Goal: Task Accomplishment & Management: Manage account settings

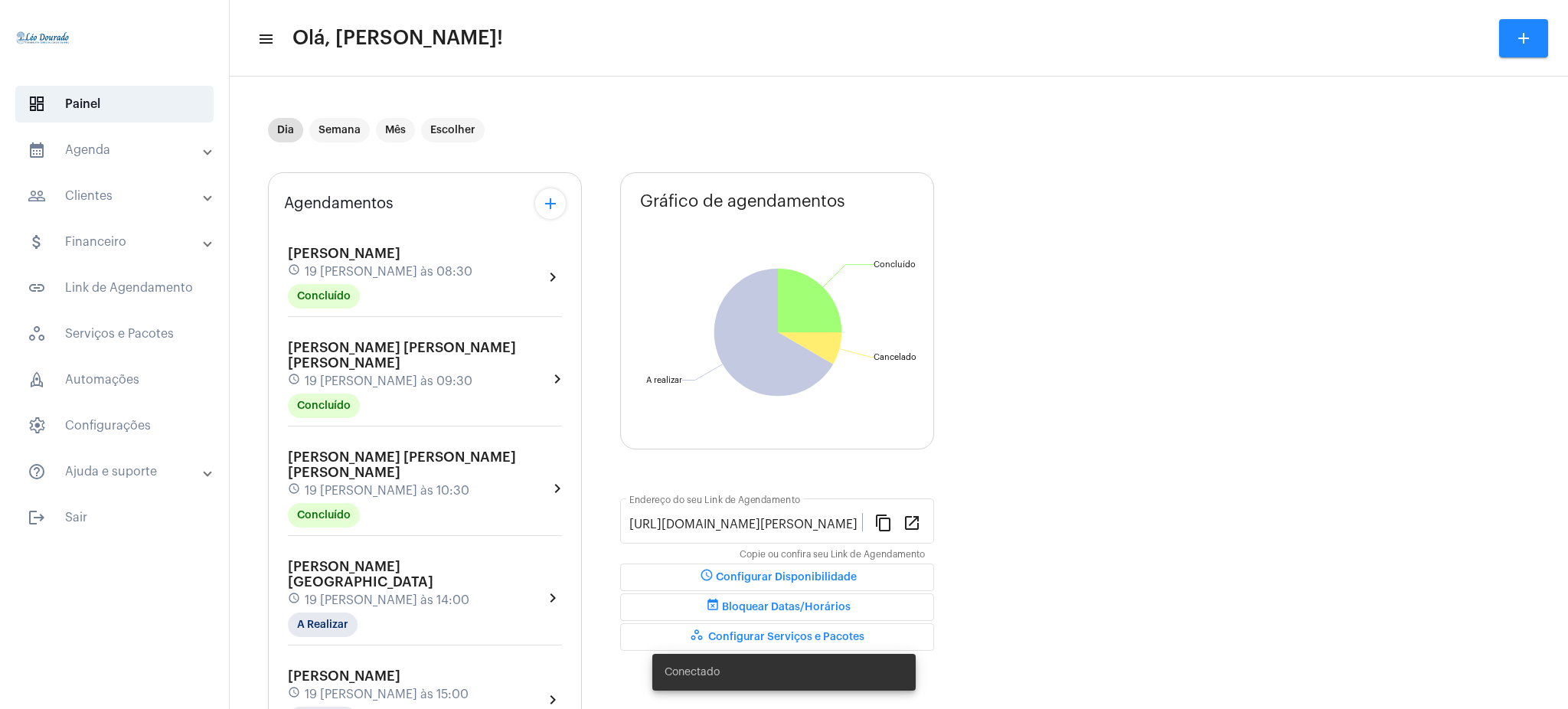
click at [136, 132] on mat-expansion-panel-header "calendar_month_outlined Agenda" at bounding box center [119, 149] width 220 height 37
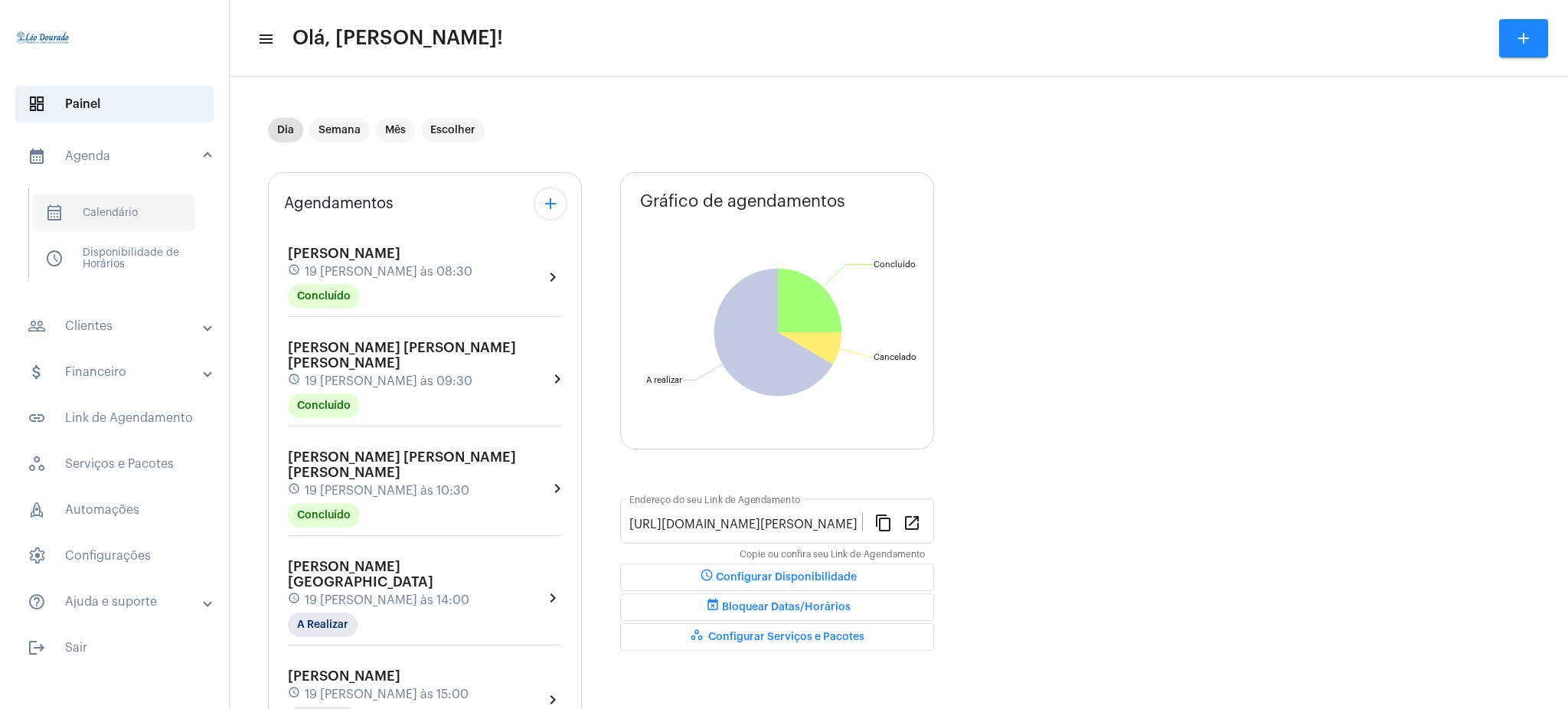
click at [155, 206] on span "calendar_month_outlined Calendário" at bounding box center [113, 213] width 161 height 37
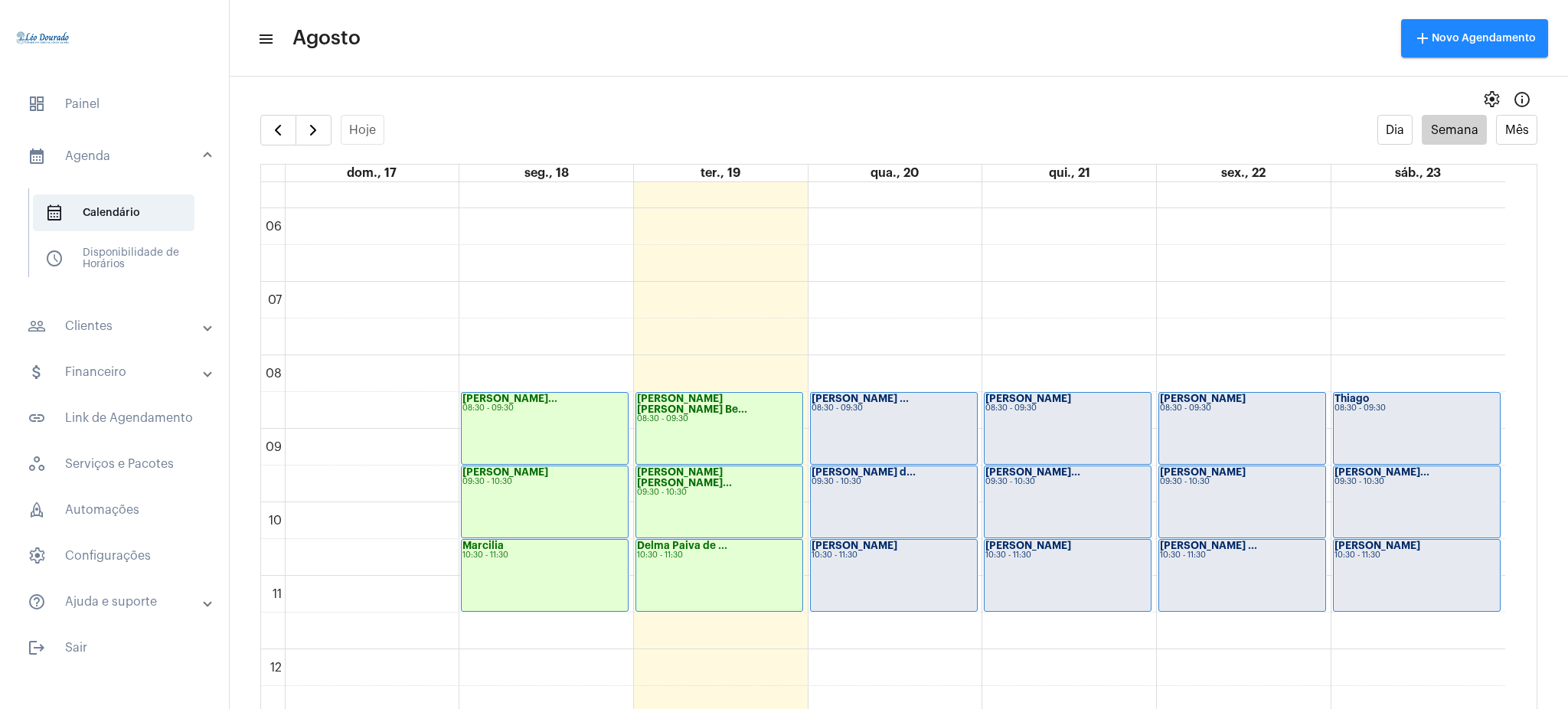
scroll to position [525, 0]
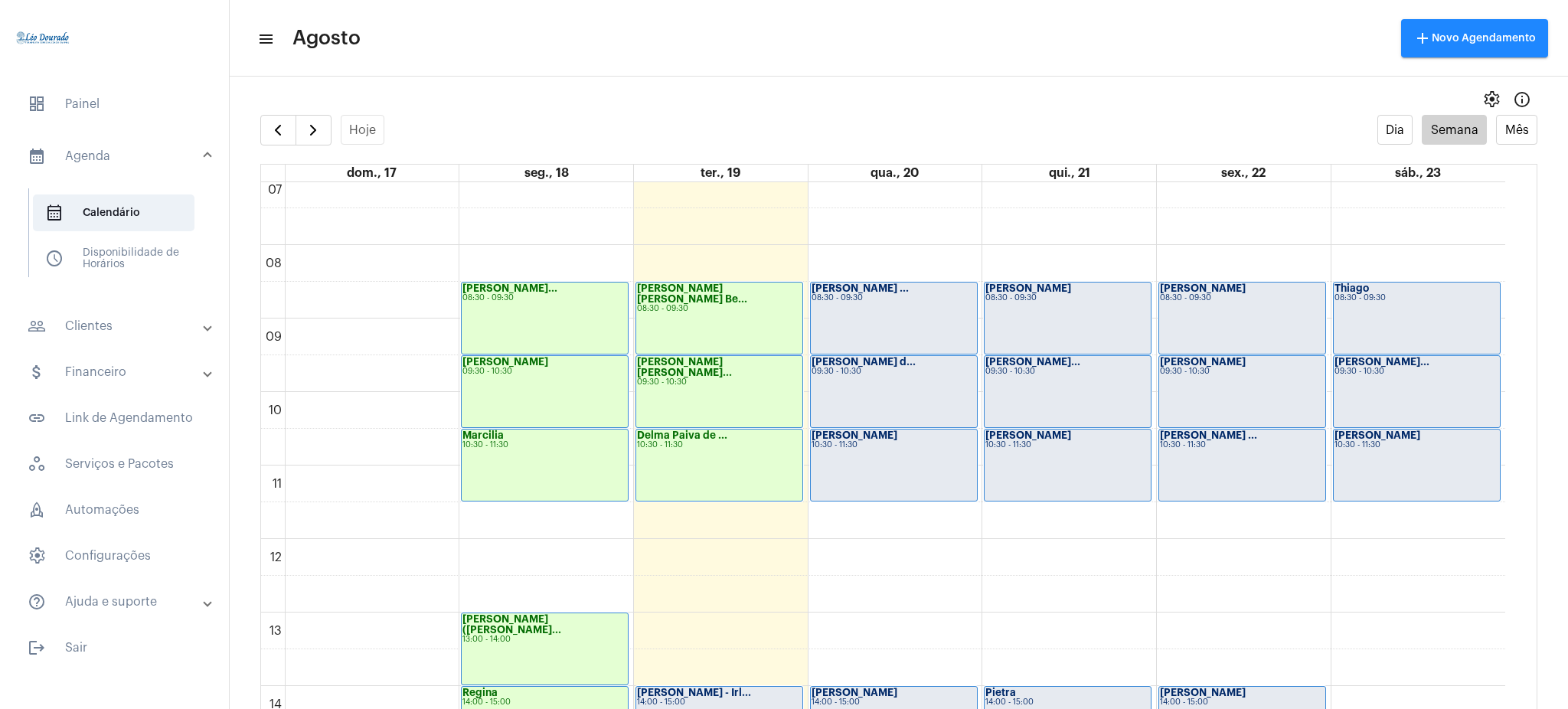
click at [684, 315] on div "Josie Regina Be... 08:30 - 09:30" at bounding box center [719, 318] width 166 height 72
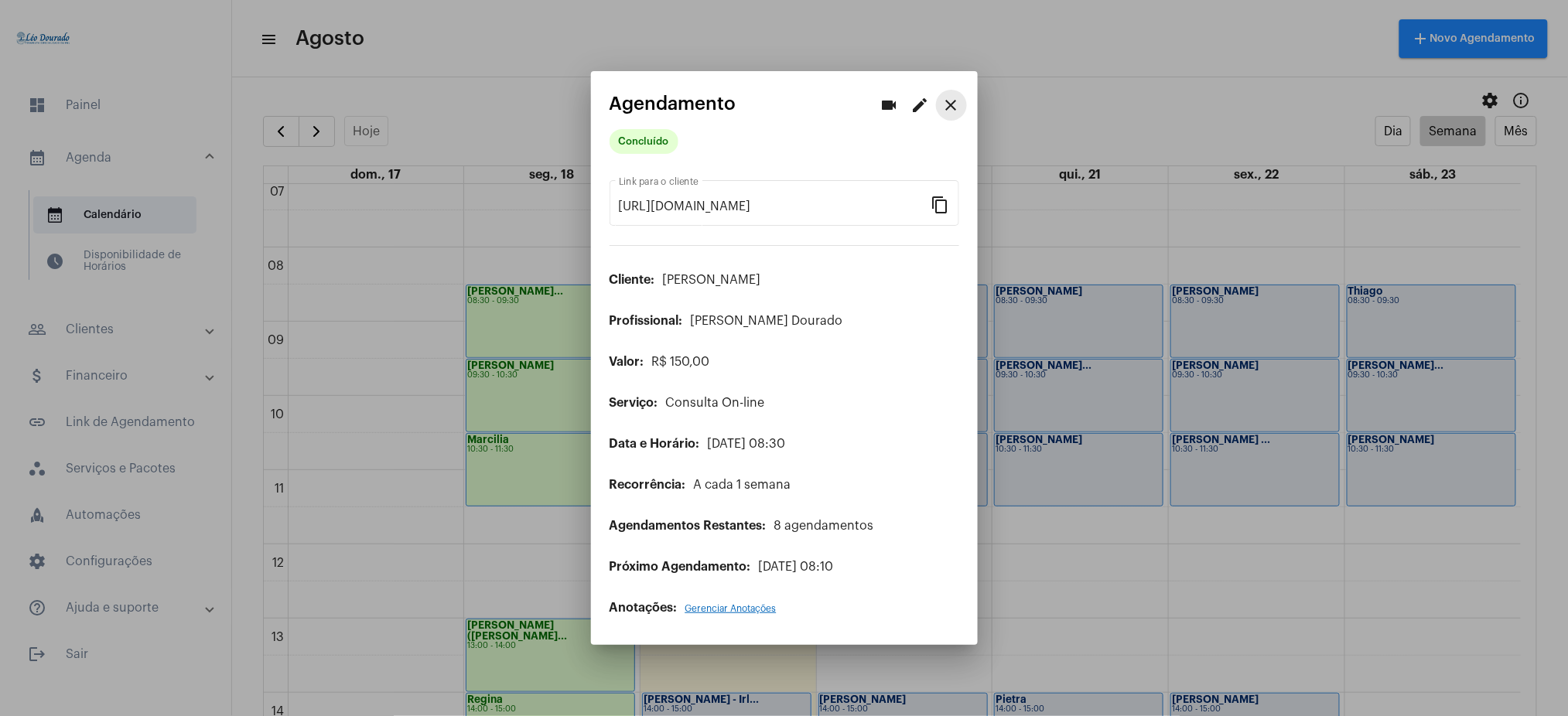
click at [950, 102] on mat-icon "close" at bounding box center [951, 105] width 18 height 18
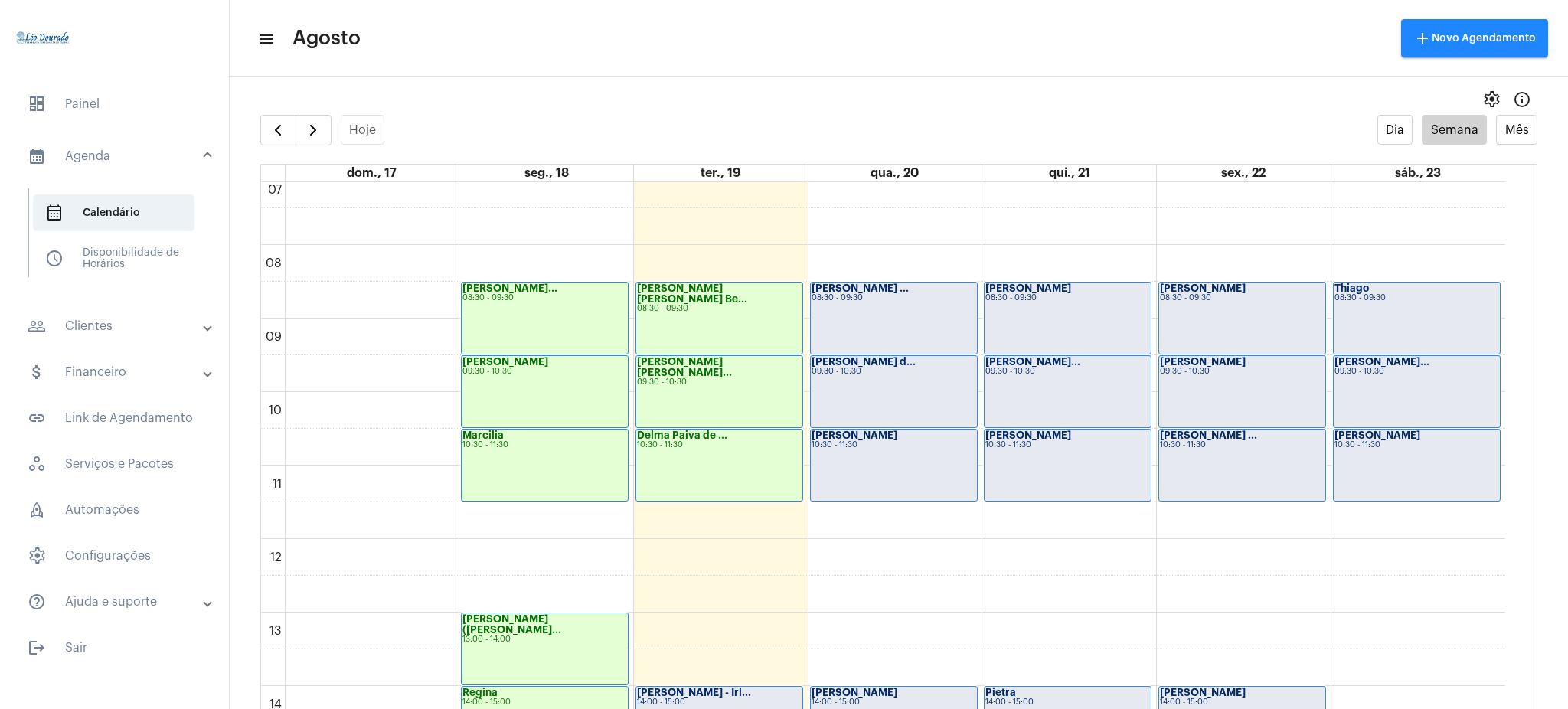
click at [155, 308] on mat-expansion-panel-header "people_outline Clientes" at bounding box center [119, 326] width 220 height 37
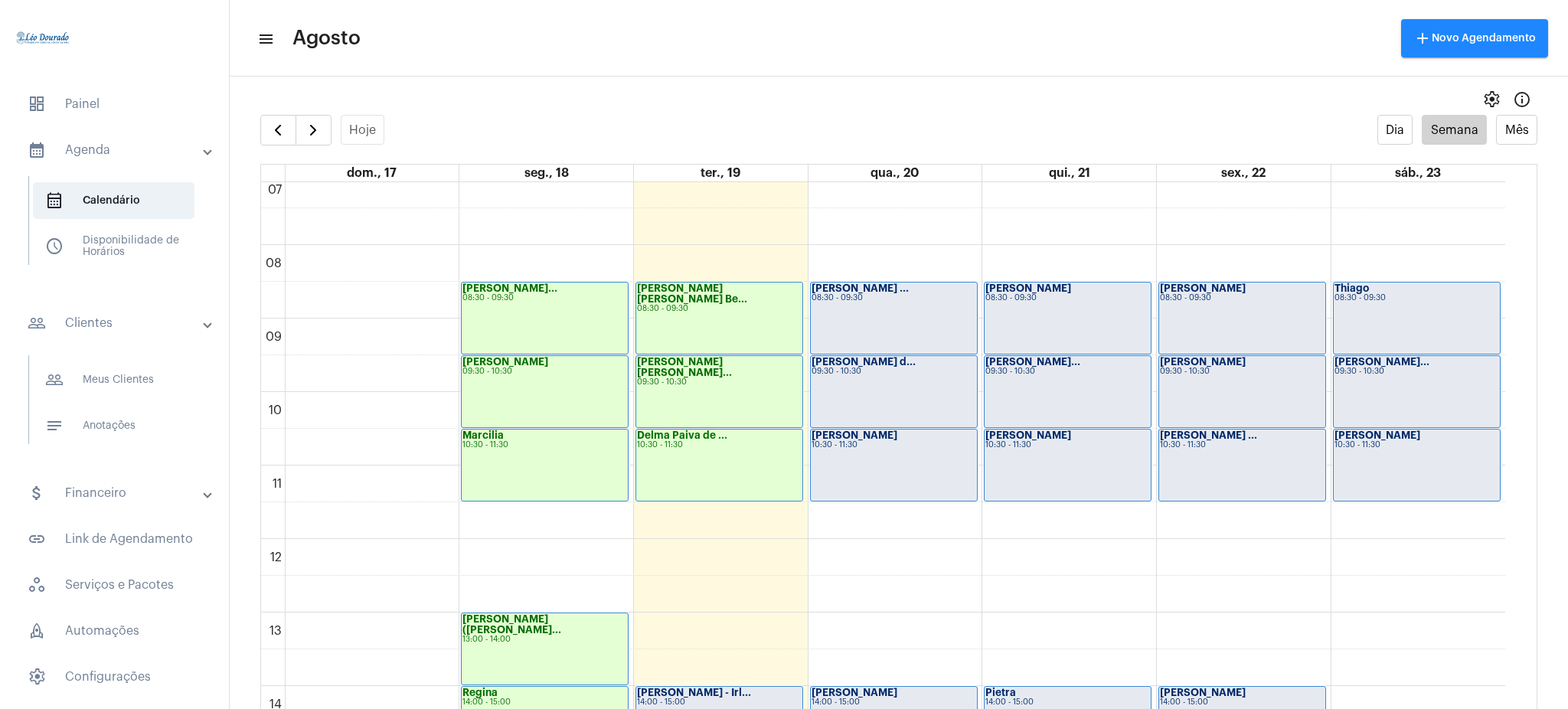
click at [155, 308] on mat-expansion-panel-header "people_outline Clientes" at bounding box center [119, 323] width 220 height 49
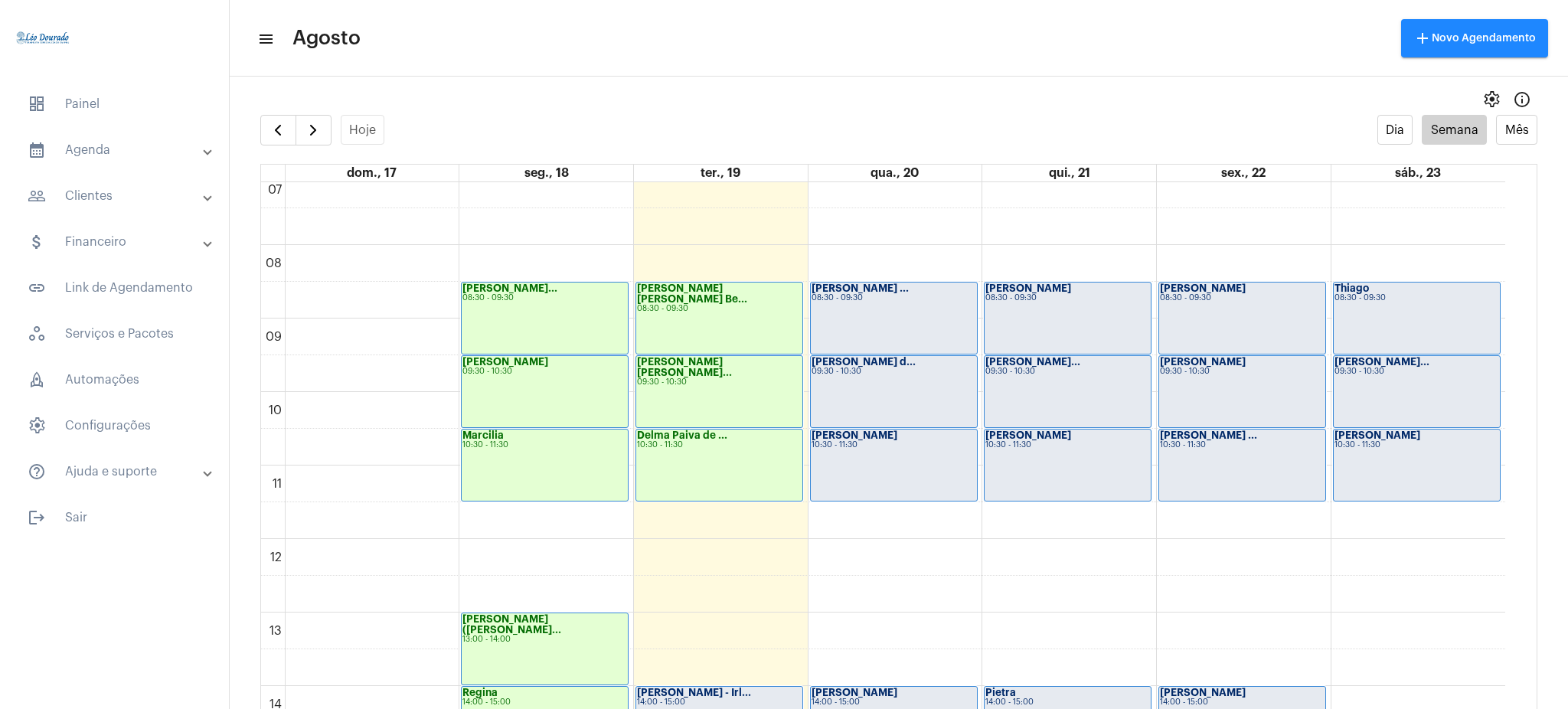
click at [139, 207] on mat-expansion-panel-header "people_outline Clientes" at bounding box center [119, 196] width 220 height 37
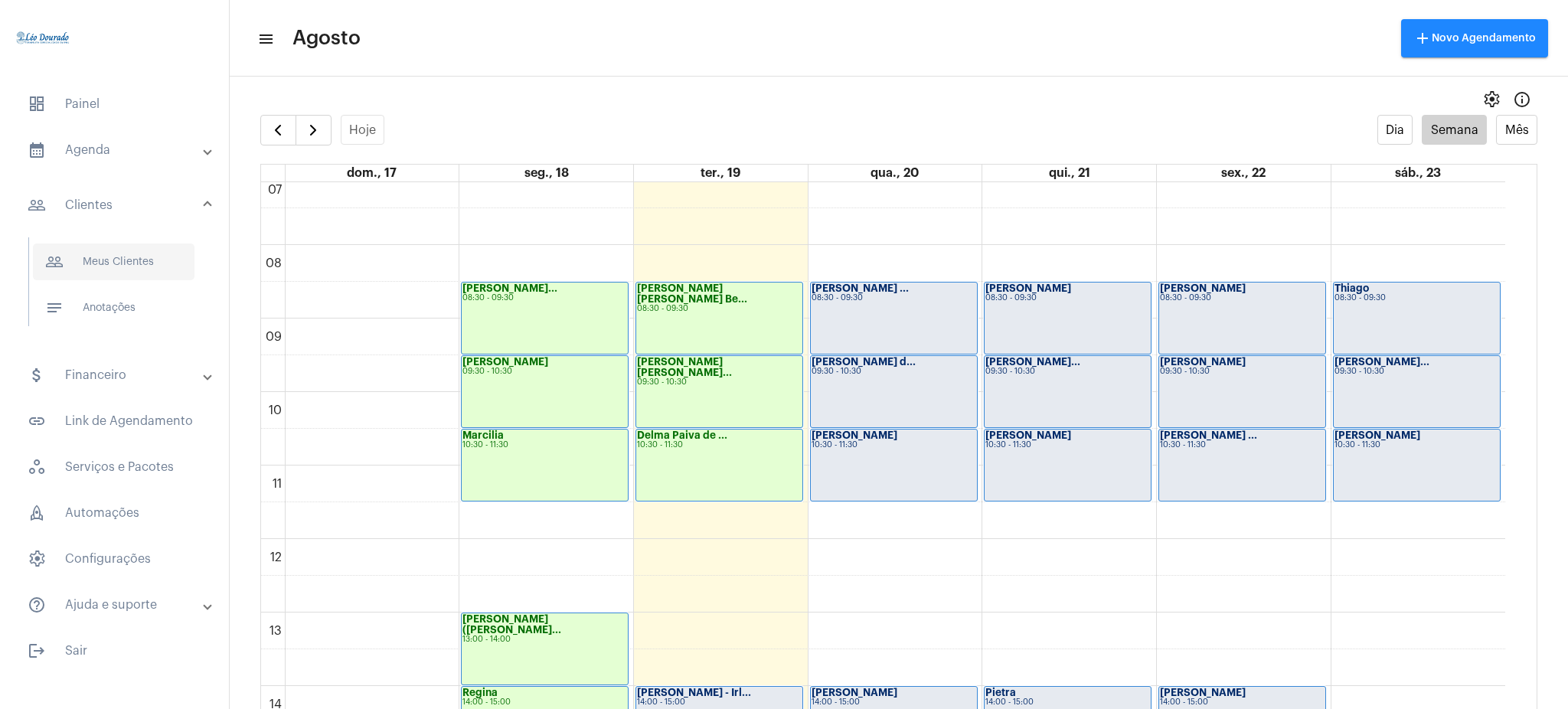
click at [161, 255] on span "people_outline Meus Clientes" at bounding box center [113, 262] width 161 height 37
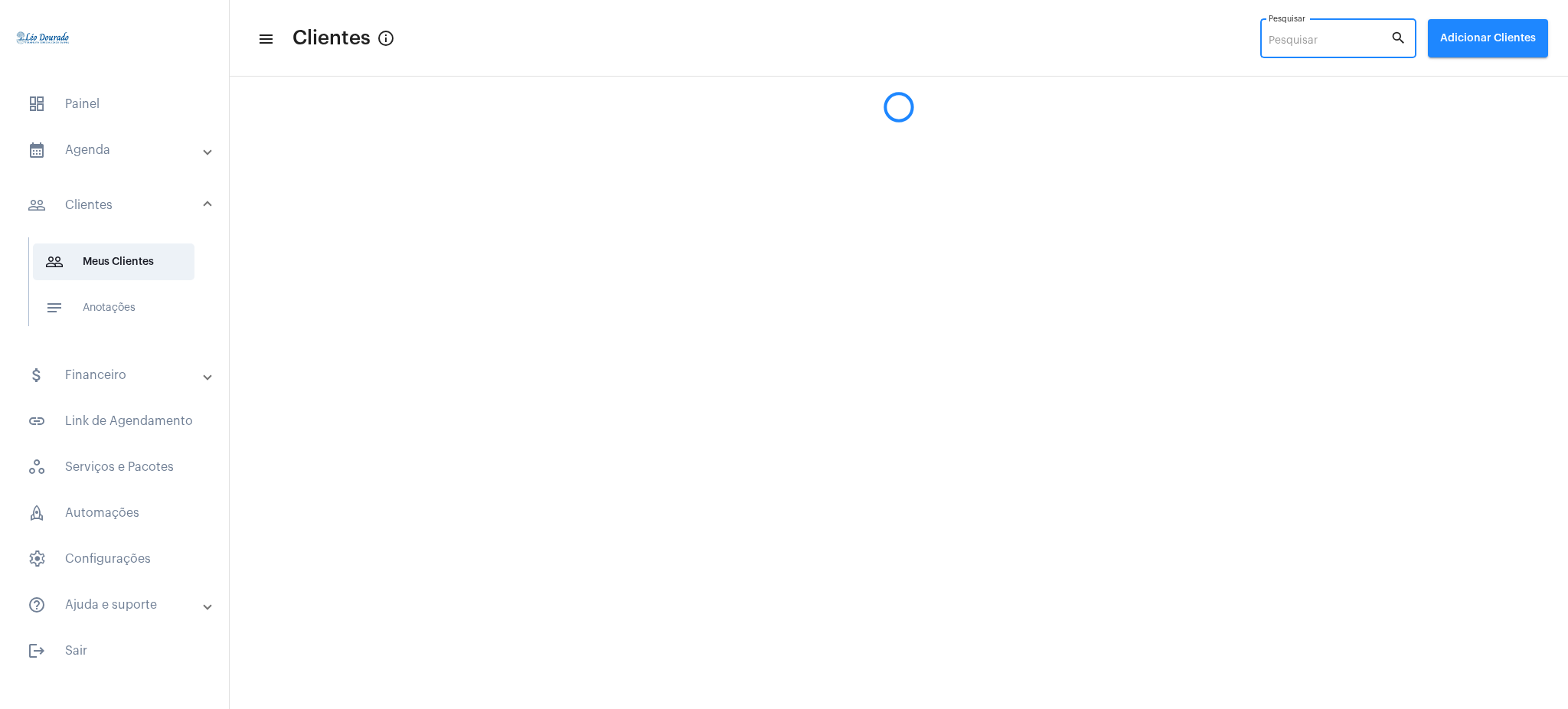
click at [1321, 43] on input "Pesquisar" at bounding box center [1329, 42] width 121 height 13
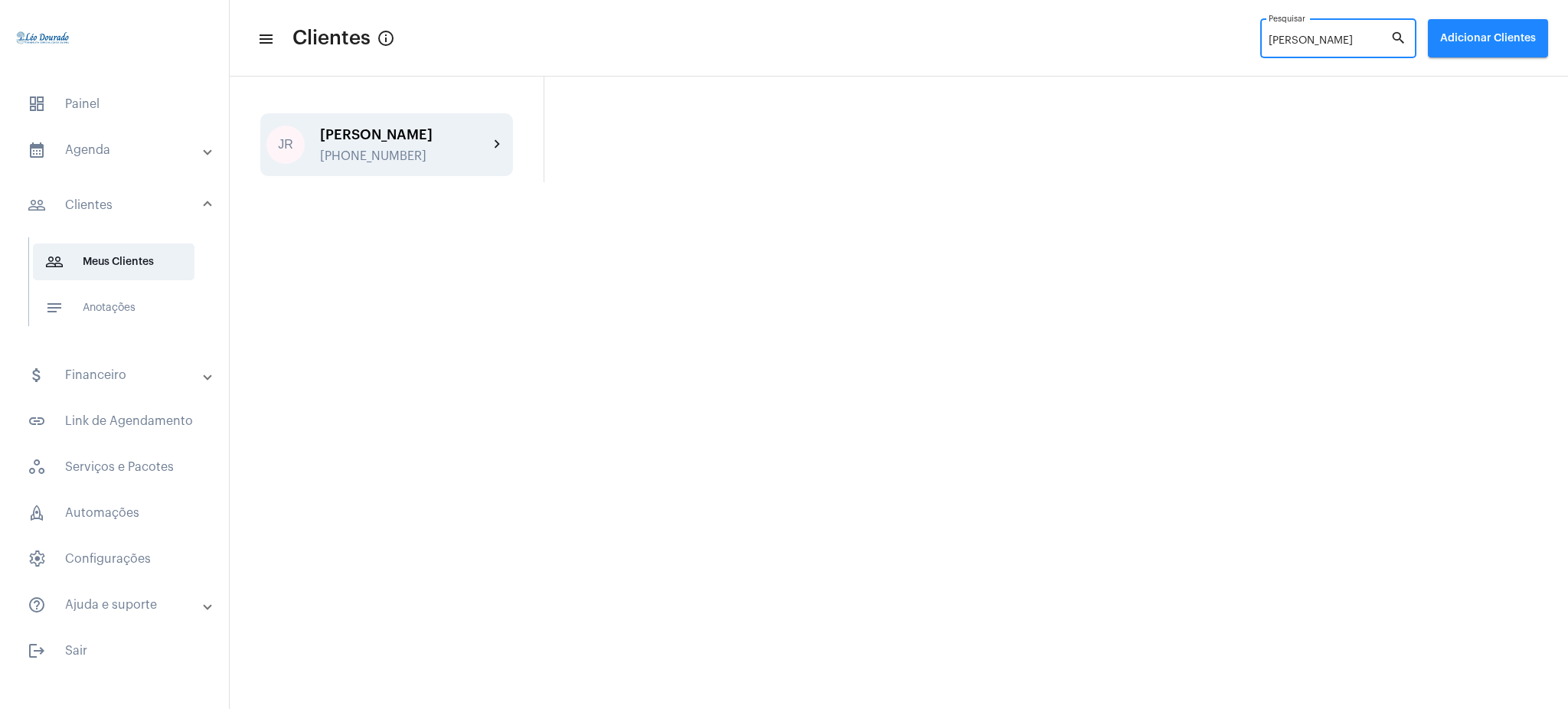
type input "josie"
click at [502, 159] on div "JR Josie Regina Benatti +5567999854131 chevron_right" at bounding box center [386, 144] width 253 height 62
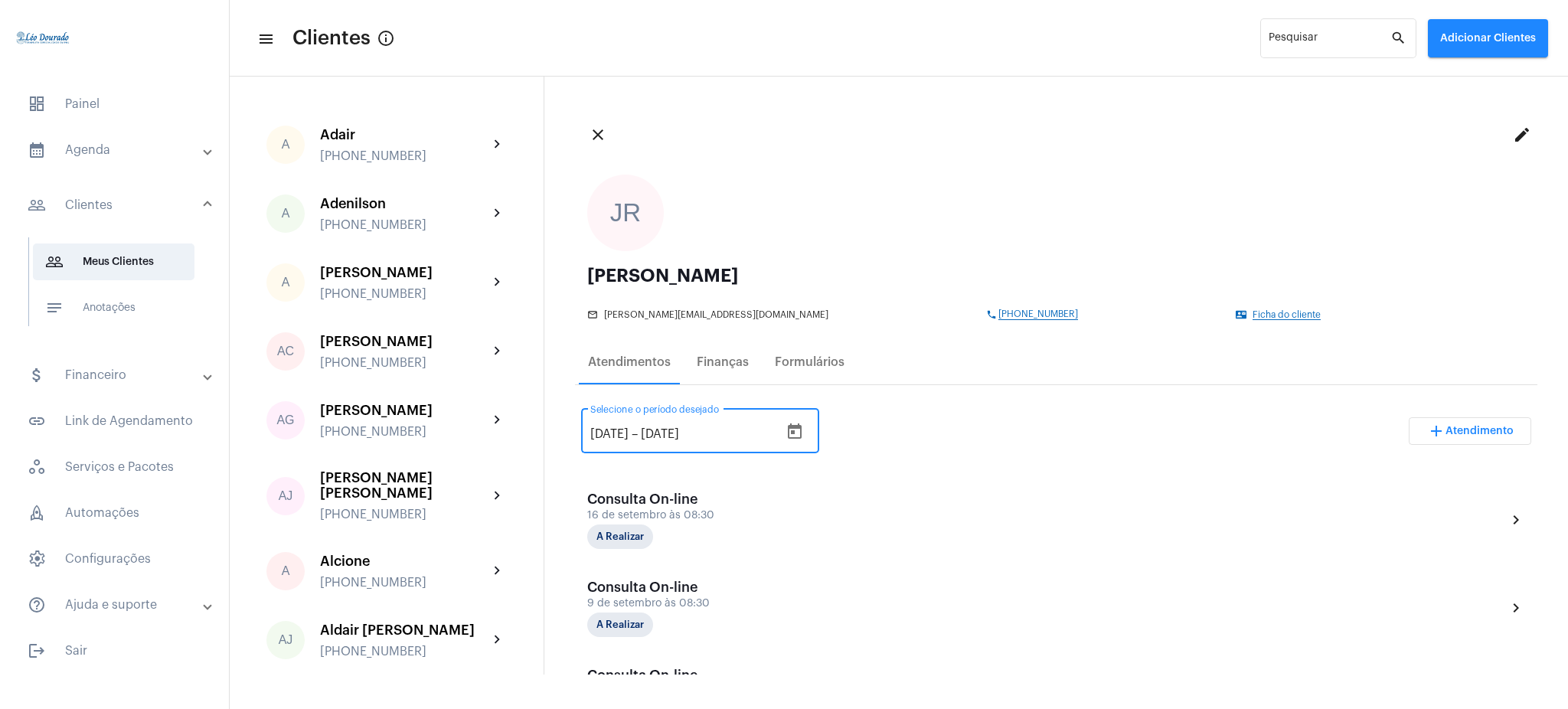
click at [628, 434] on input "19/7/2025" at bounding box center [609, 434] width 38 height 14
click at [804, 434] on icon "Open calendar" at bounding box center [795, 432] width 18 height 18
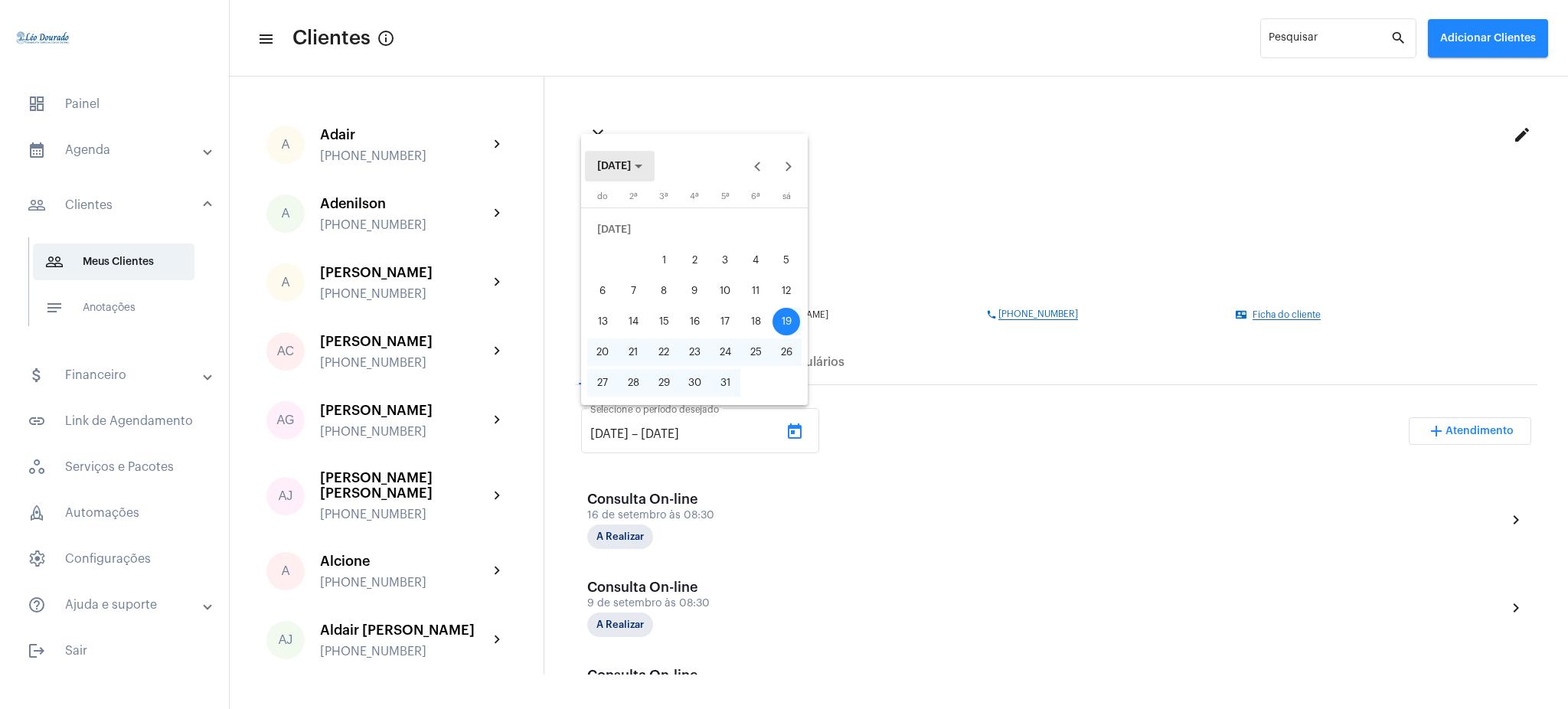
click at [631, 167] on span "JUL 2025" at bounding box center [614, 167] width 33 height 11
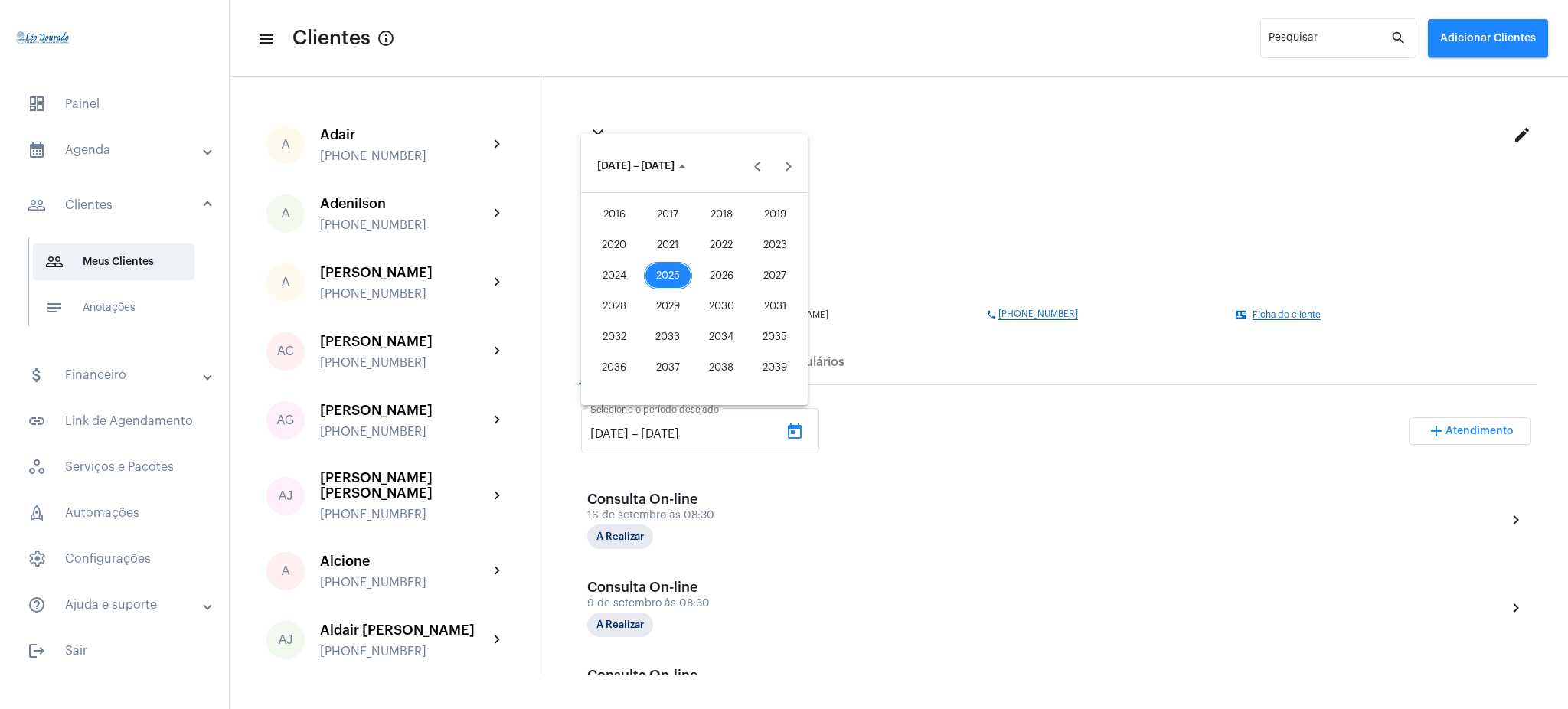
click at [687, 246] on div "2021" at bounding box center [667, 244] width 48 height 27
click at [634, 238] on div "JAN" at bounding box center [614, 244] width 48 height 27
click at [749, 226] on div "1" at bounding box center [755, 229] width 27 height 27
type input "1/1/2021"
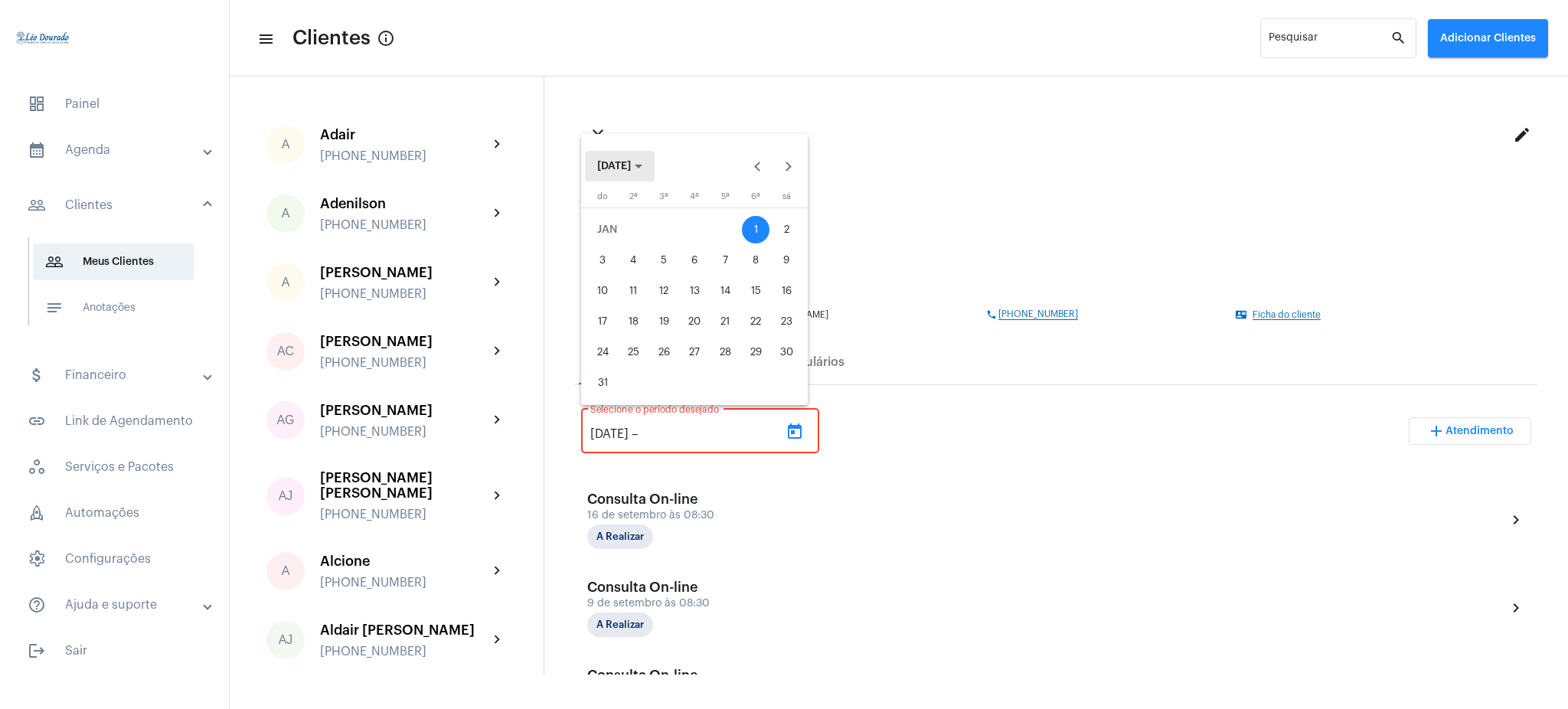
click at [629, 175] on button "JAN 2021" at bounding box center [619, 167] width 70 height 31
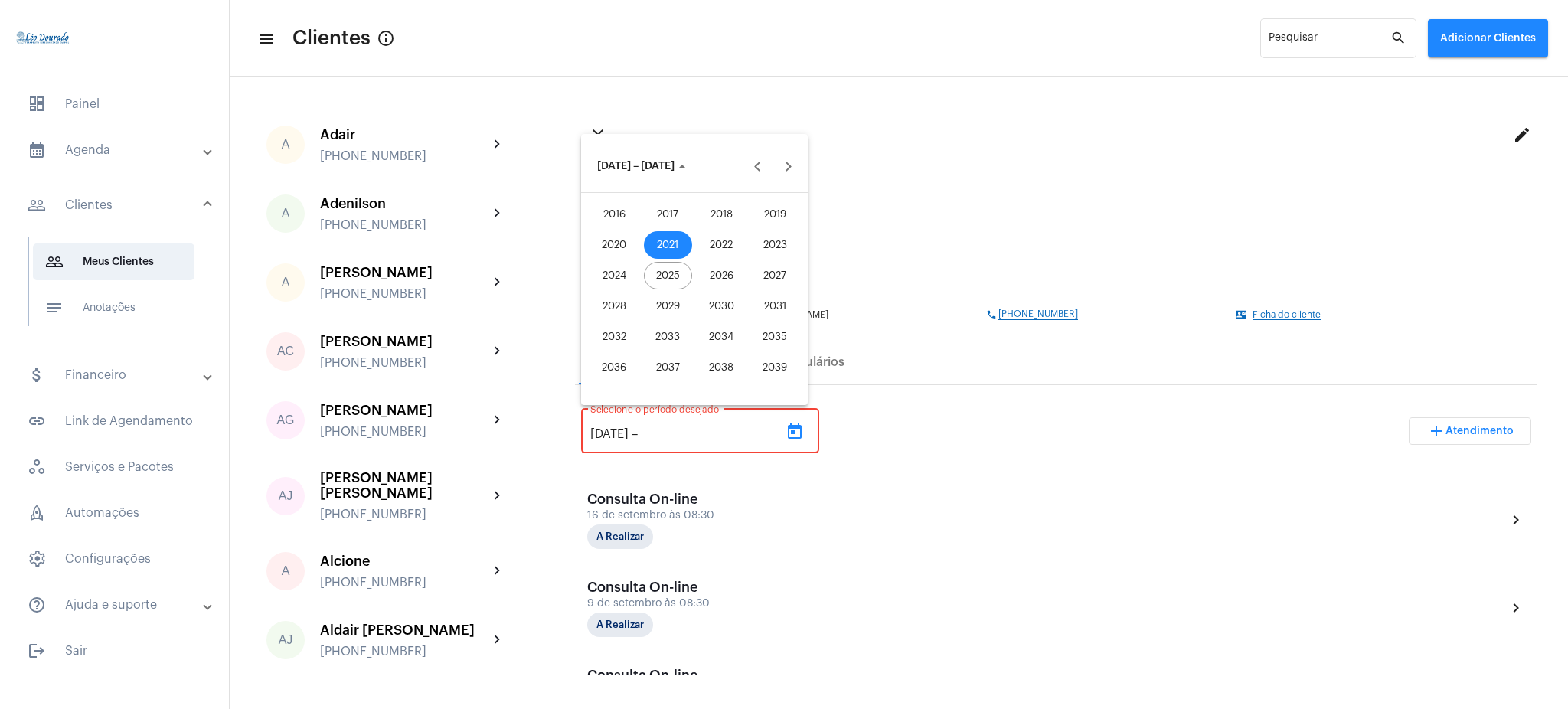
click at [652, 275] on div "2025" at bounding box center [667, 275] width 48 height 27
click at [794, 269] on div "AGO" at bounding box center [774, 275] width 48 height 27
click at [692, 322] on div "20" at bounding box center [694, 321] width 27 height 27
type input "20/8/2025"
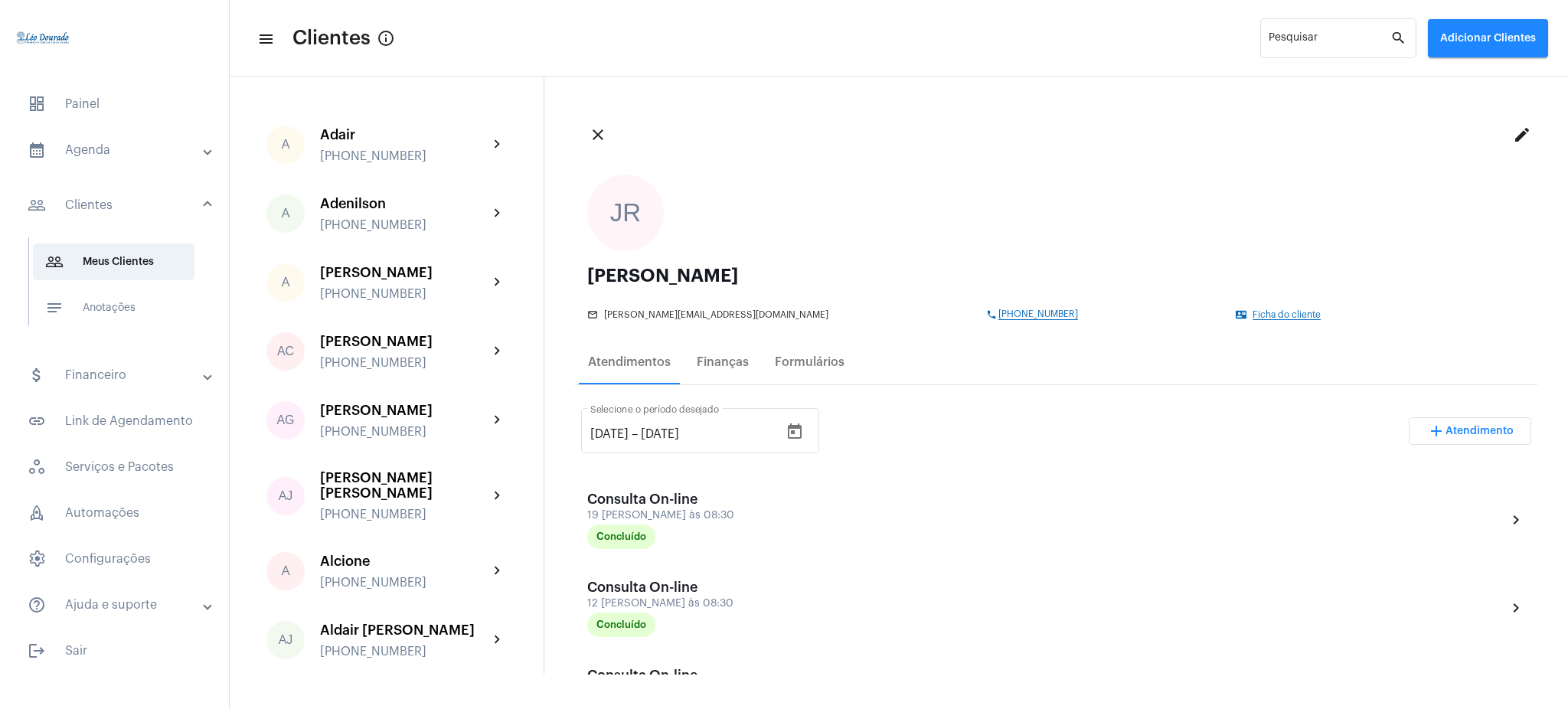
drag, startPoint x: 1544, startPoint y: 190, endPoint x: 1559, endPoint y: 189, distance: 15.0
click at [1559, 189] on div "close edit JR Josie Regina Benatti mail_outline josie@chanton.com.br phone +556…" at bounding box center [1056, 376] width 1024 height 598
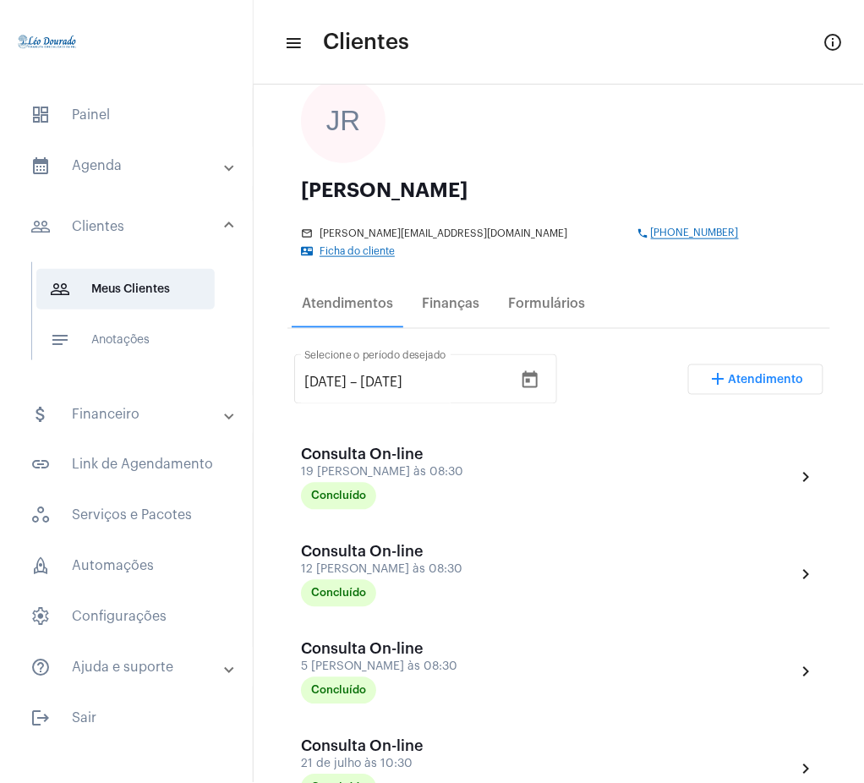
scroll to position [102, 0]
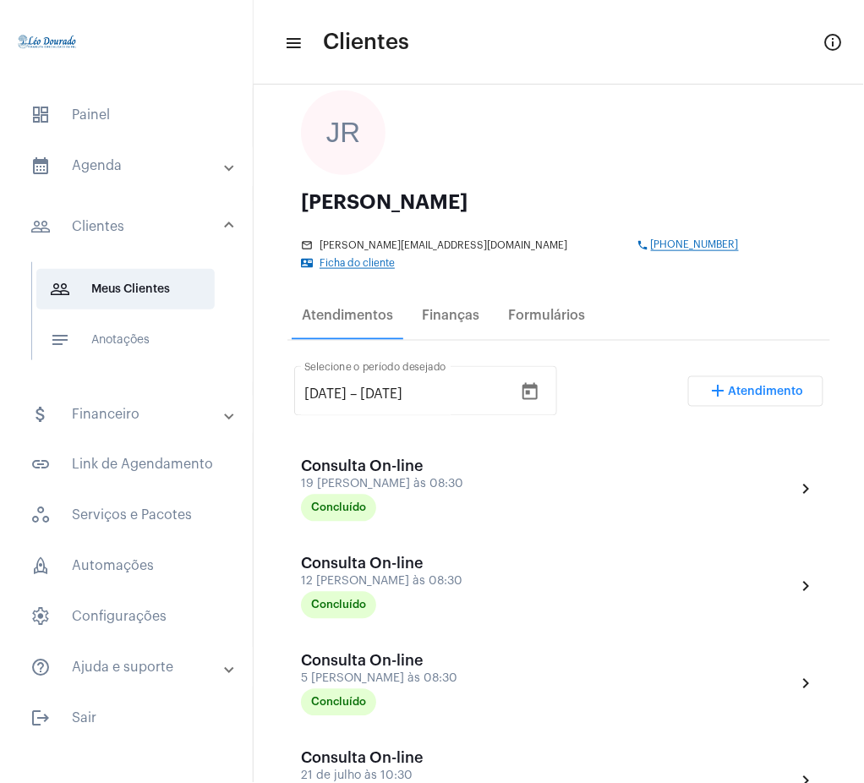
click at [139, 179] on mat-expansion-panel-header "calendar_month_outlined Agenda" at bounding box center [131, 165] width 243 height 41
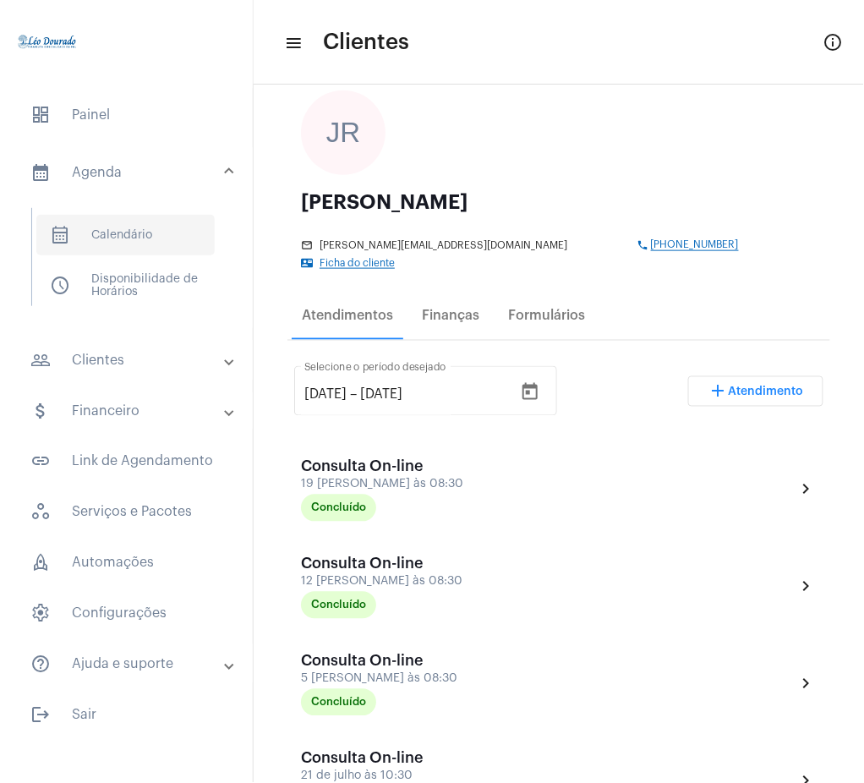
click at [150, 225] on span "calendar_month_outlined Calendário" at bounding box center [125, 235] width 178 height 41
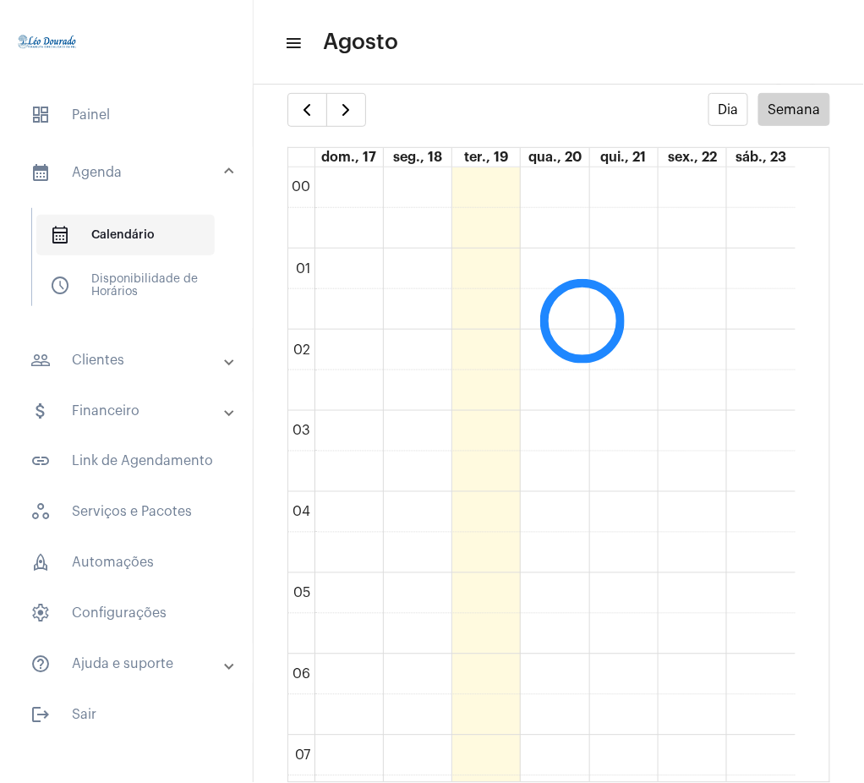
scroll to position [489, 0]
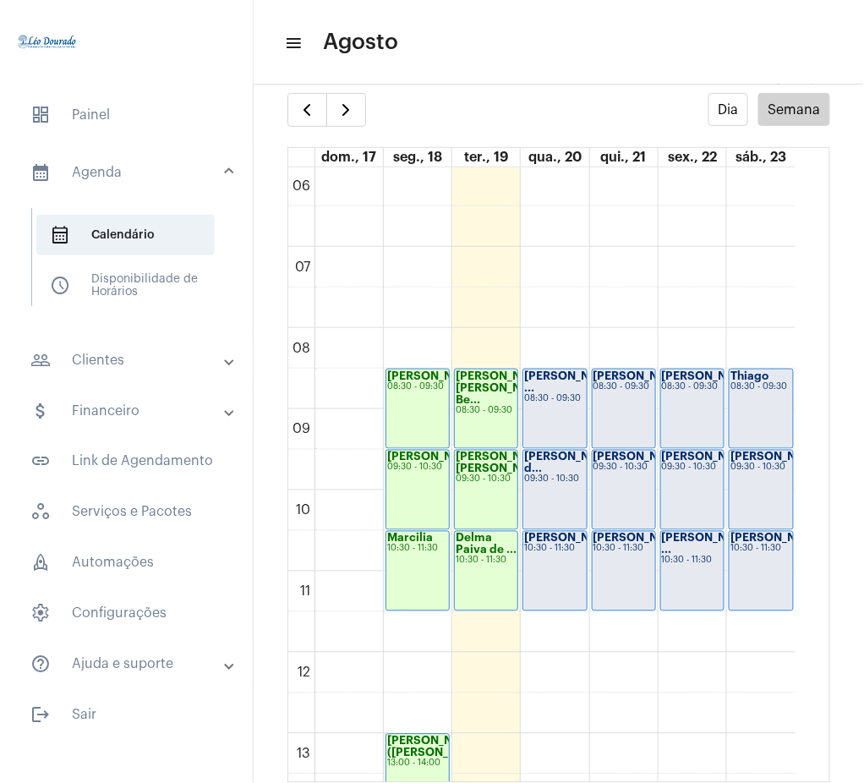
click at [135, 370] on mat-panel-title "people_outline Clientes" at bounding box center [127, 360] width 195 height 20
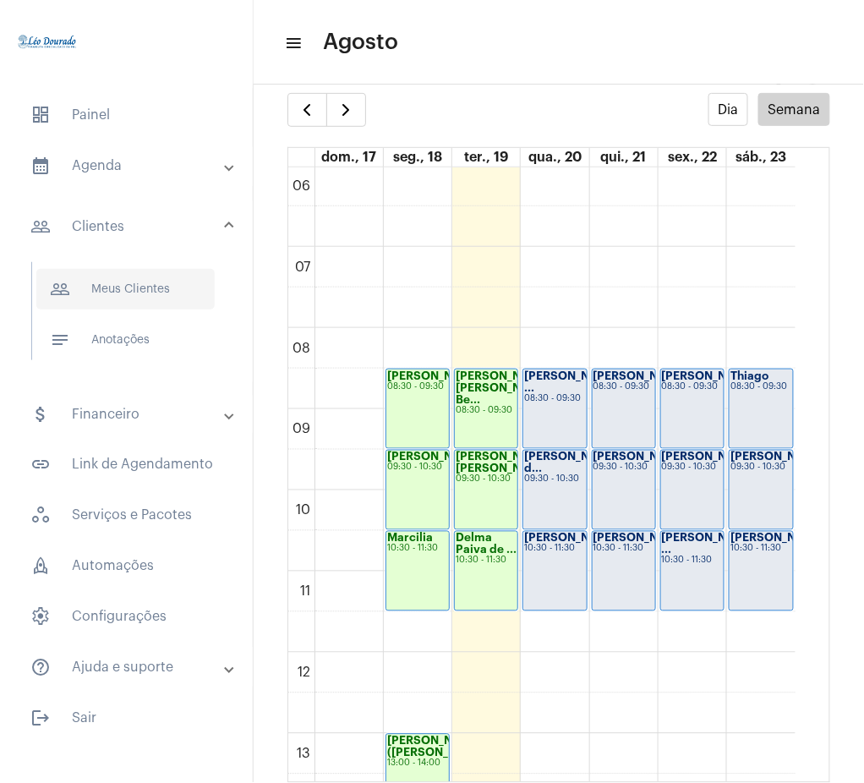
click at [162, 284] on span "people_outline Meus Clientes" at bounding box center [125, 289] width 178 height 41
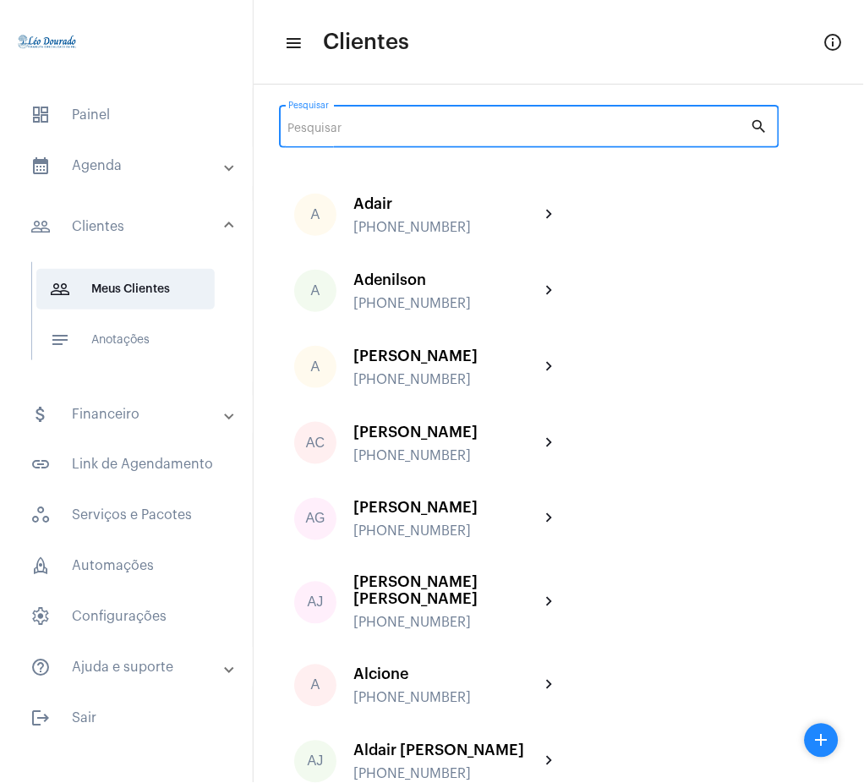
click at [350, 129] on input "Pesquisar" at bounding box center [519, 130] width 463 height 14
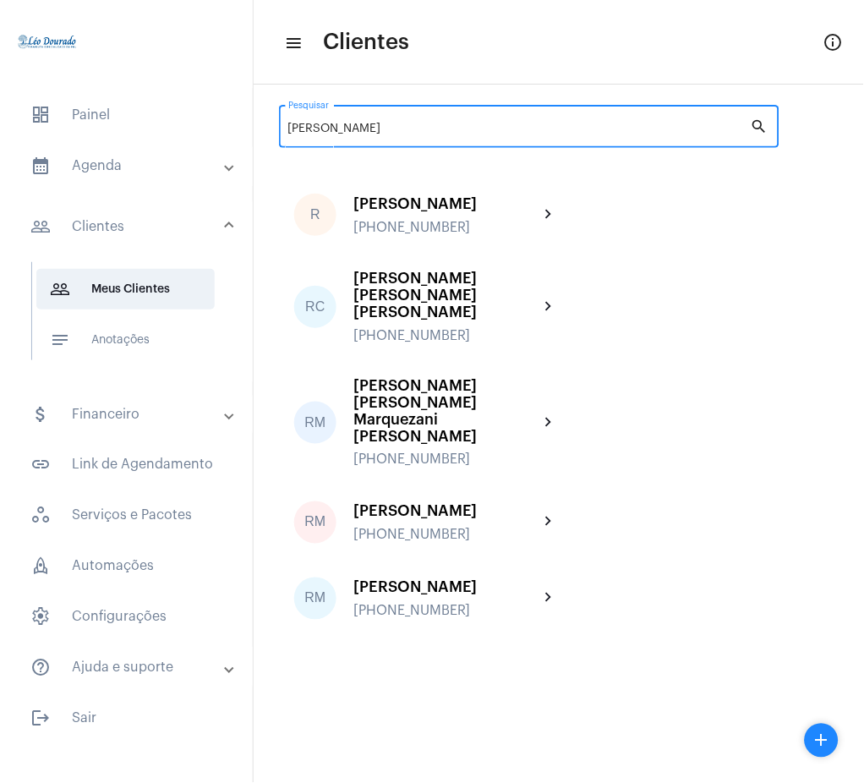
click at [330, 123] on input "renata" at bounding box center [519, 130] width 463 height 14
type input "r"
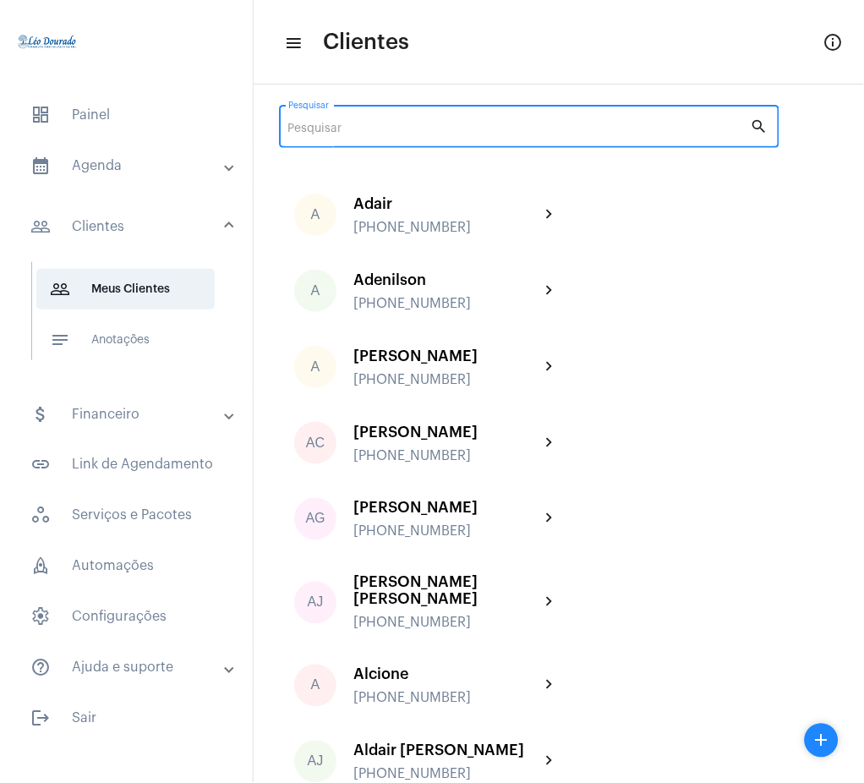
click at [330, 123] on input "Pesquisar" at bounding box center [519, 130] width 463 height 14
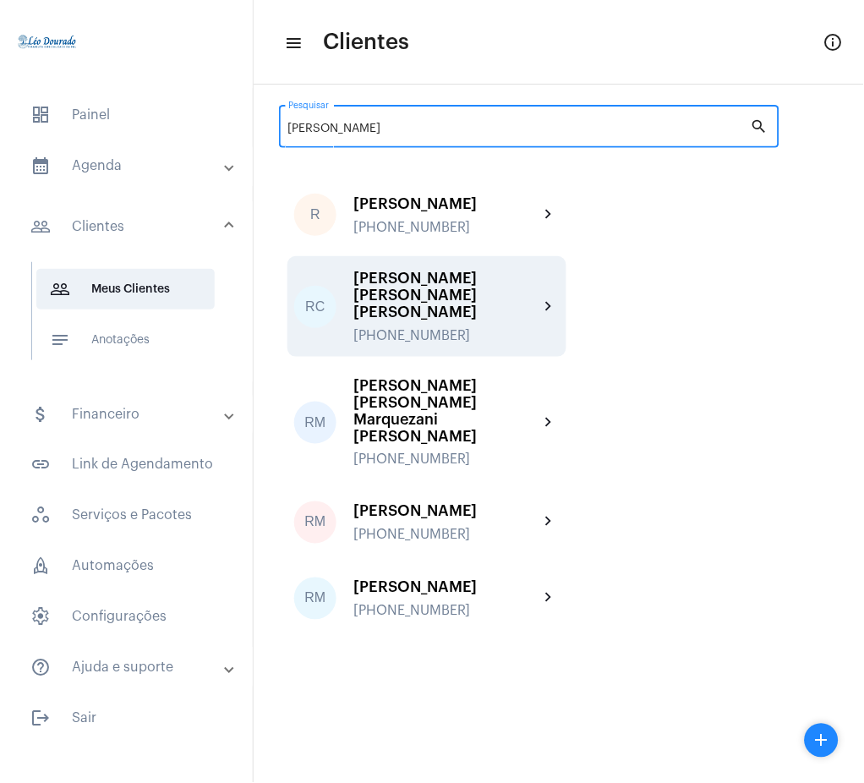
type input "Renata"
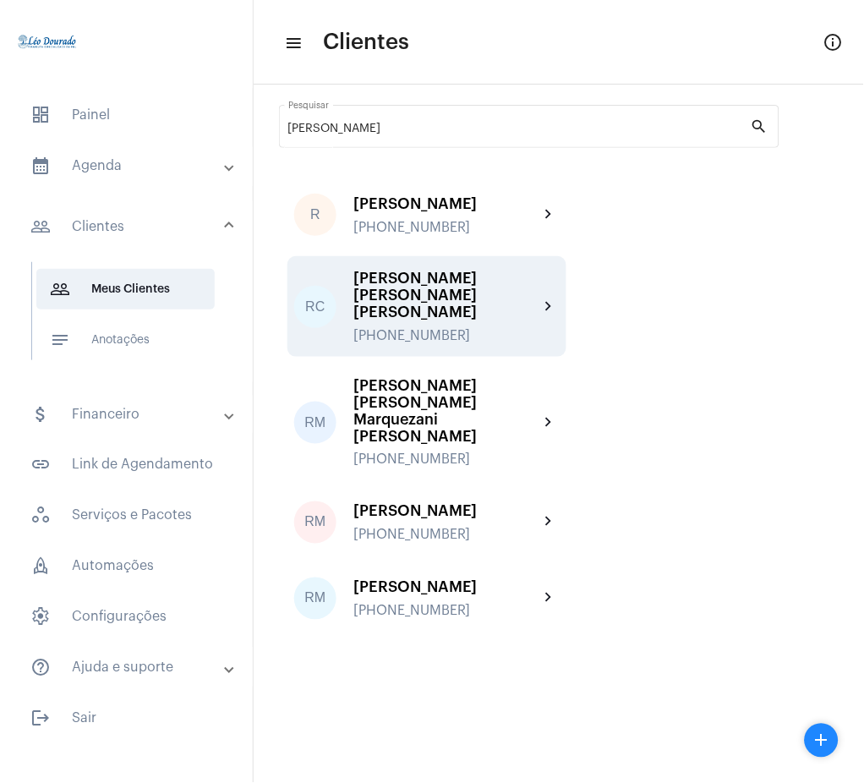
click at [525, 286] on div "[PERSON_NAME]" at bounding box center [446, 295] width 186 height 51
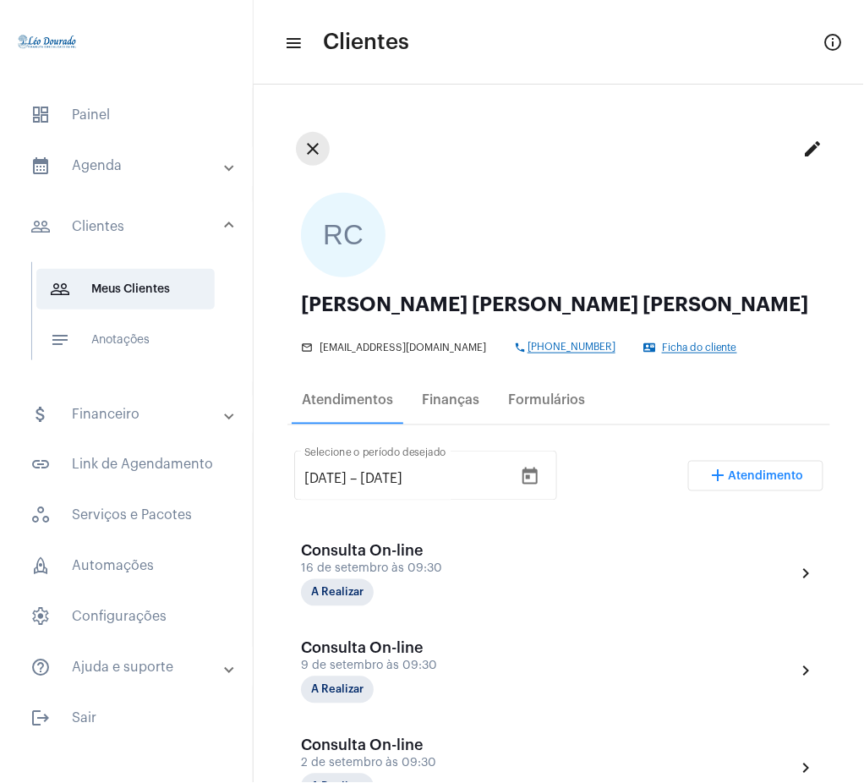
click at [315, 153] on mat-icon "close" at bounding box center [313, 149] width 20 height 20
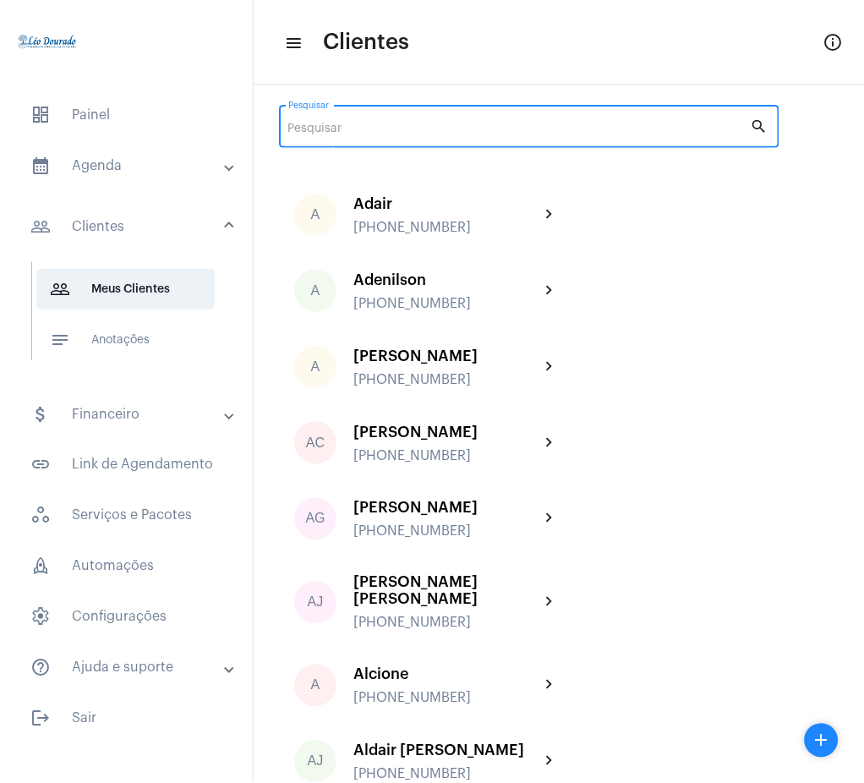
click at [380, 131] on input "Pesquisar" at bounding box center [519, 130] width 463 height 14
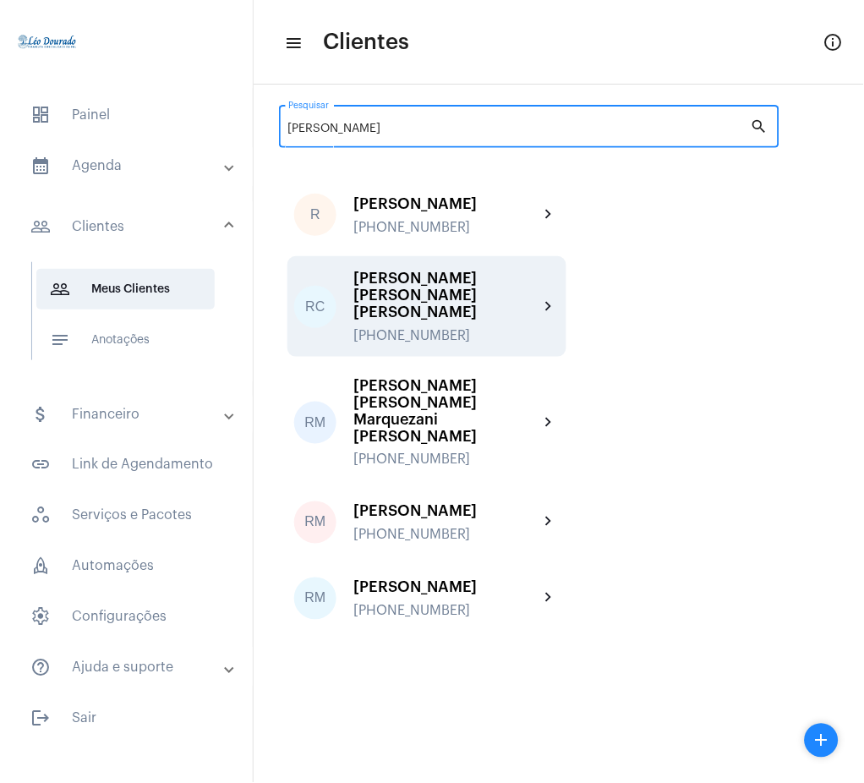
type input "Renata"
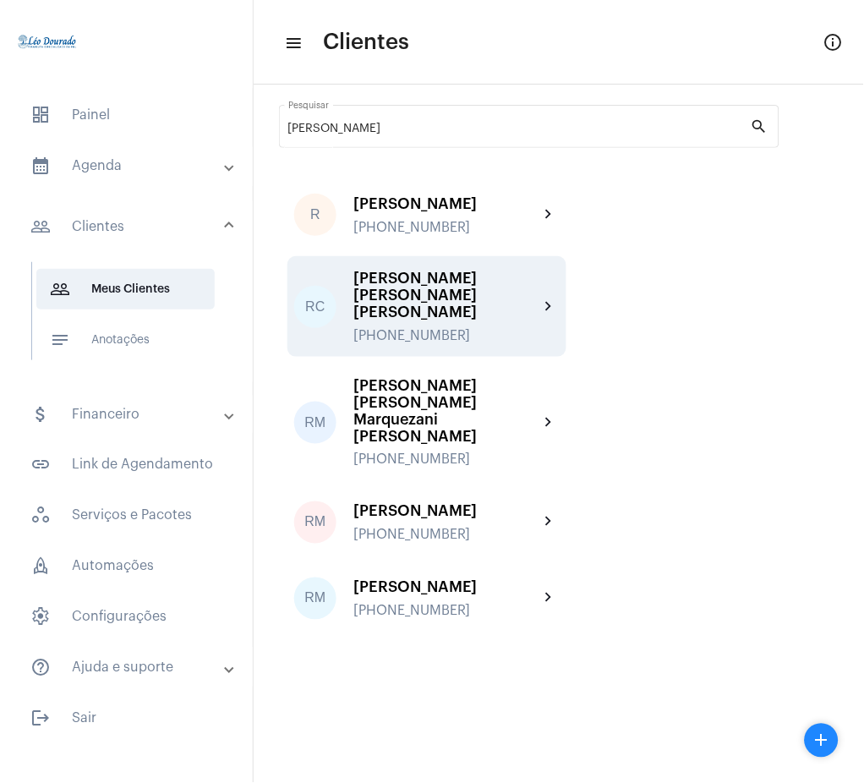
click at [468, 304] on div "[PERSON_NAME]" at bounding box center [446, 295] width 186 height 51
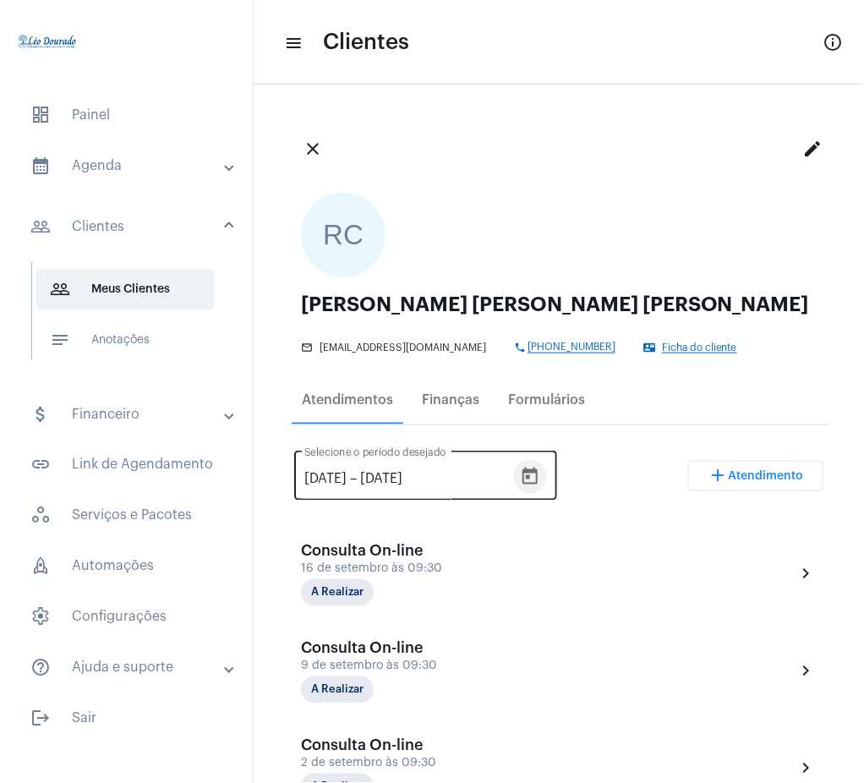
click at [540, 467] on icon "Open calendar" at bounding box center [530, 477] width 20 height 20
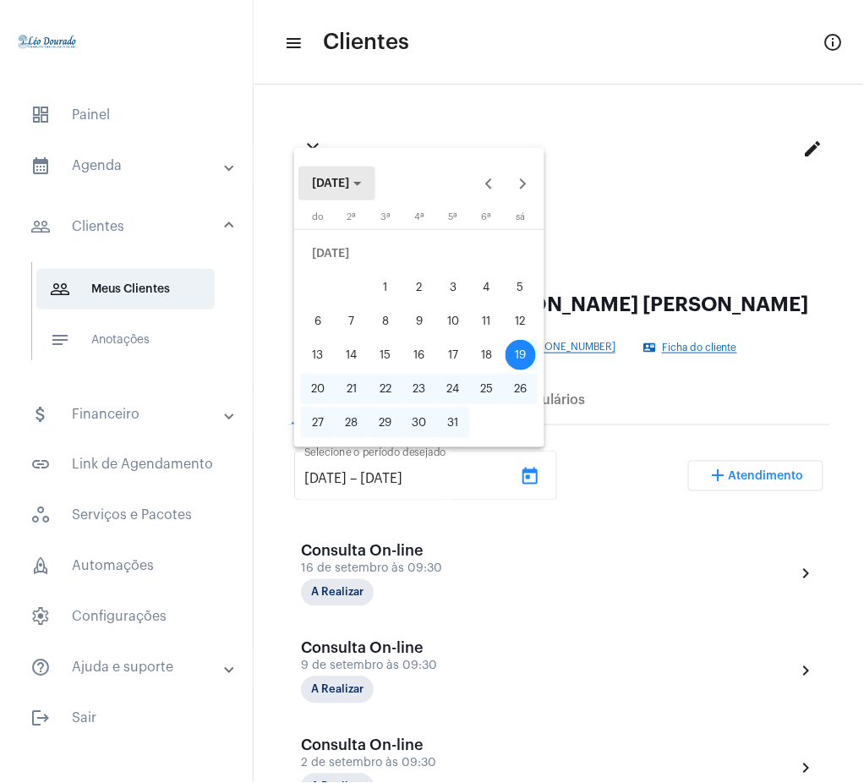
click at [349, 189] on span "JUL 2025" at bounding box center [330, 184] width 37 height 12
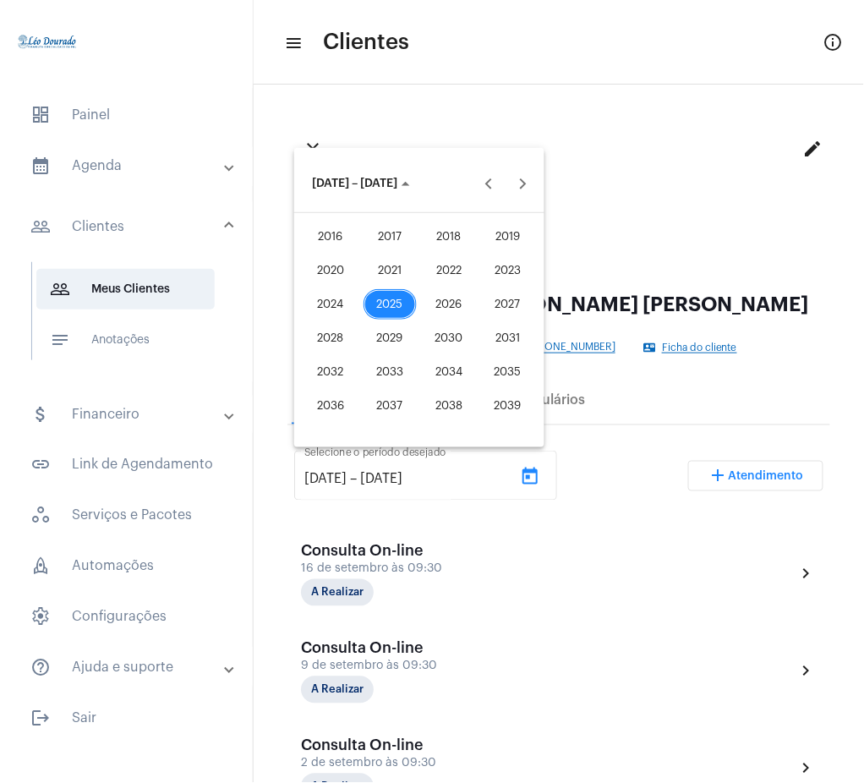
click at [370, 263] on div "2021" at bounding box center [390, 270] width 53 height 30
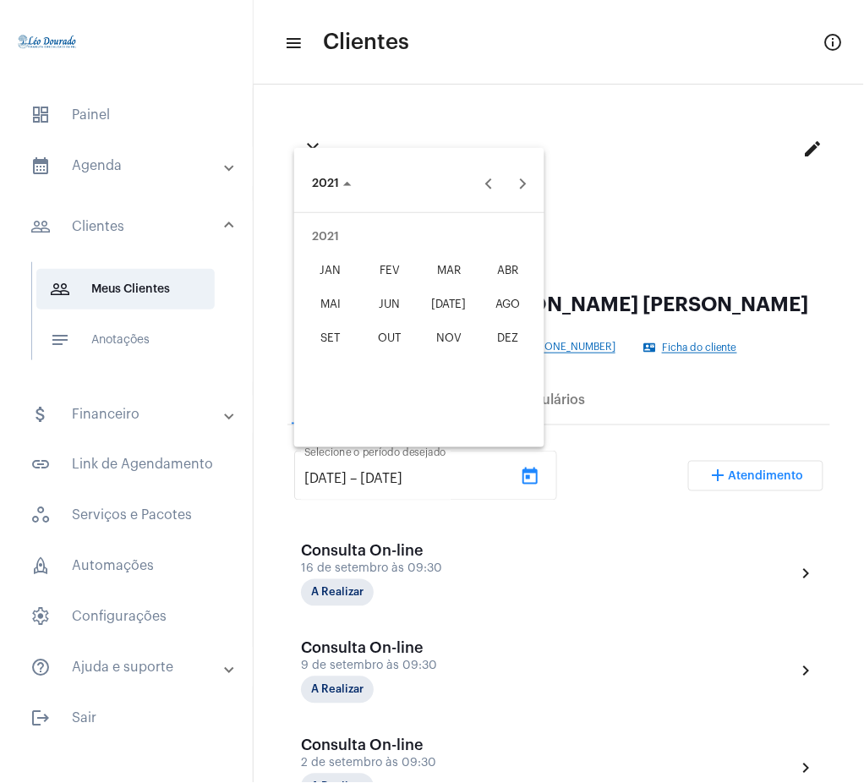
click at [331, 266] on div "JAN" at bounding box center [330, 270] width 53 height 30
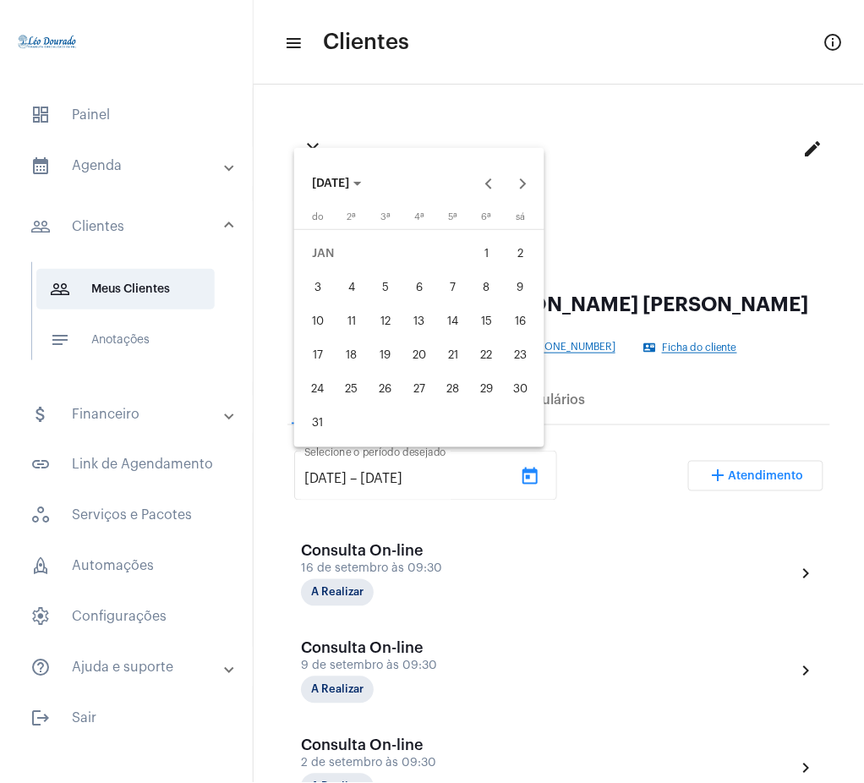
click at [494, 250] on div "1" at bounding box center [487, 253] width 30 height 30
type input "1/1/2021"
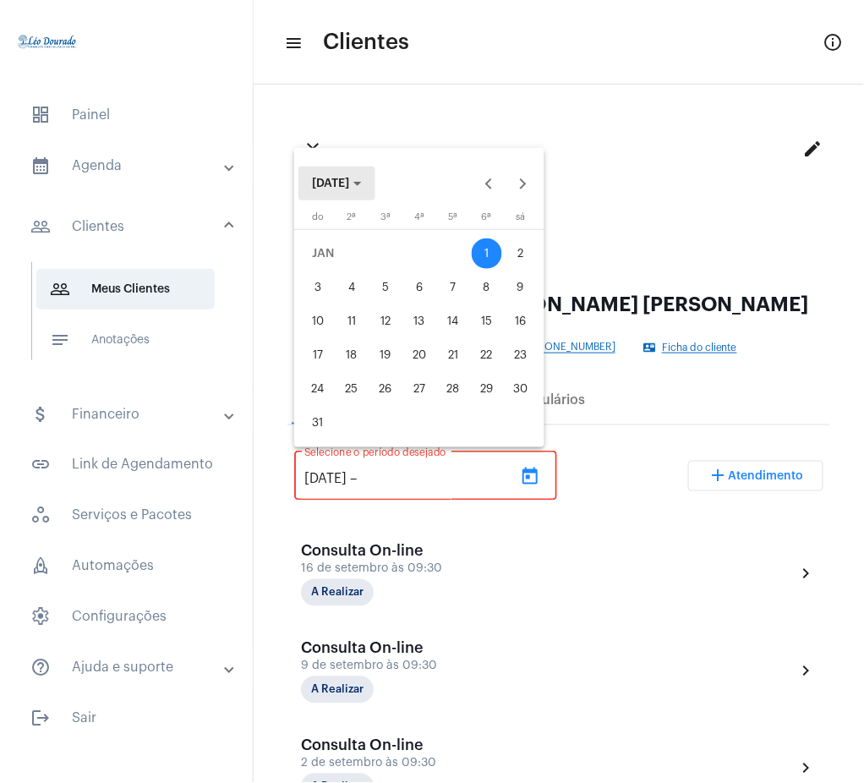
click at [349, 186] on span "JAN 2021" at bounding box center [330, 184] width 37 height 12
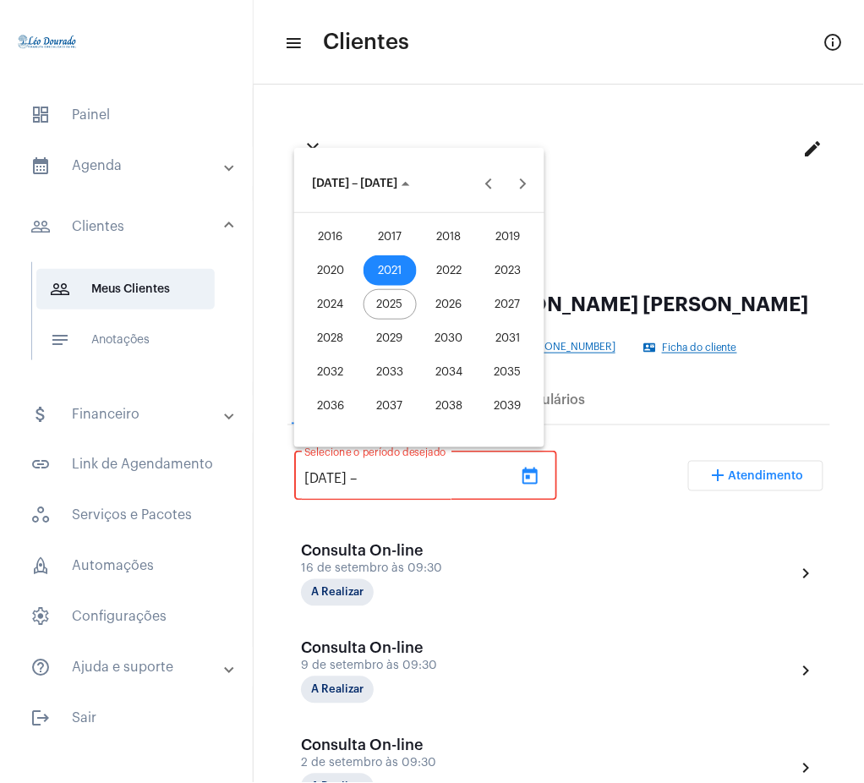
click at [386, 293] on div "2025" at bounding box center [390, 304] width 53 height 30
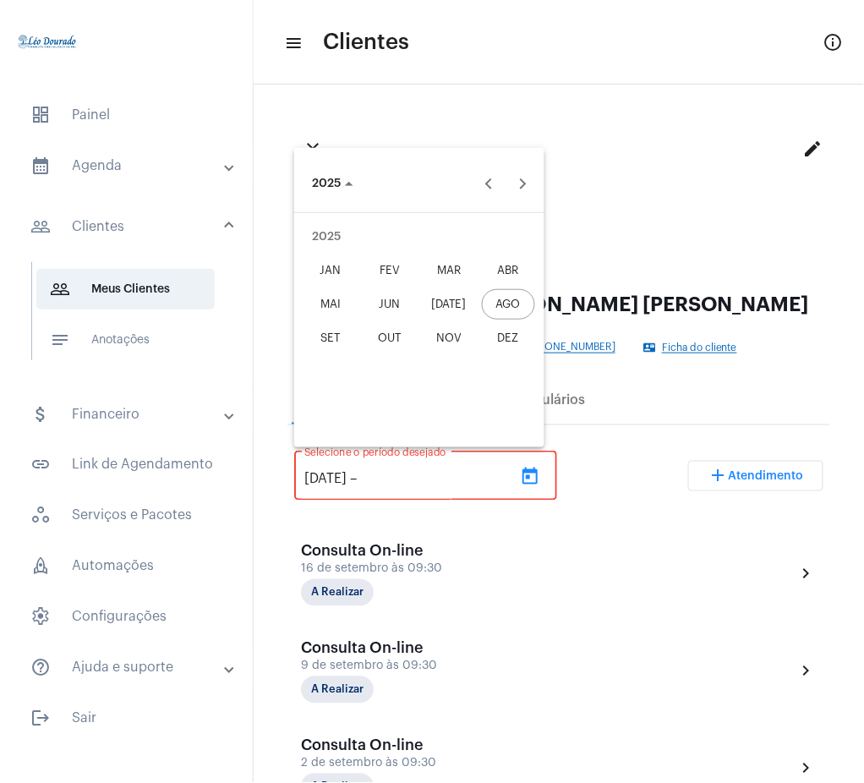
click at [511, 302] on div "AGO" at bounding box center [508, 304] width 53 height 30
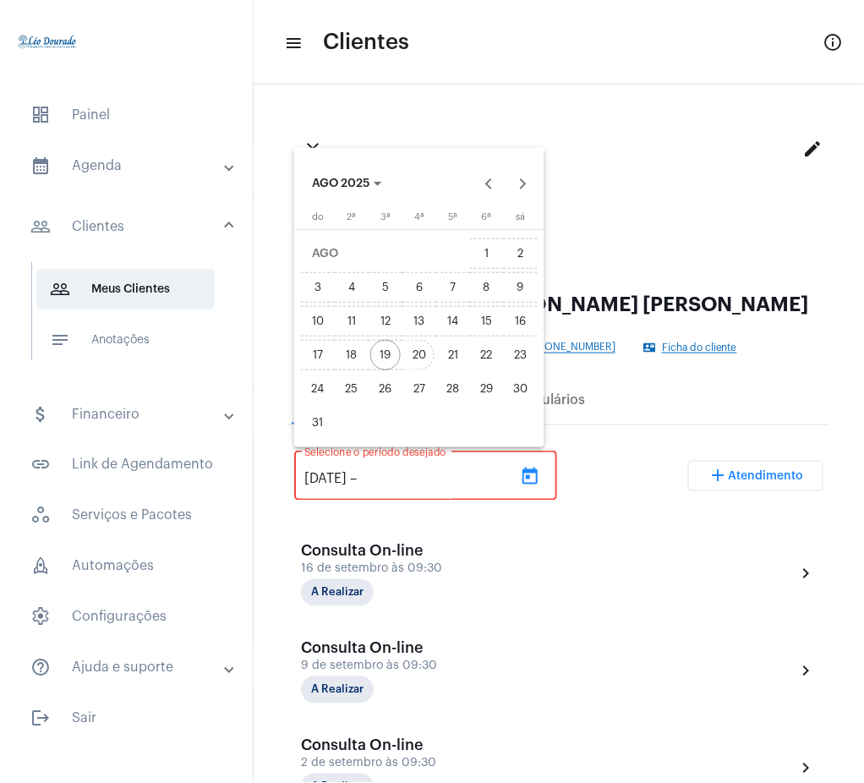
click at [421, 349] on div "20" at bounding box center [419, 355] width 30 height 30
type input "20/8/2025"
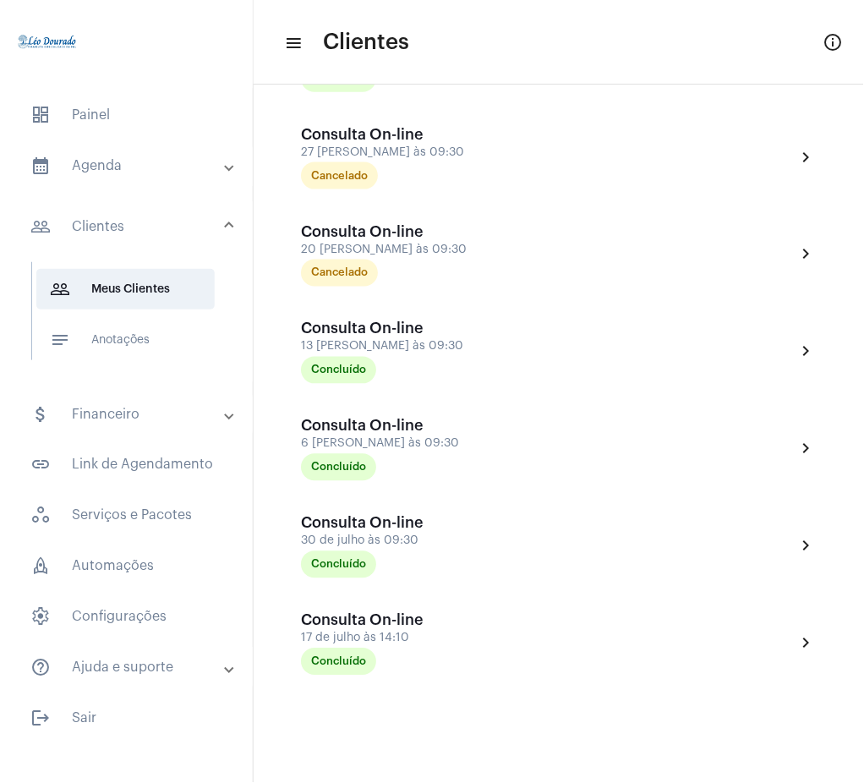
scroll to position [4003, 0]
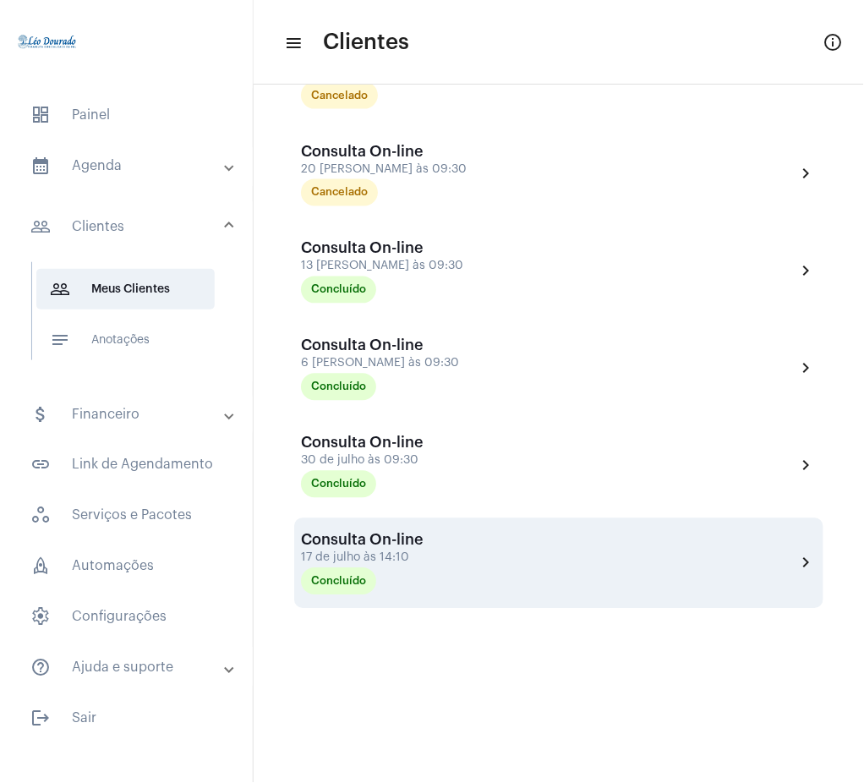
click at [797, 556] on mat-icon "chevron_right" at bounding box center [807, 563] width 20 height 20
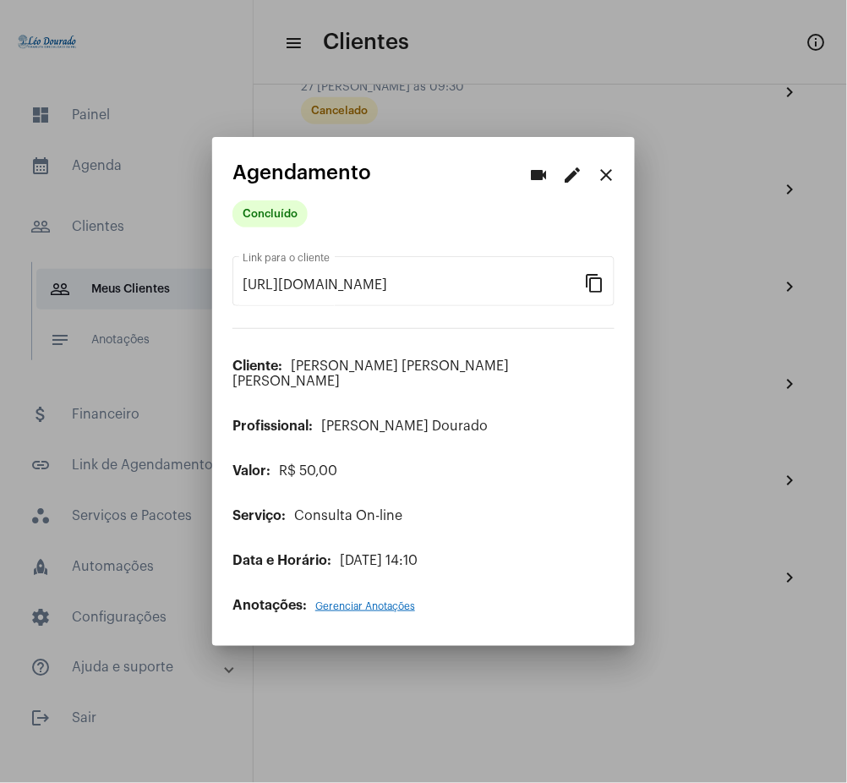
click at [605, 183] on mat-icon "close" at bounding box center [606, 175] width 20 height 20
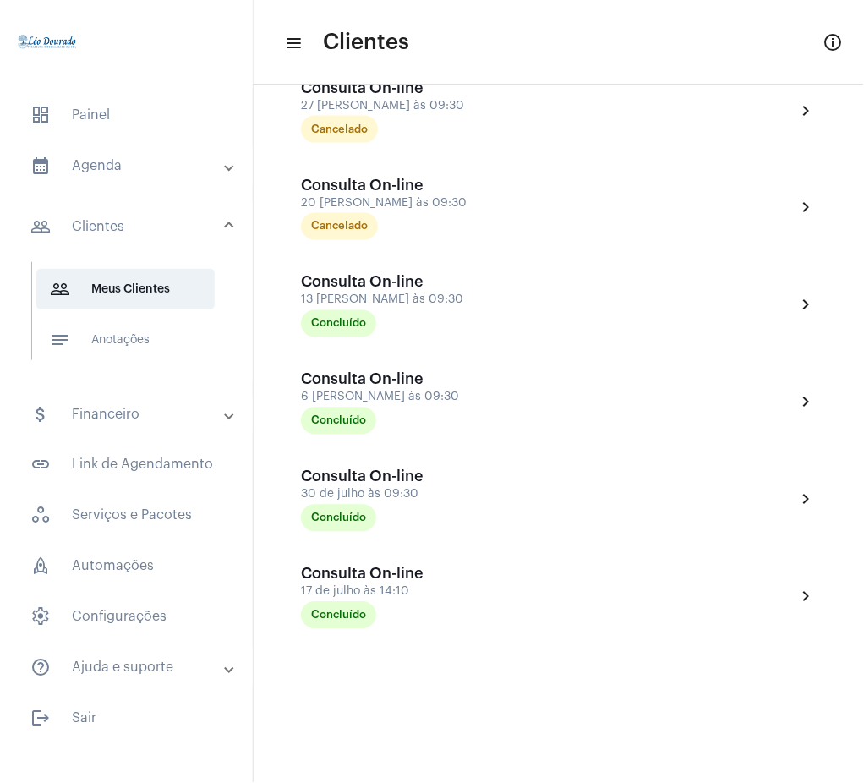
scroll to position [4003, 0]
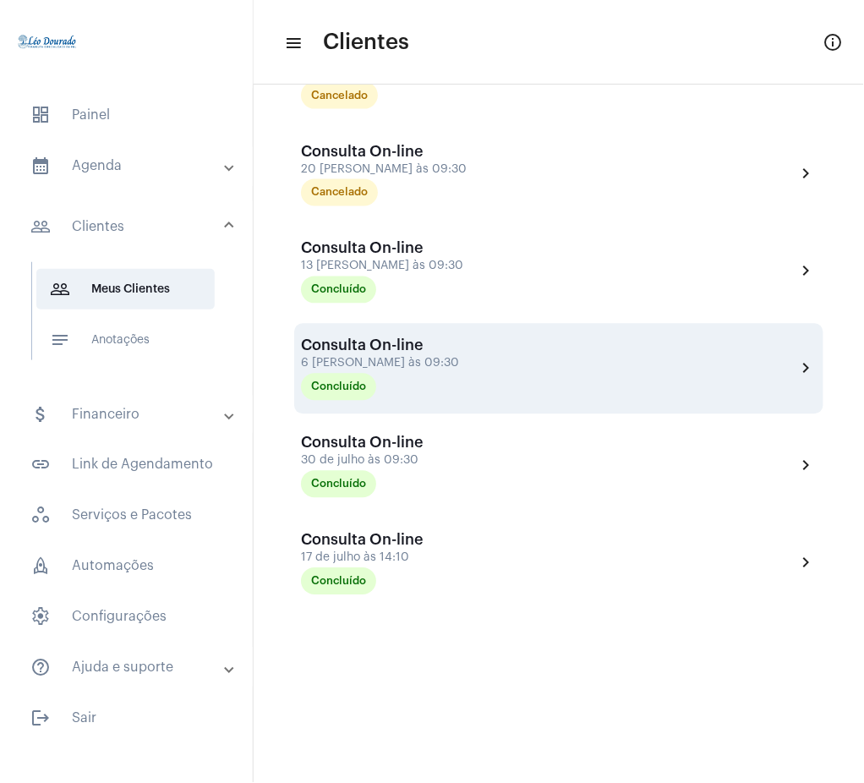
click at [797, 363] on mat-icon "chevron_right" at bounding box center [807, 369] width 20 height 20
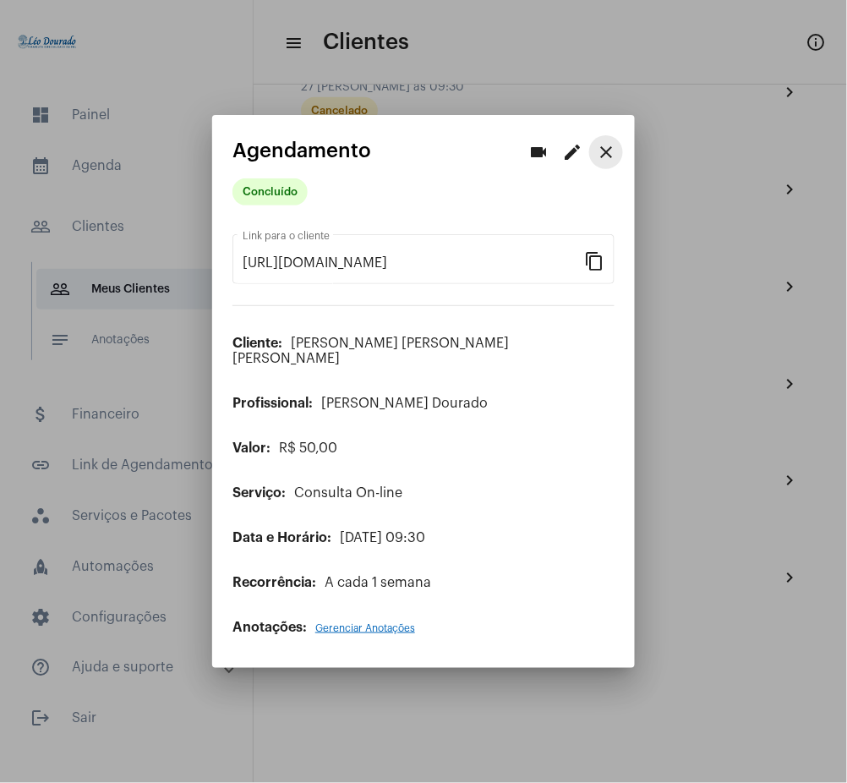
click at [610, 156] on mat-icon "close" at bounding box center [606, 152] width 20 height 20
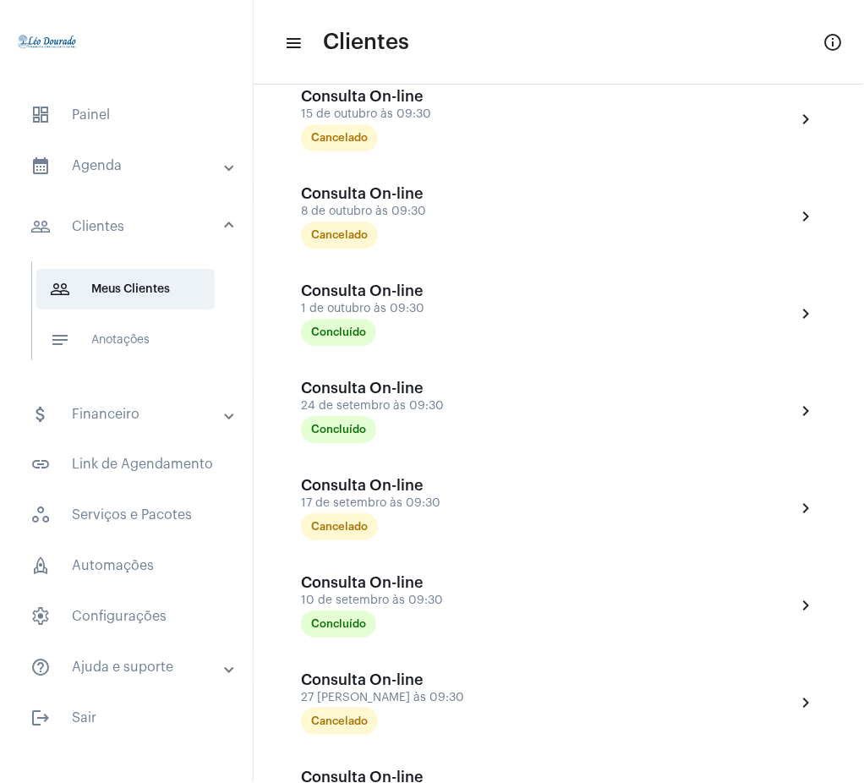
scroll to position [3332, 0]
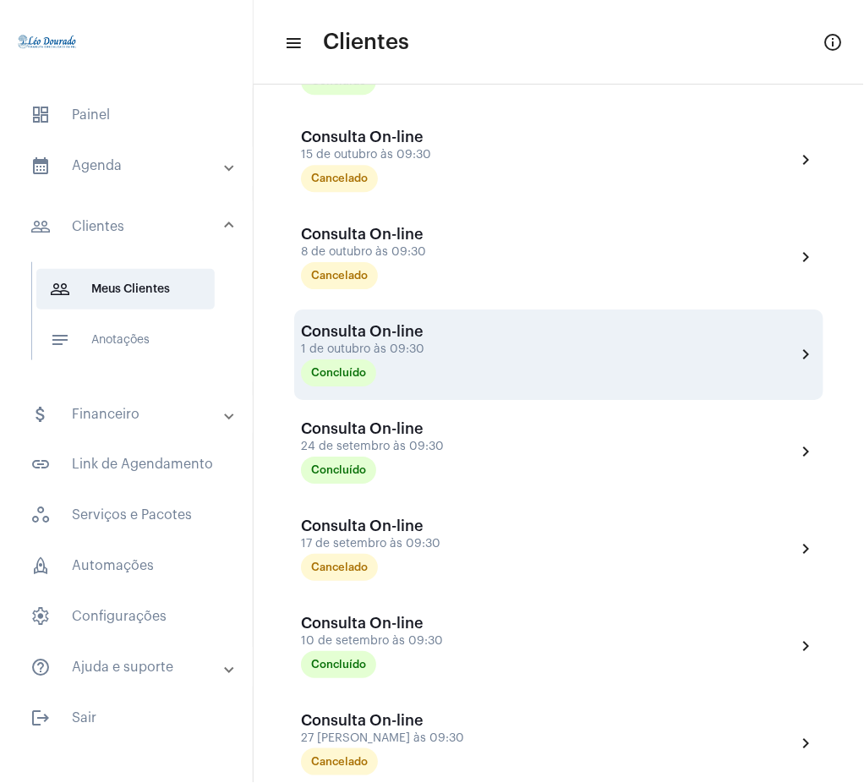
click at [797, 351] on mat-icon "chevron_right" at bounding box center [807, 354] width 20 height 20
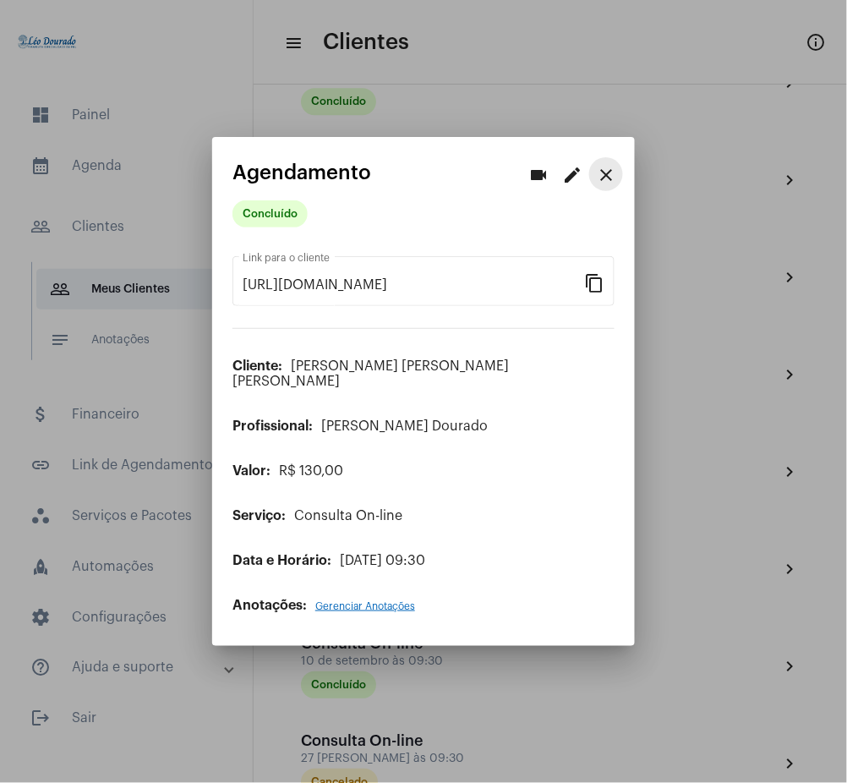
click at [604, 175] on mat-icon "close" at bounding box center [606, 175] width 20 height 20
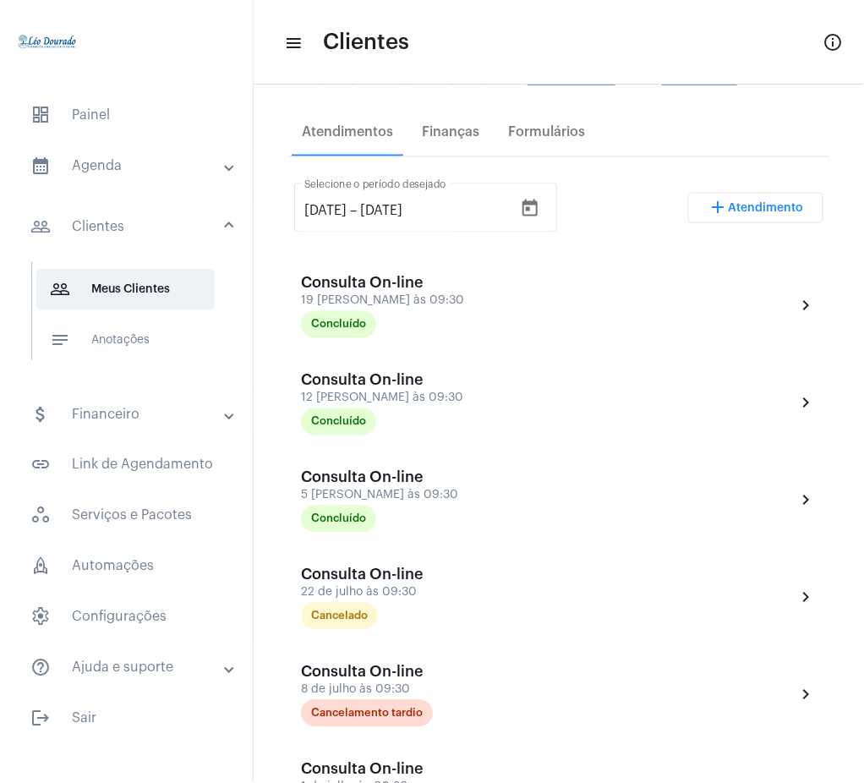
scroll to position [258, 0]
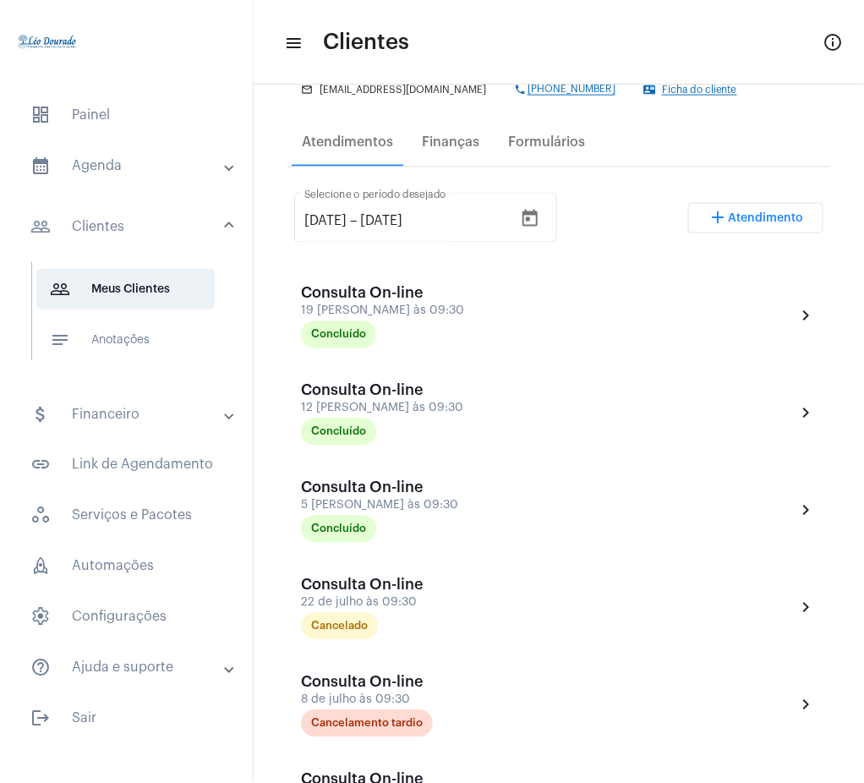
click at [154, 168] on mat-panel-title "calendar_month_outlined Agenda" at bounding box center [127, 166] width 195 height 20
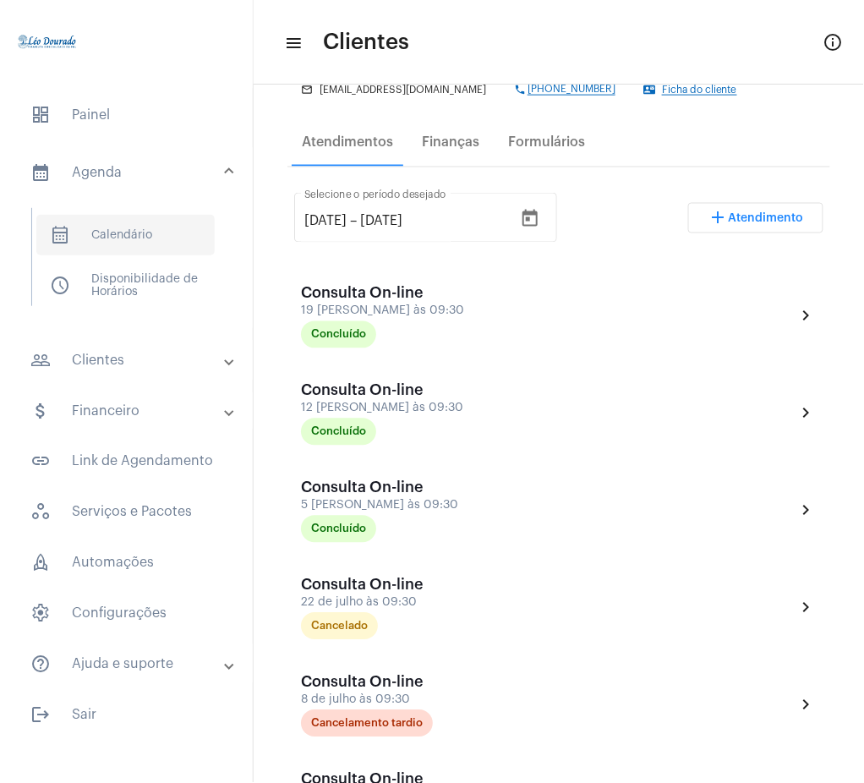
click at [140, 227] on span "calendar_month_outlined Calendário" at bounding box center [125, 235] width 178 height 41
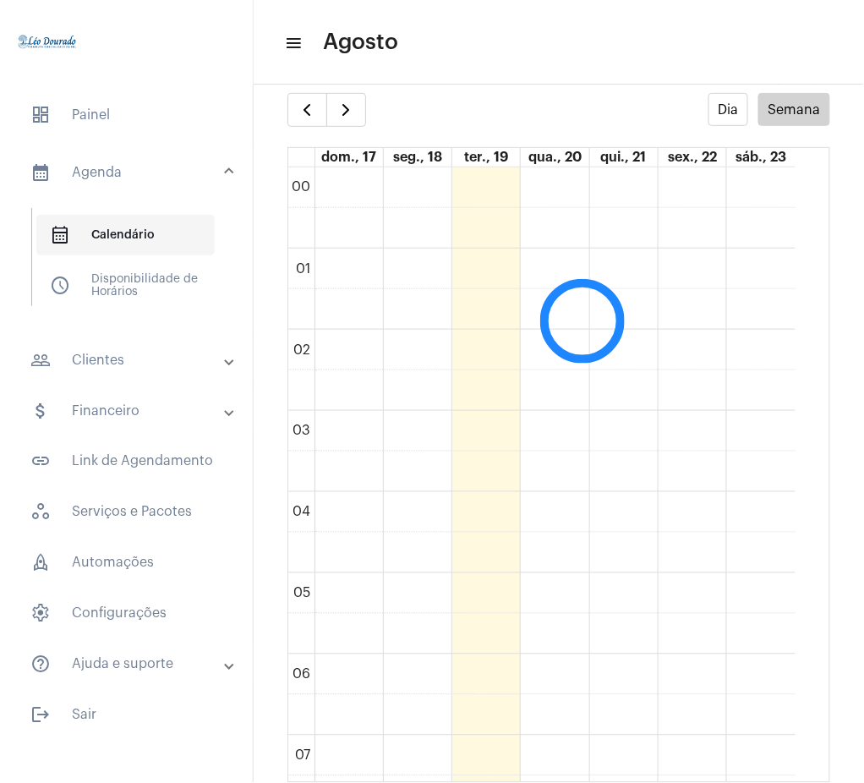
scroll to position [488, 0]
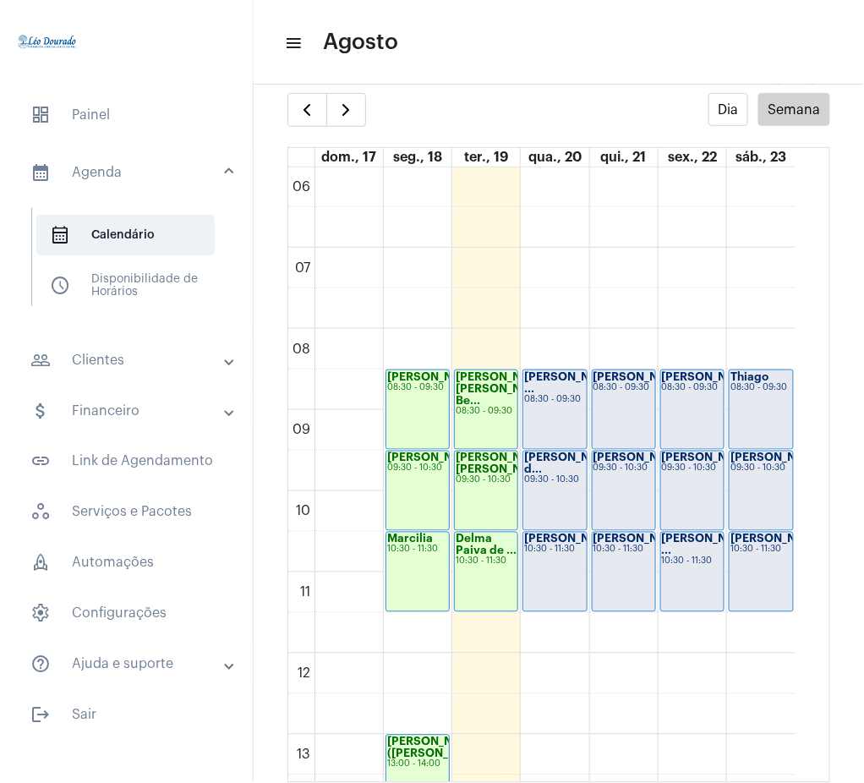
click at [138, 374] on mat-expansion-panel-header "people_outline Clientes" at bounding box center [131, 360] width 243 height 41
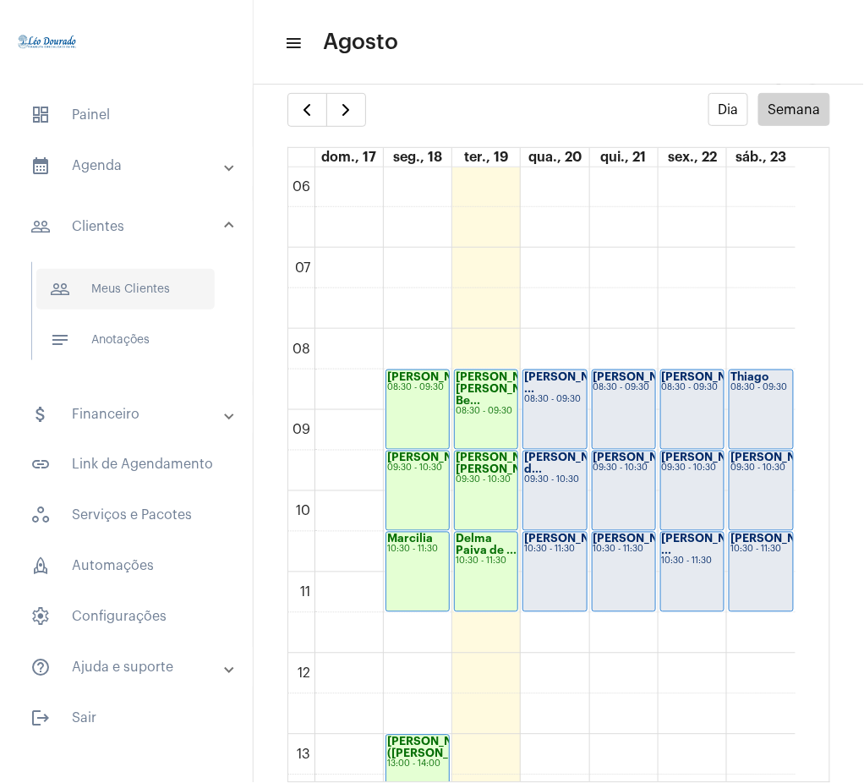
click at [147, 282] on span "people_outline Meus Clientes" at bounding box center [125, 289] width 178 height 41
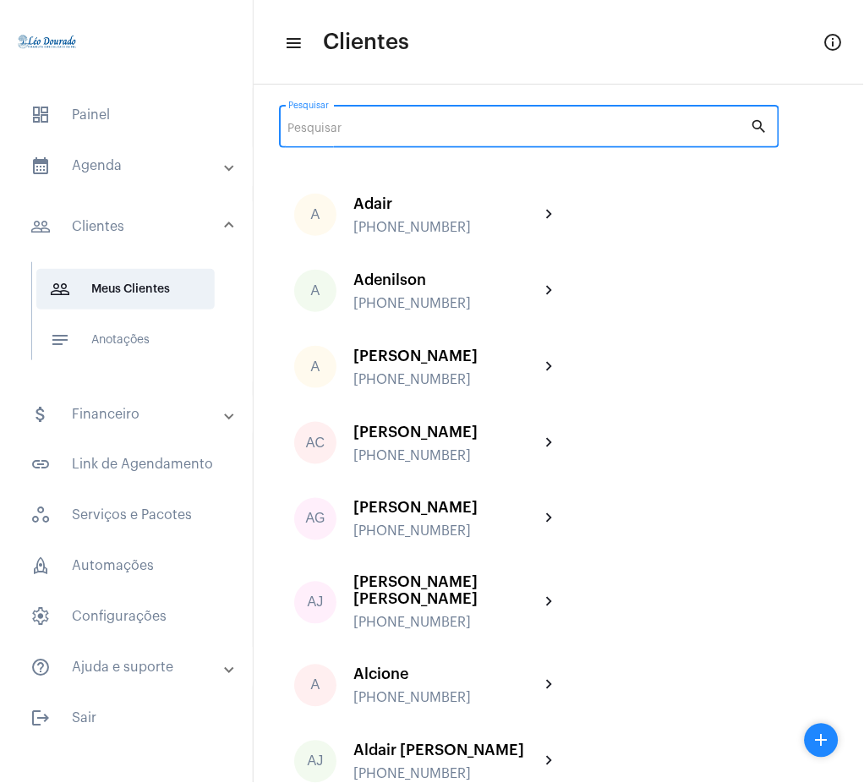
click at [553, 129] on input "Pesquisar" at bounding box center [519, 130] width 463 height 14
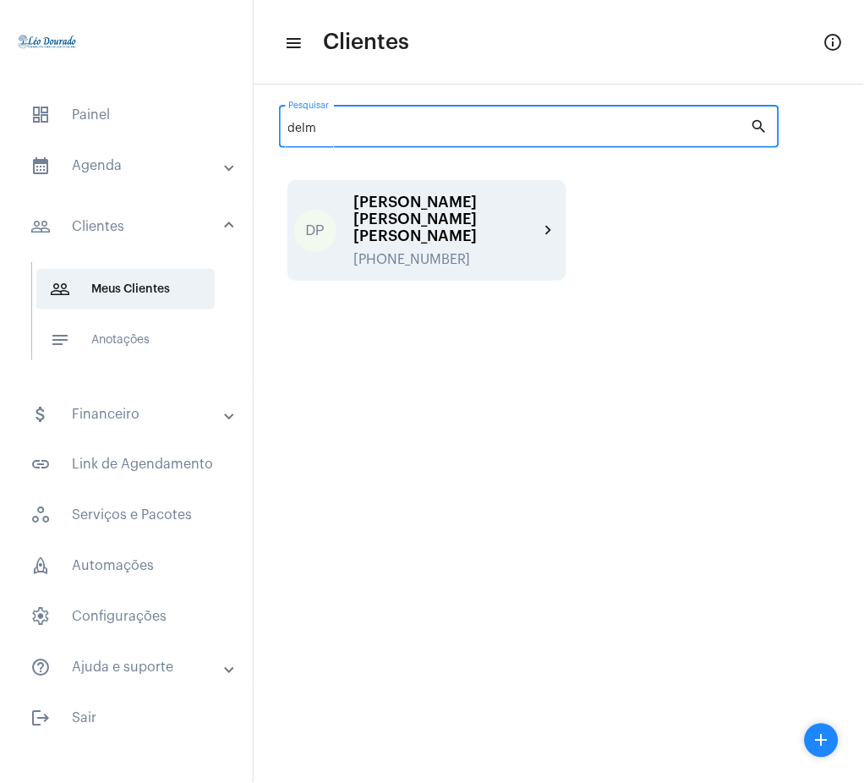
type input "delm"
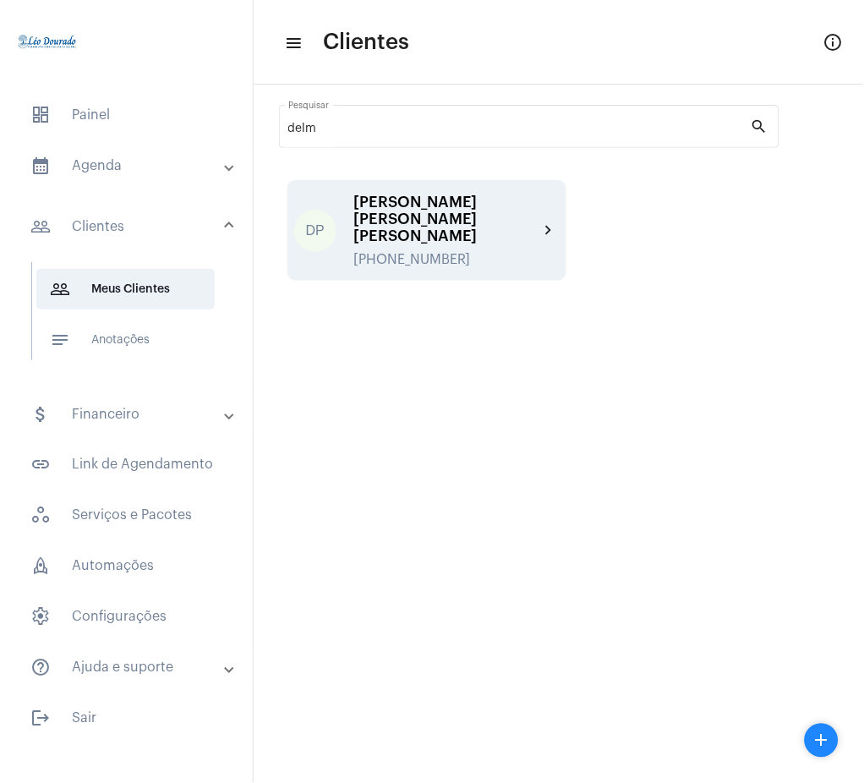
click at [550, 210] on div "DP Delma Paiva de Lima Nunes +5531971026708 chevron_right" at bounding box center [426, 230] width 279 height 101
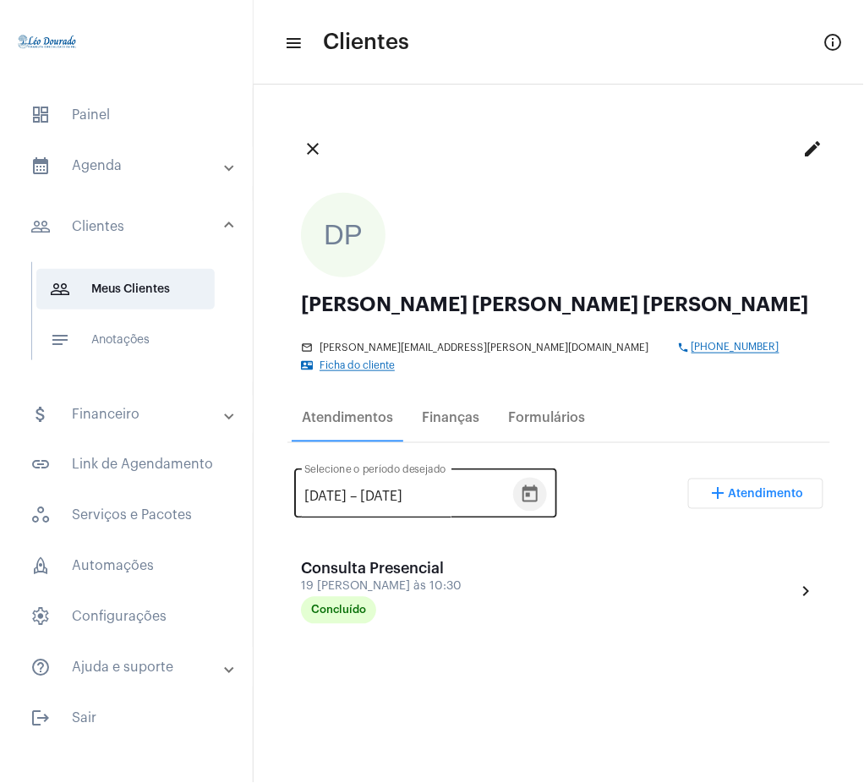
click at [540, 485] on icon "Open calendar" at bounding box center [530, 495] width 20 height 20
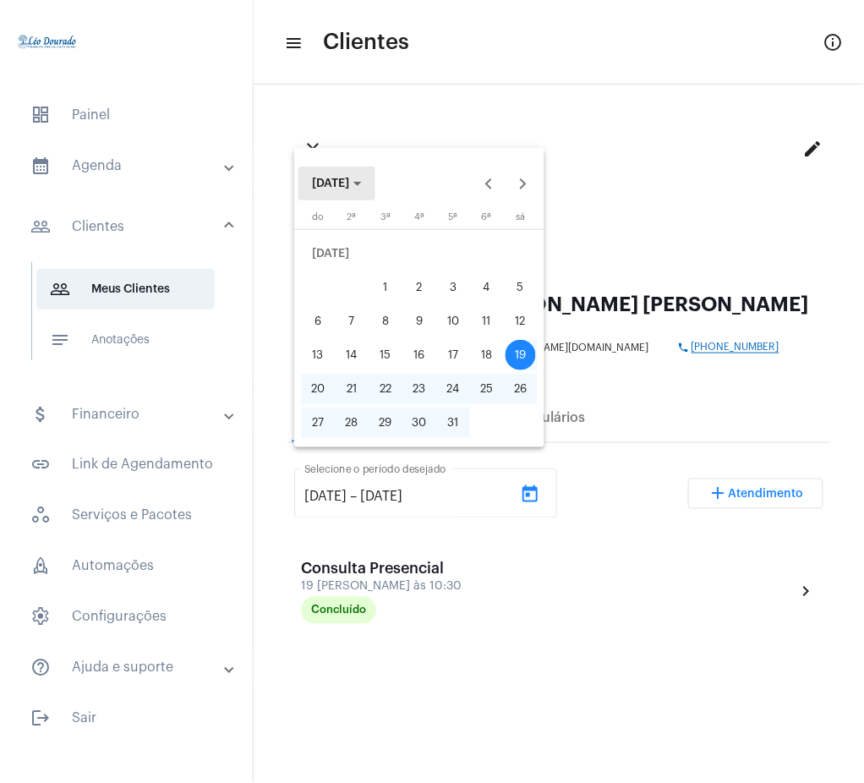
click at [371, 194] on button "JUL 2025" at bounding box center [336, 184] width 77 height 34
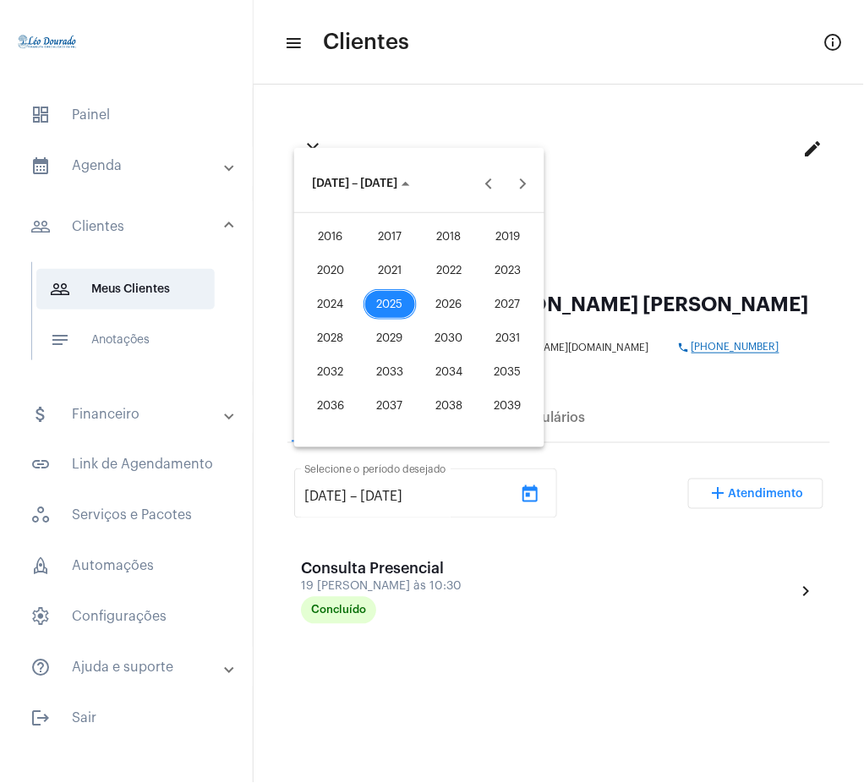
click at [397, 303] on div "2025" at bounding box center [390, 304] width 53 height 30
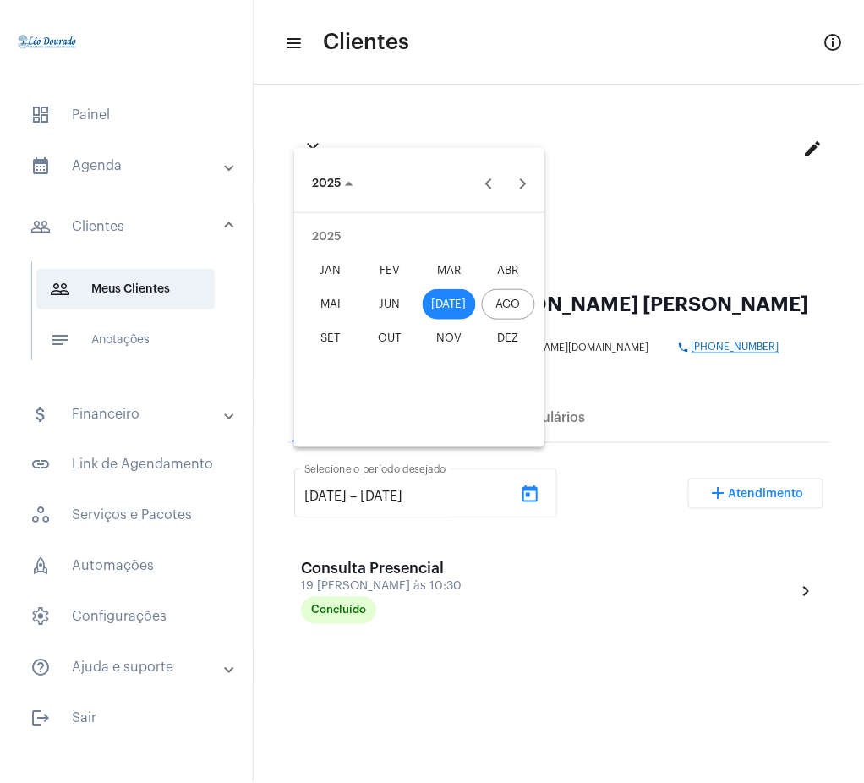
click at [395, 302] on div "JUN" at bounding box center [390, 304] width 53 height 30
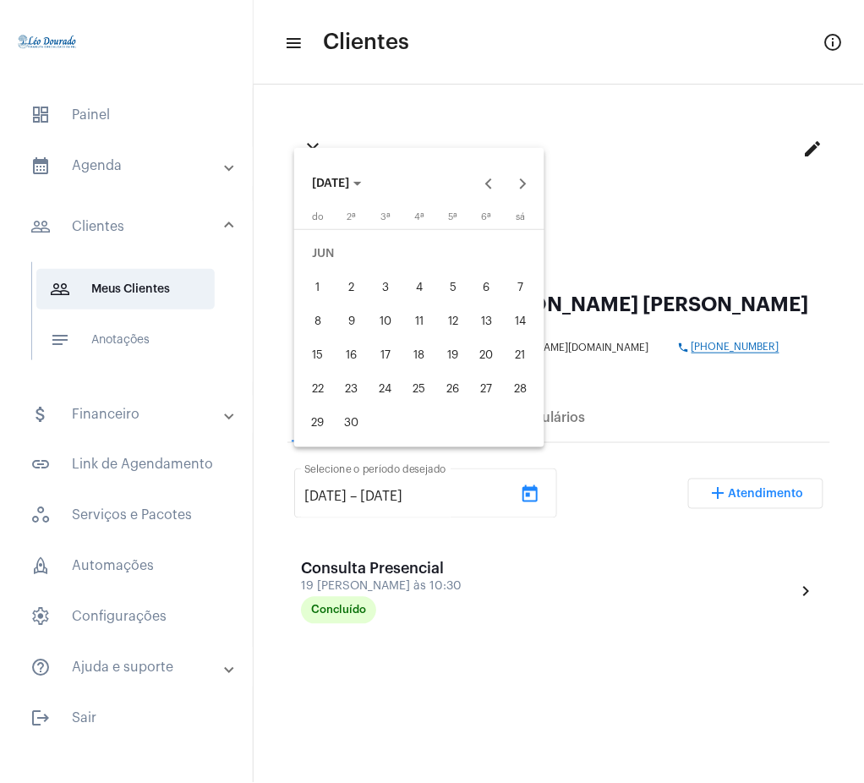
click at [323, 288] on div "1" at bounding box center [318, 287] width 30 height 30
type input "1/6/2025"
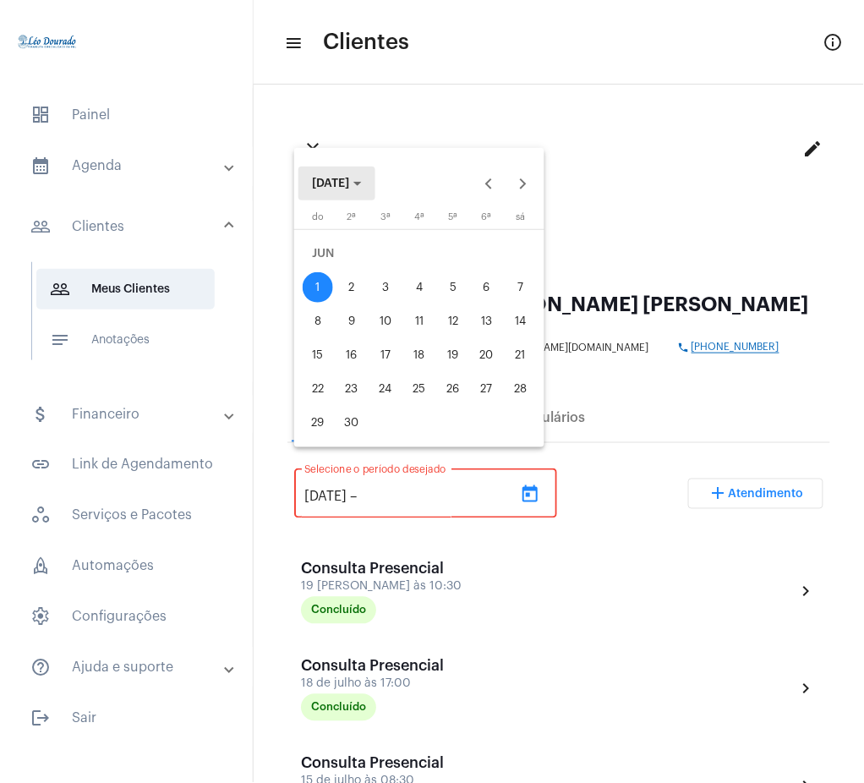
click at [348, 182] on span "JUN 2025" at bounding box center [330, 184] width 37 height 12
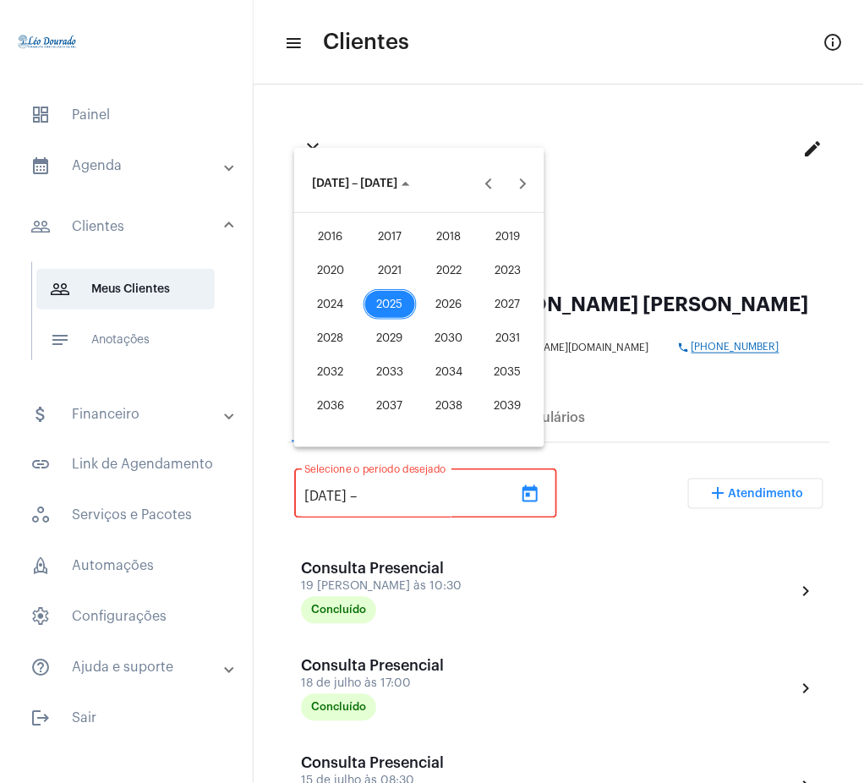
click at [390, 303] on div "2025" at bounding box center [390, 304] width 53 height 30
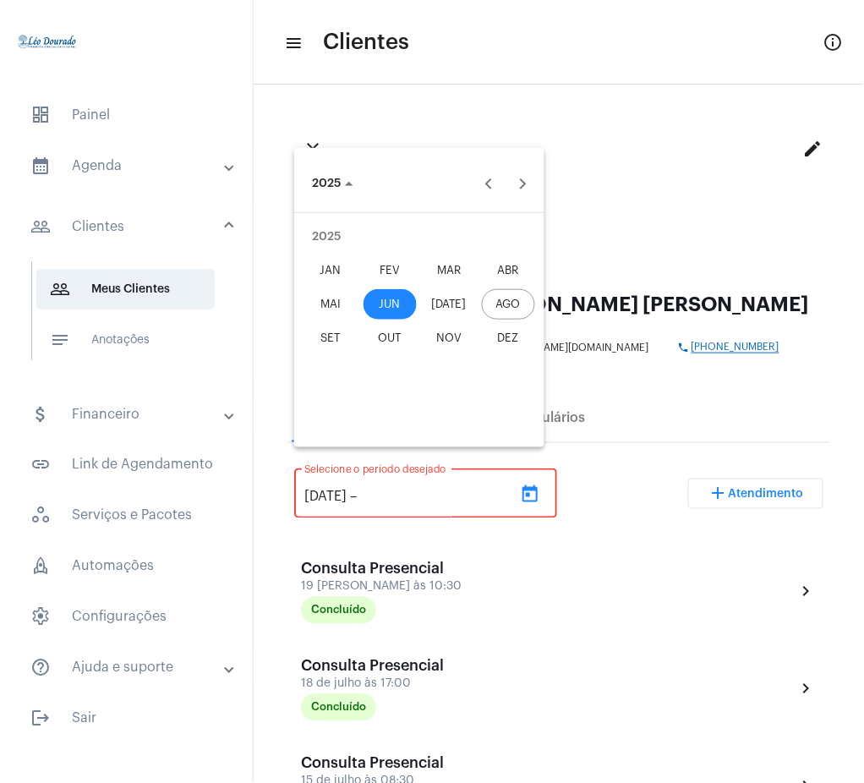
click at [510, 299] on div "AGO" at bounding box center [508, 304] width 53 height 30
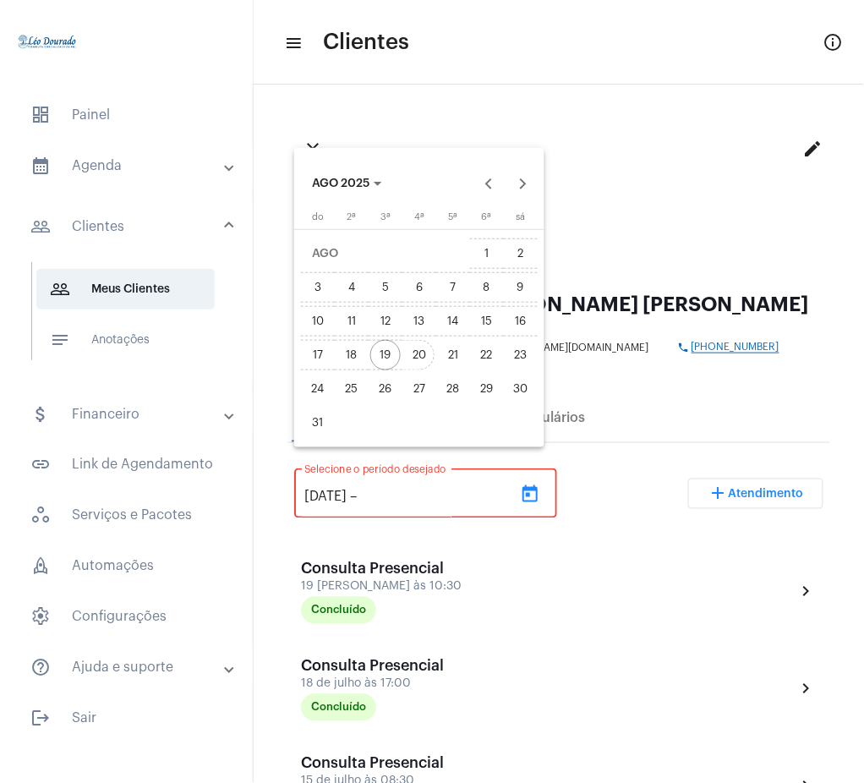
click at [422, 352] on div "20" at bounding box center [419, 355] width 30 height 30
type input "20/8/2025"
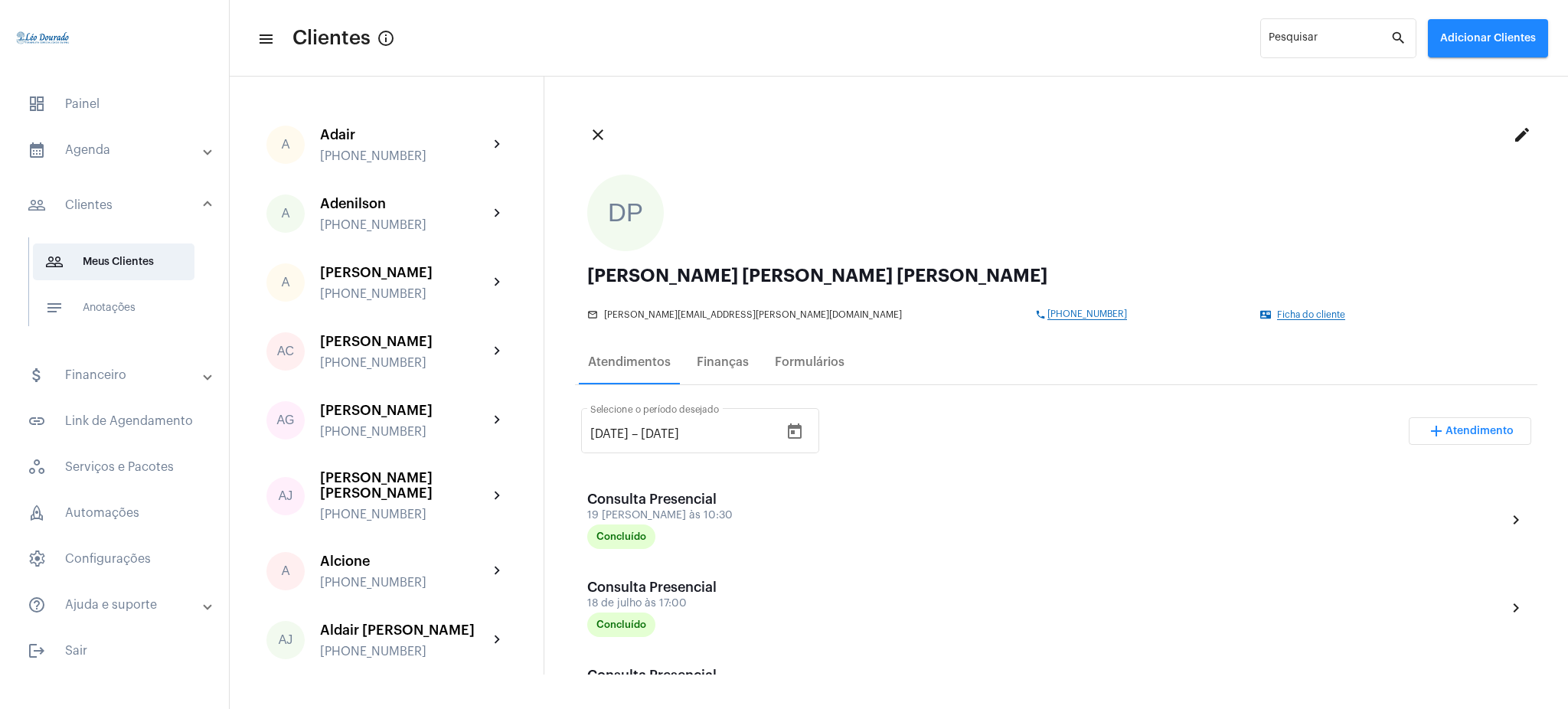
click at [165, 147] on mat-panel-title "calendar_month_outlined Agenda" at bounding box center [115, 150] width 177 height 18
click at [169, 208] on span "calendar_month_outlined Calendário" at bounding box center [113, 213] width 161 height 37
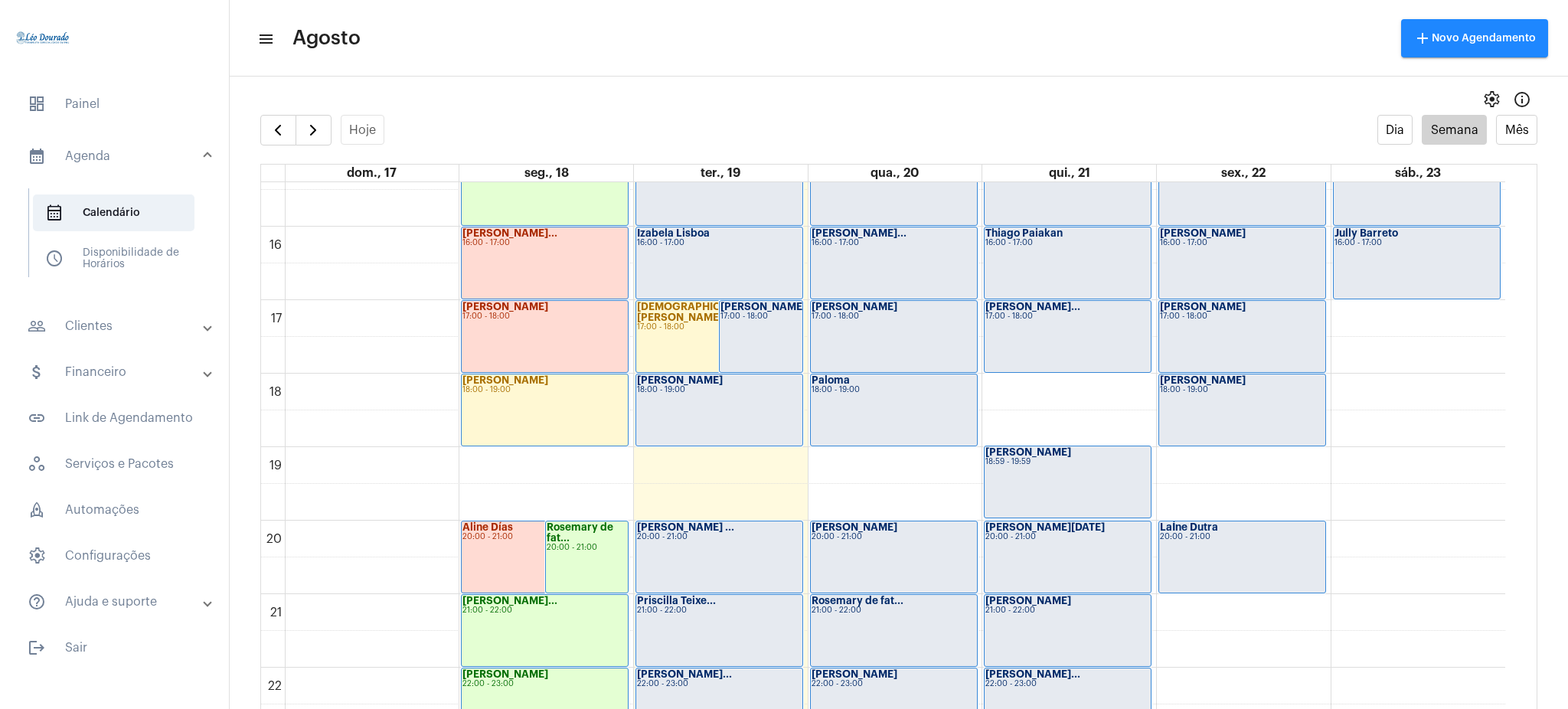
scroll to position [1148, 0]
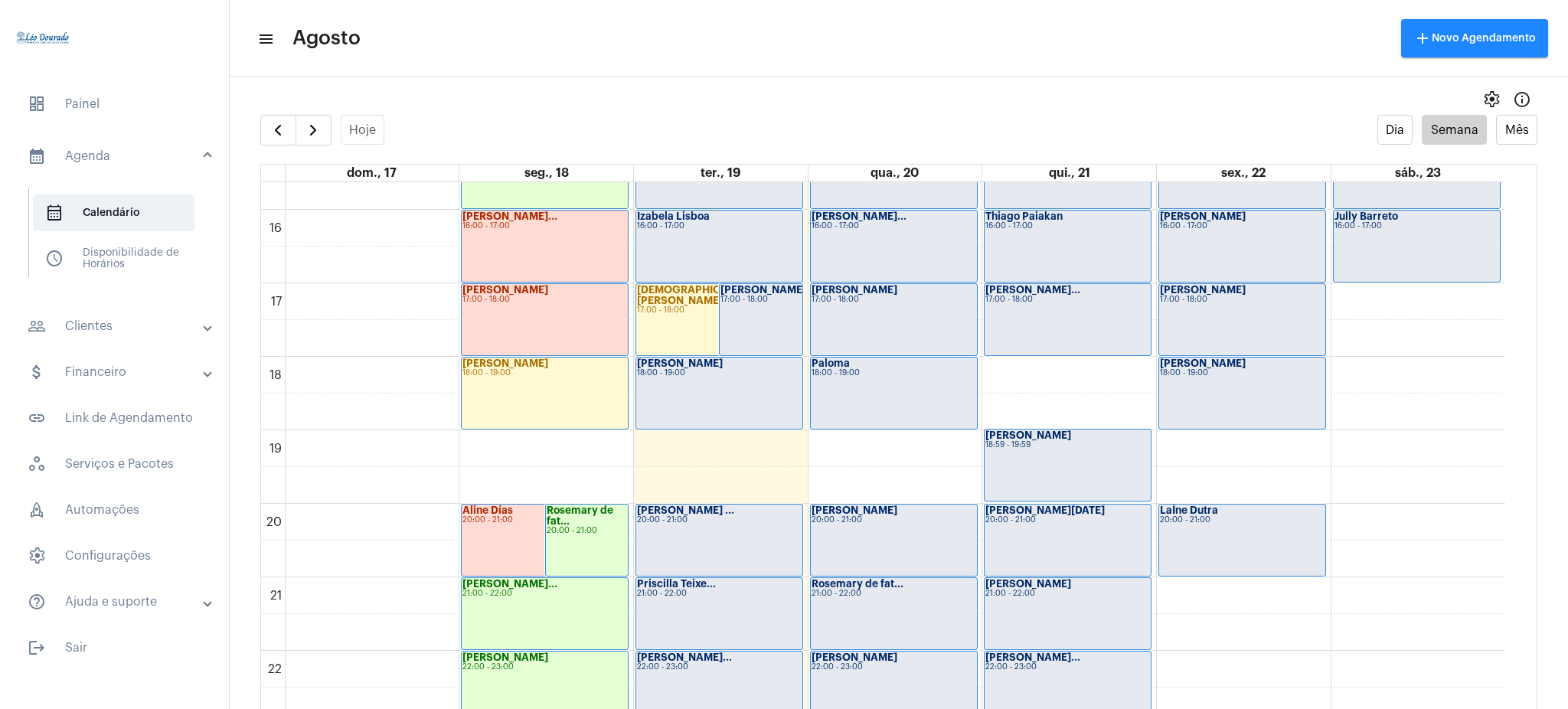
click at [1370, 245] on div "Jully Barreto 16:00 - 17:00" at bounding box center [1417, 246] width 167 height 72
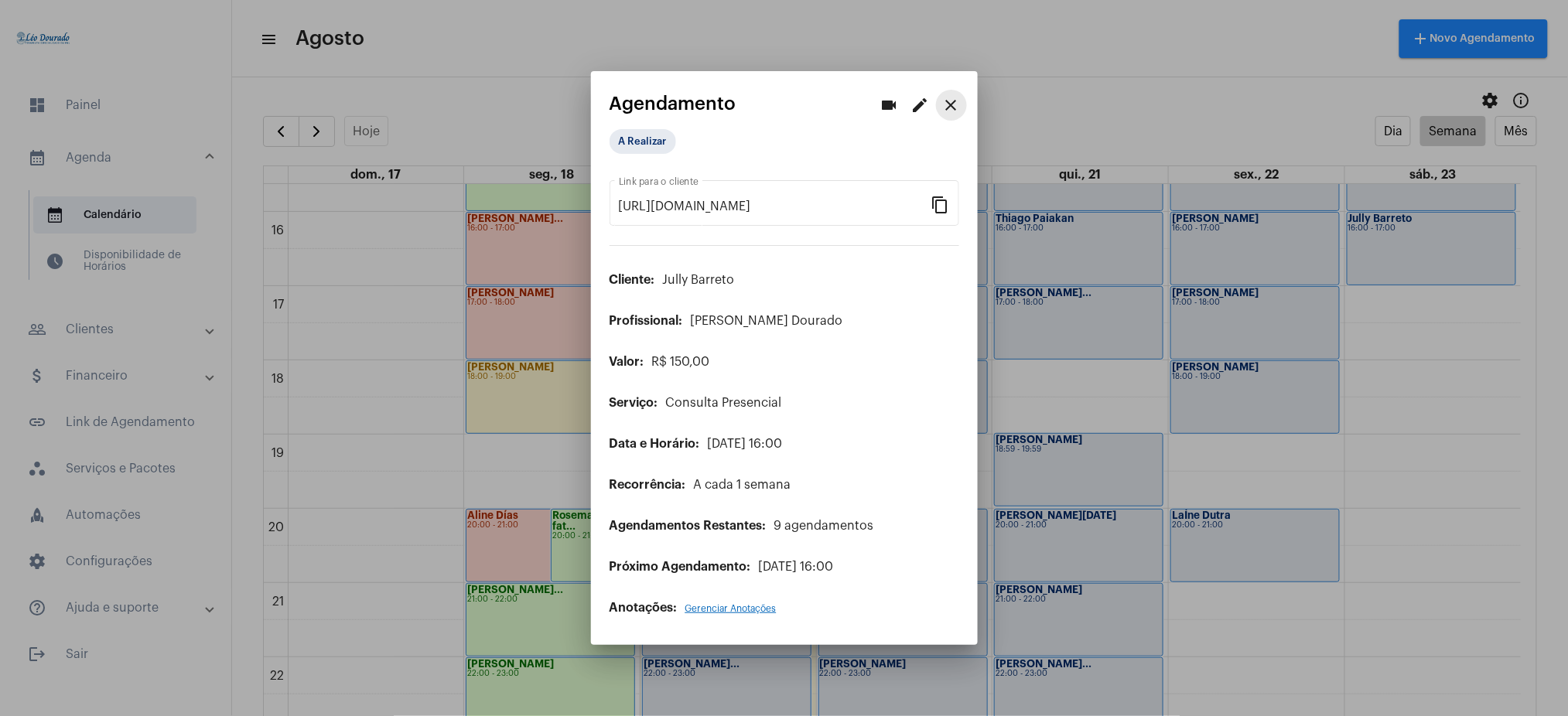
click at [949, 98] on mat-icon "close" at bounding box center [951, 105] width 18 height 18
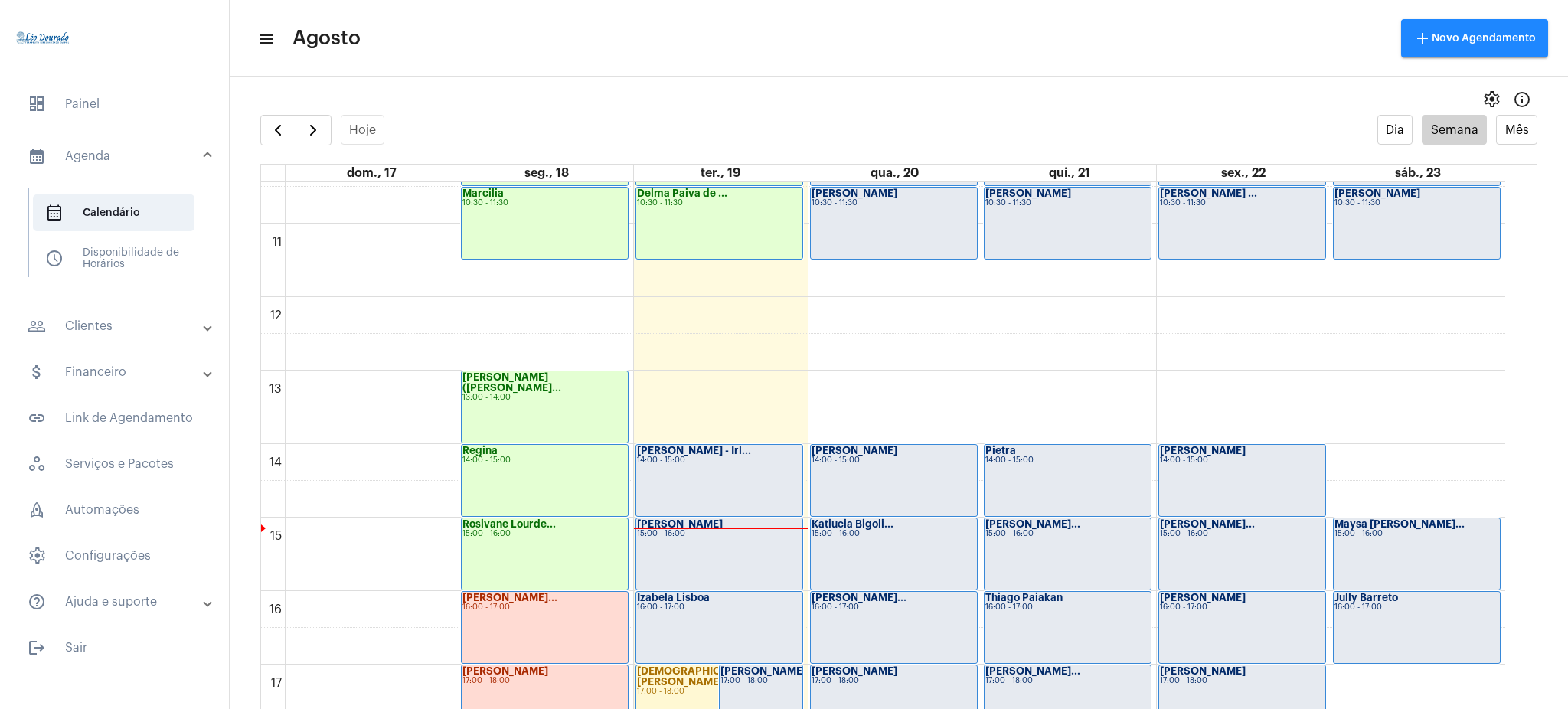
scroll to position [770, 0]
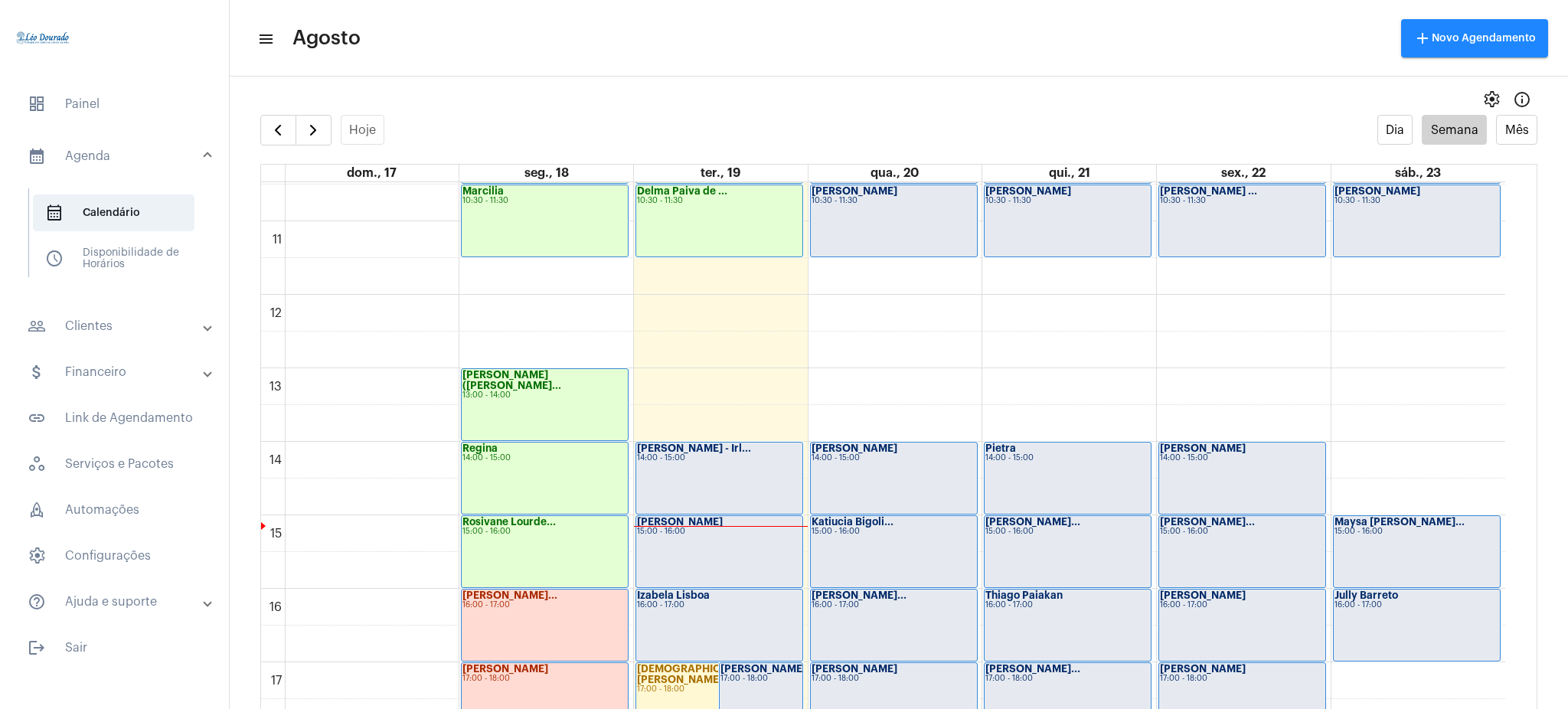
click at [1361, 558] on div "Maysa Bianca Go... 15:00 - 16:00" at bounding box center [1417, 551] width 167 height 72
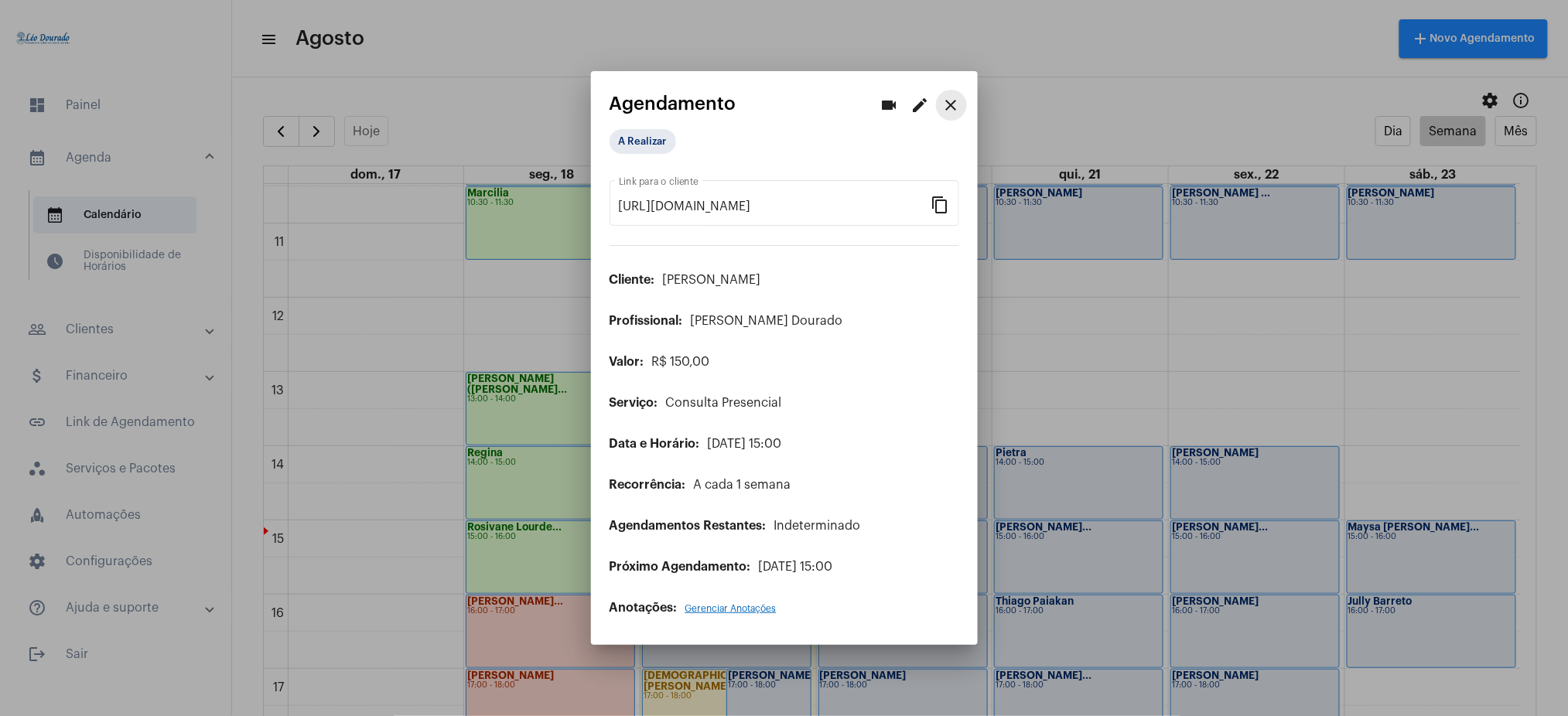
click at [956, 111] on mat-icon "close" at bounding box center [951, 105] width 18 height 18
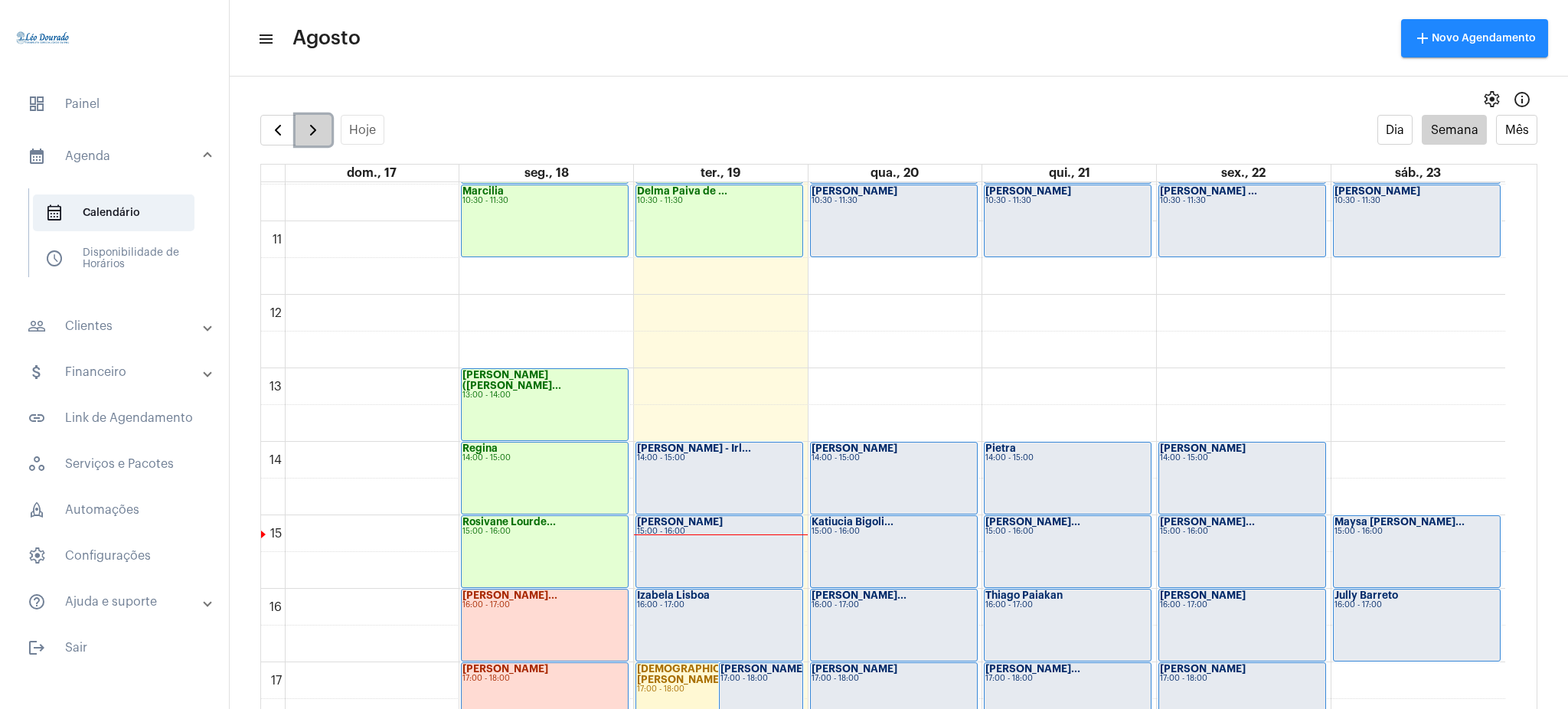
click at [301, 131] on button "button" at bounding box center [313, 130] width 36 height 31
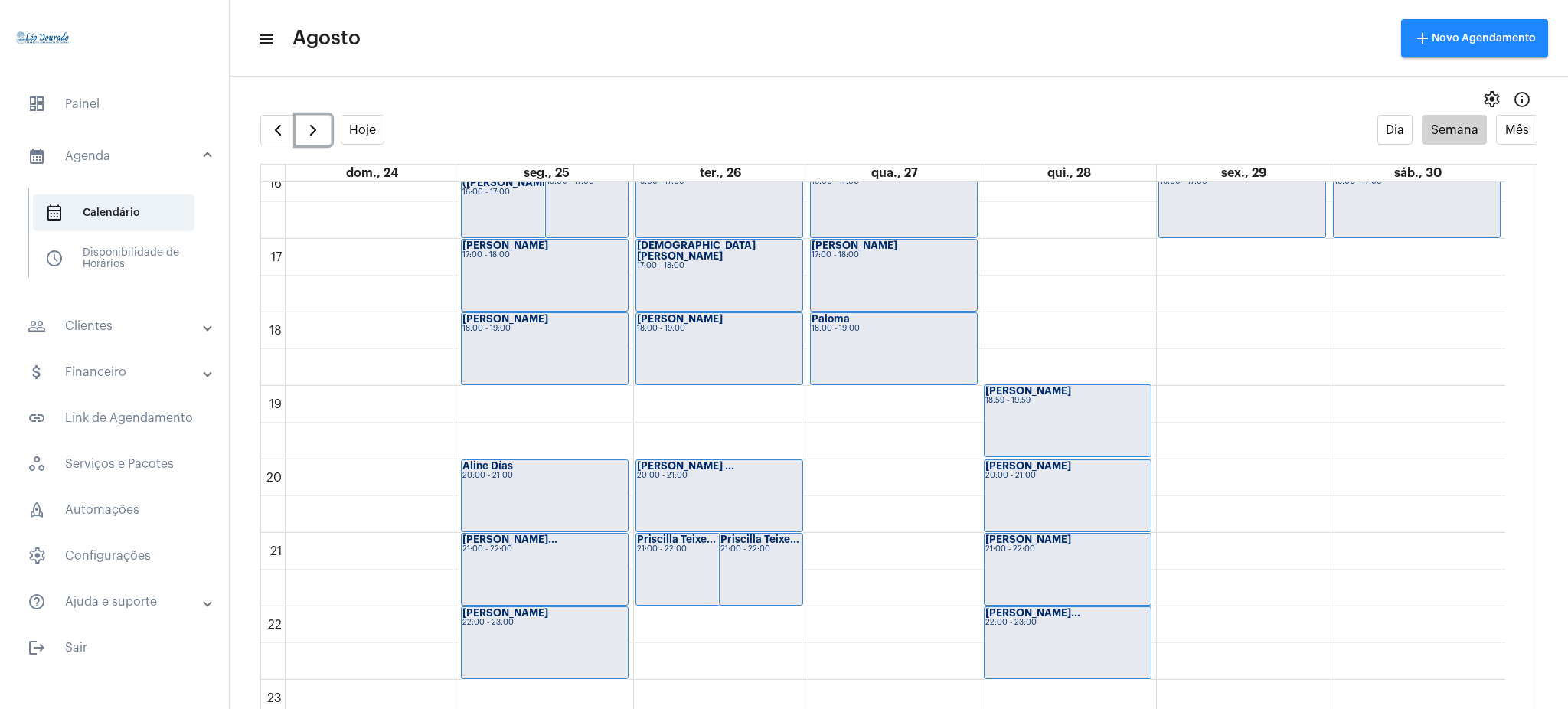
scroll to position [1206, 0]
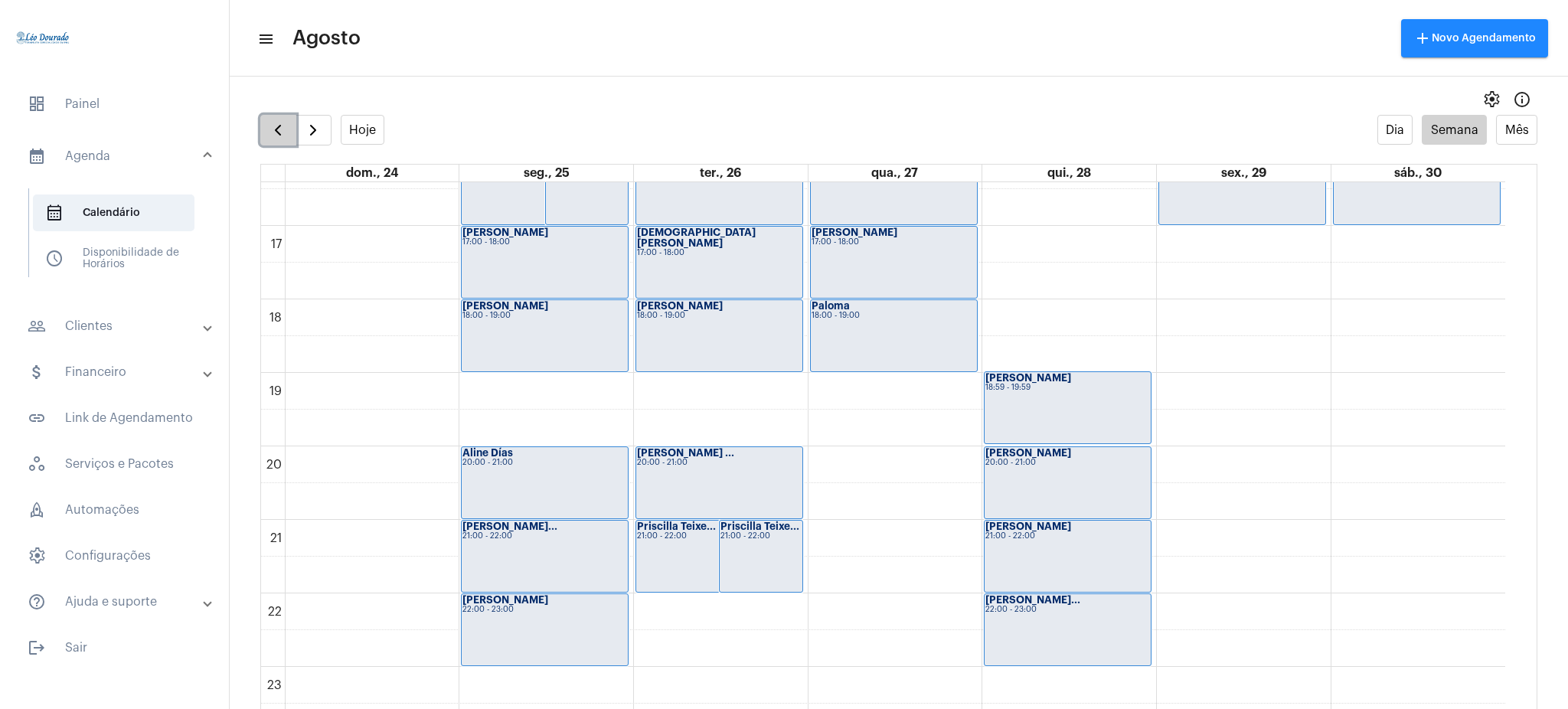
click at [287, 131] on button "button" at bounding box center [278, 130] width 36 height 31
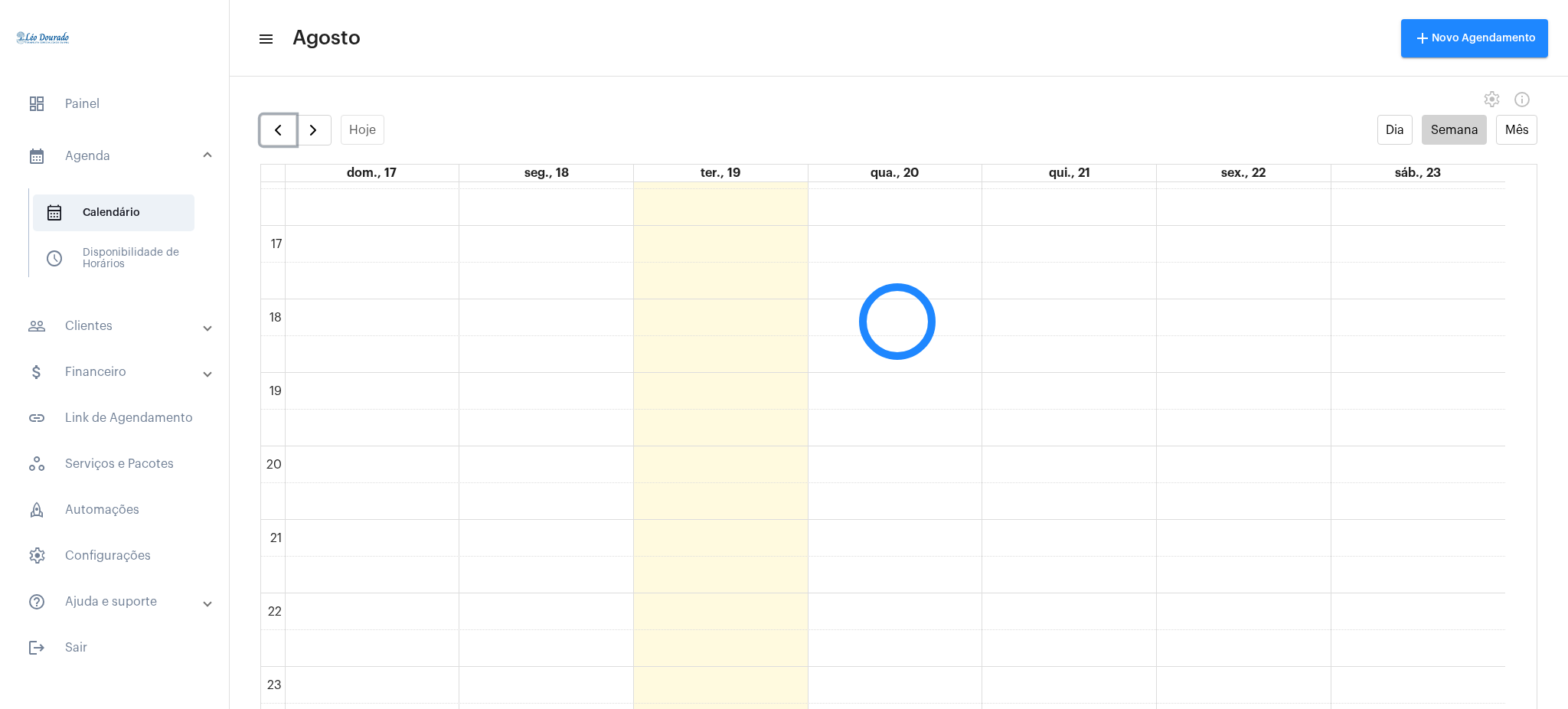
scroll to position [442, 0]
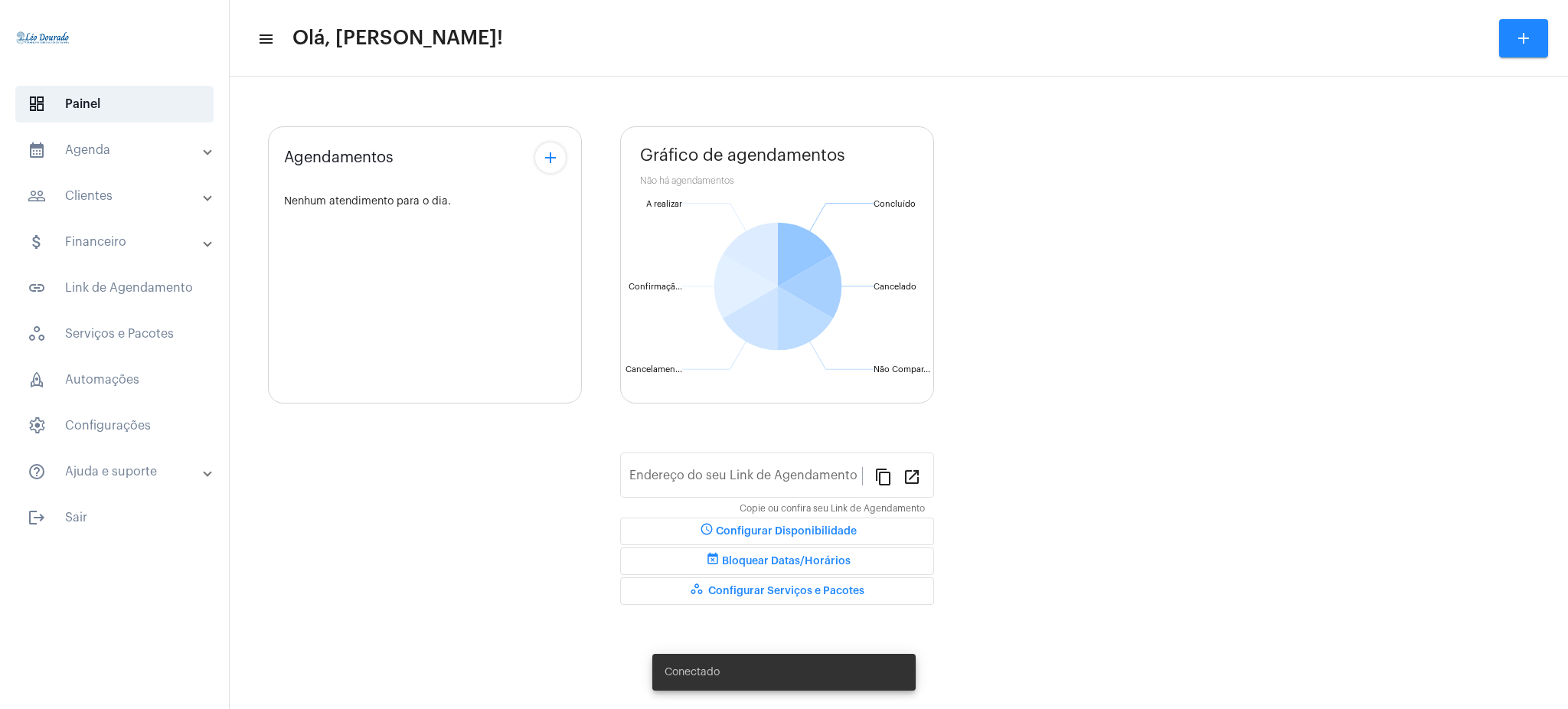
type input "[URL][DOMAIN_NAME][PERSON_NAME]"
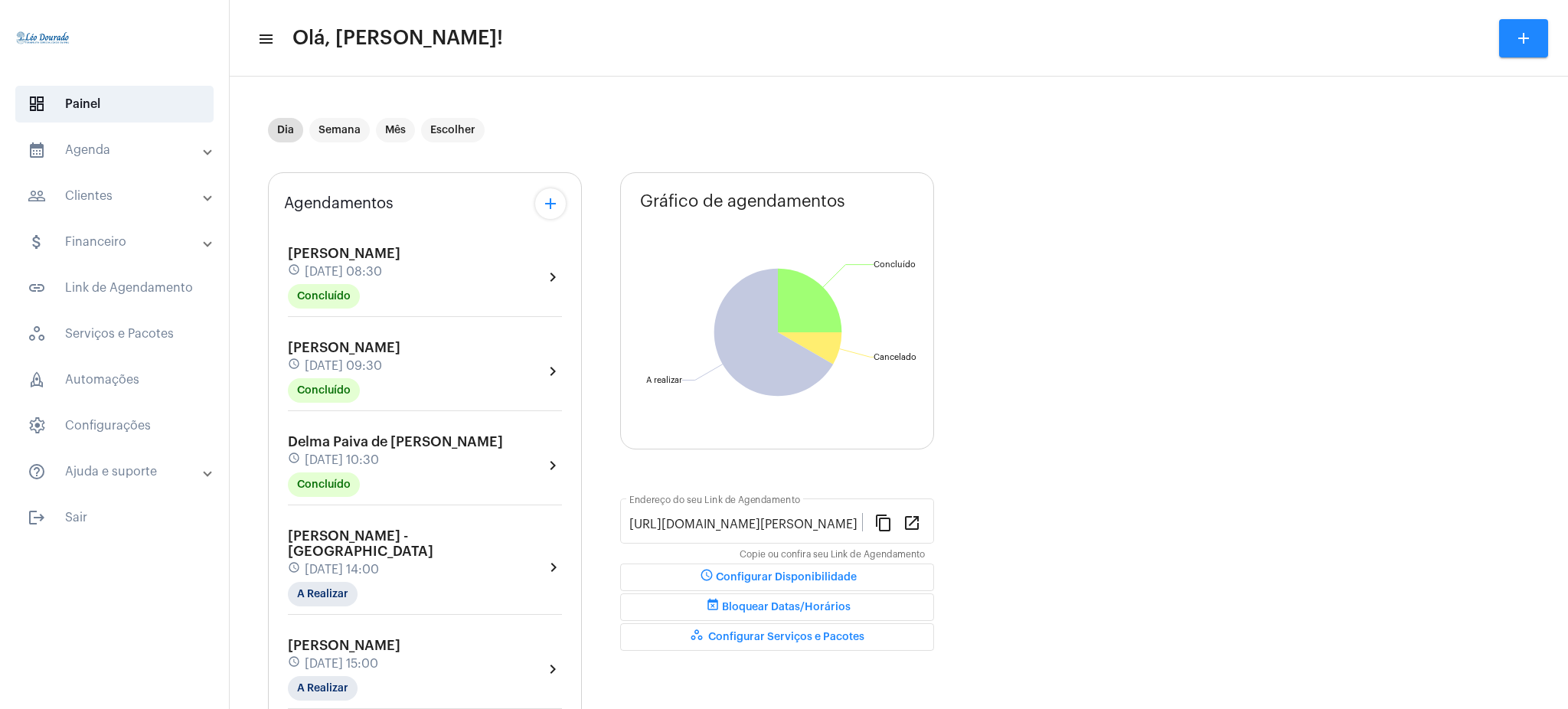
click at [198, 151] on mat-panel-title "calendar_month_outlined Agenda" at bounding box center [115, 150] width 177 height 18
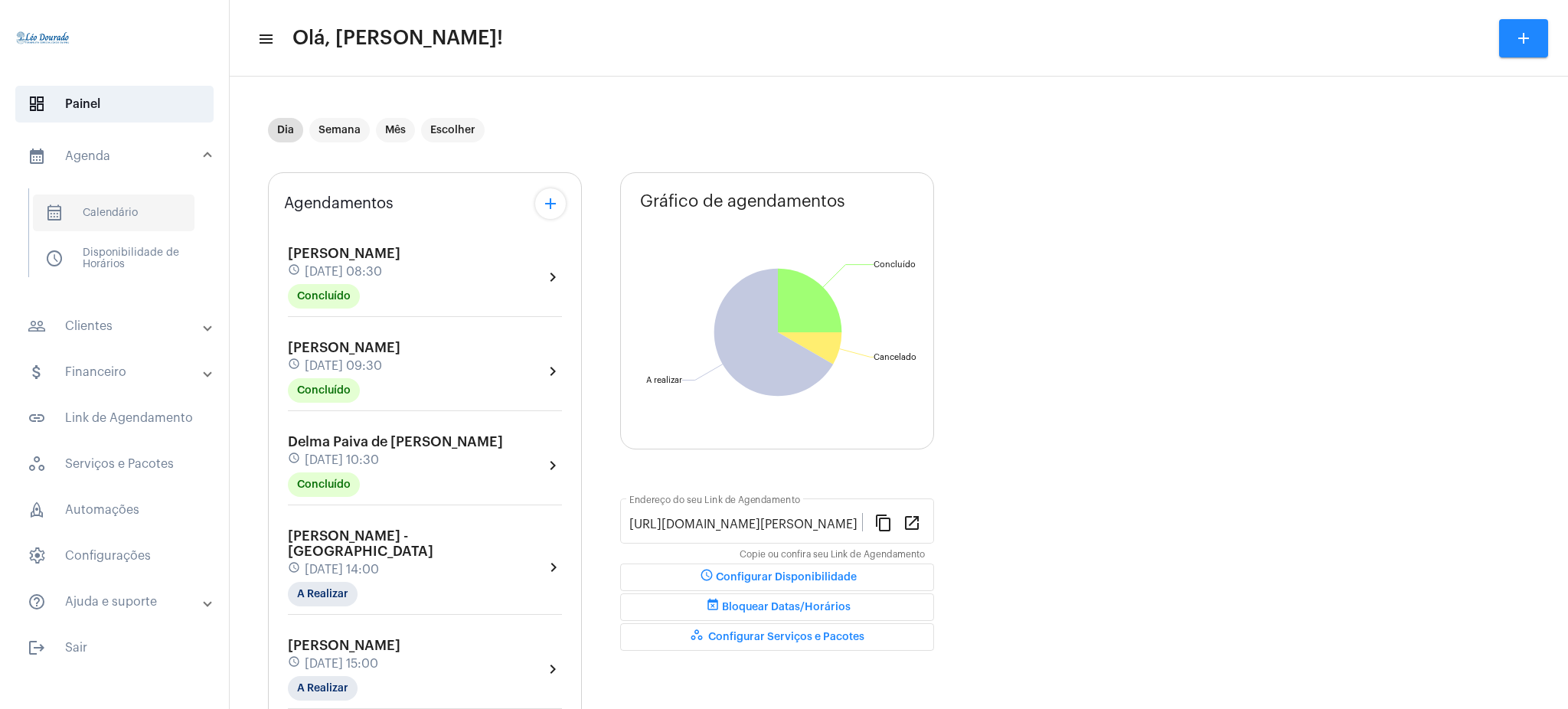
click at [147, 221] on span "calendar_month_outlined Calendário" at bounding box center [113, 213] width 161 height 37
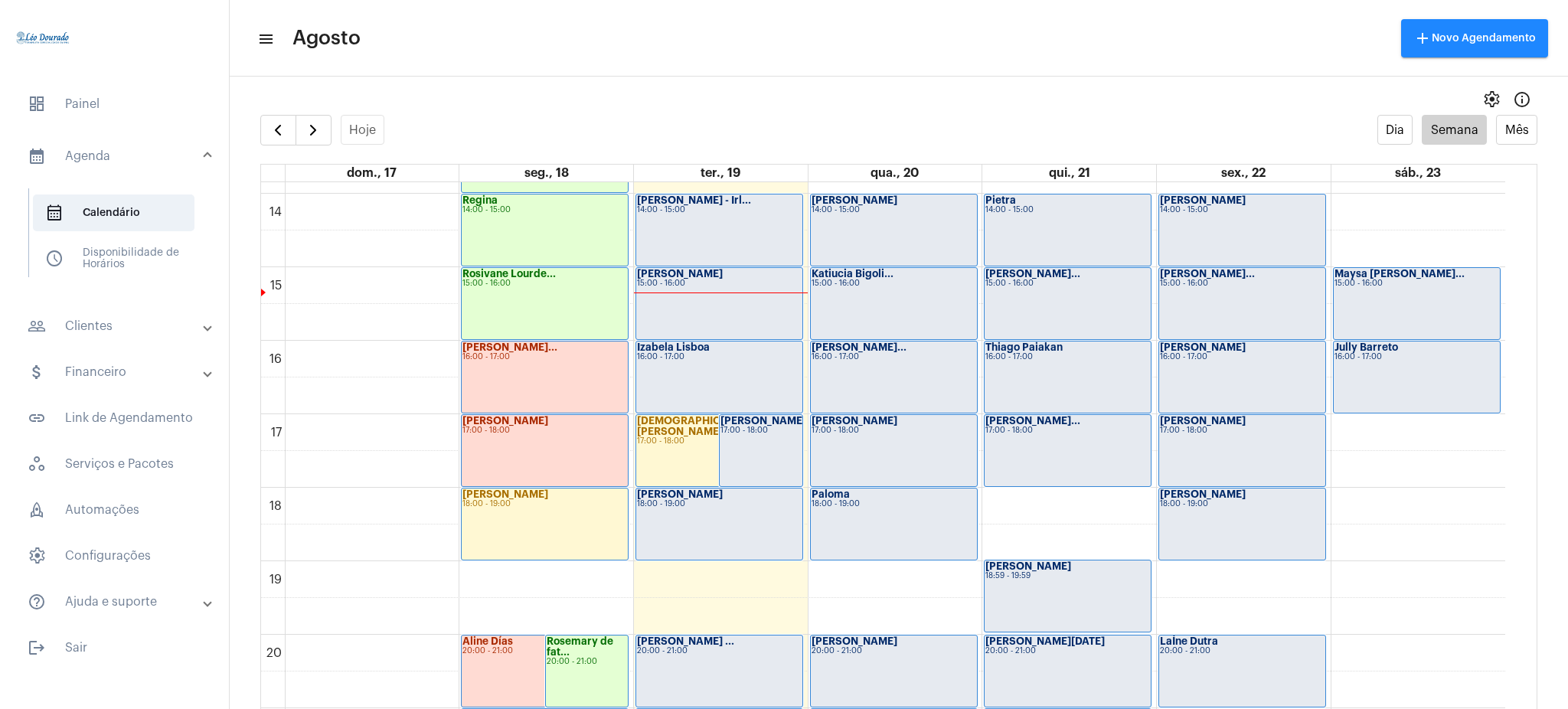
scroll to position [990, 0]
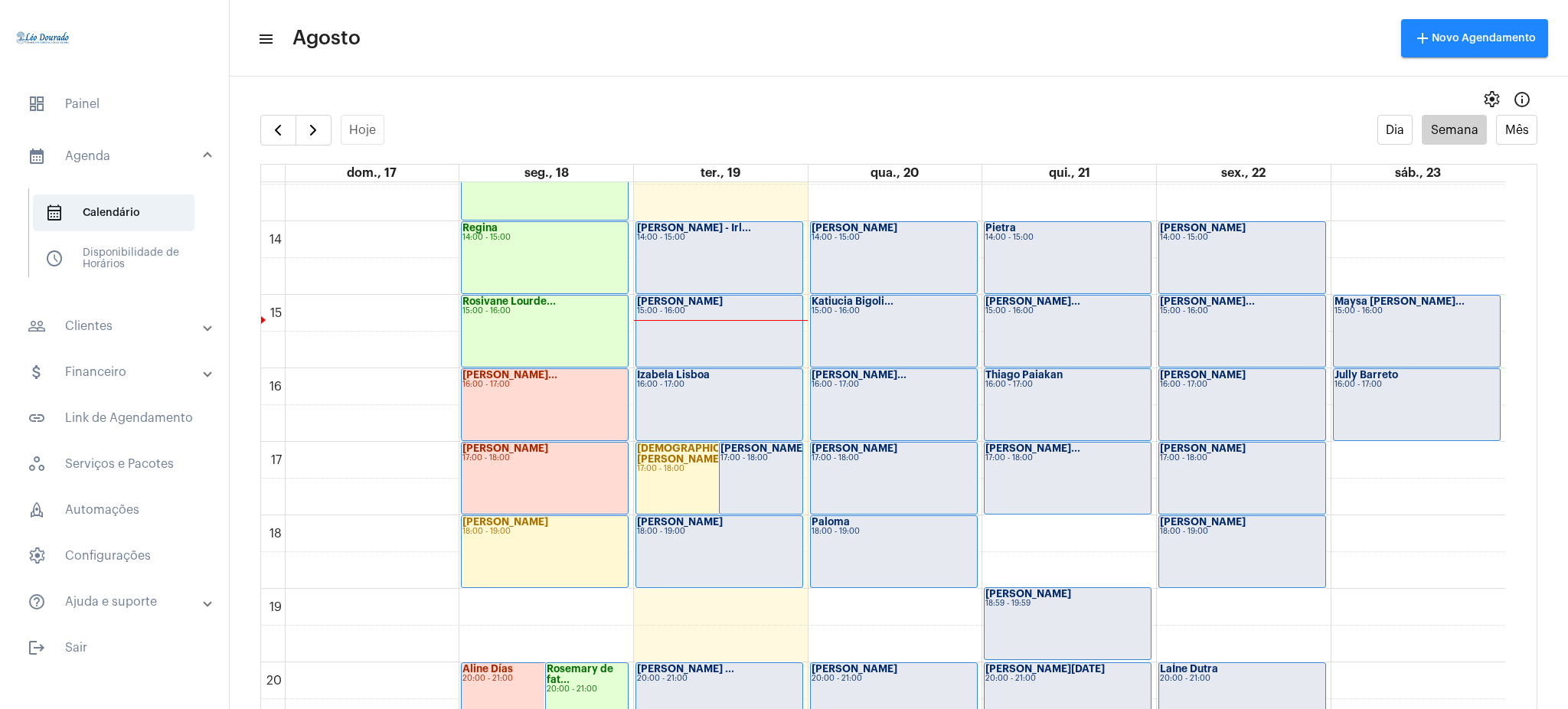
click at [1398, 385] on div "16:00 - 17:00" at bounding box center [1417, 384] width 166 height 8
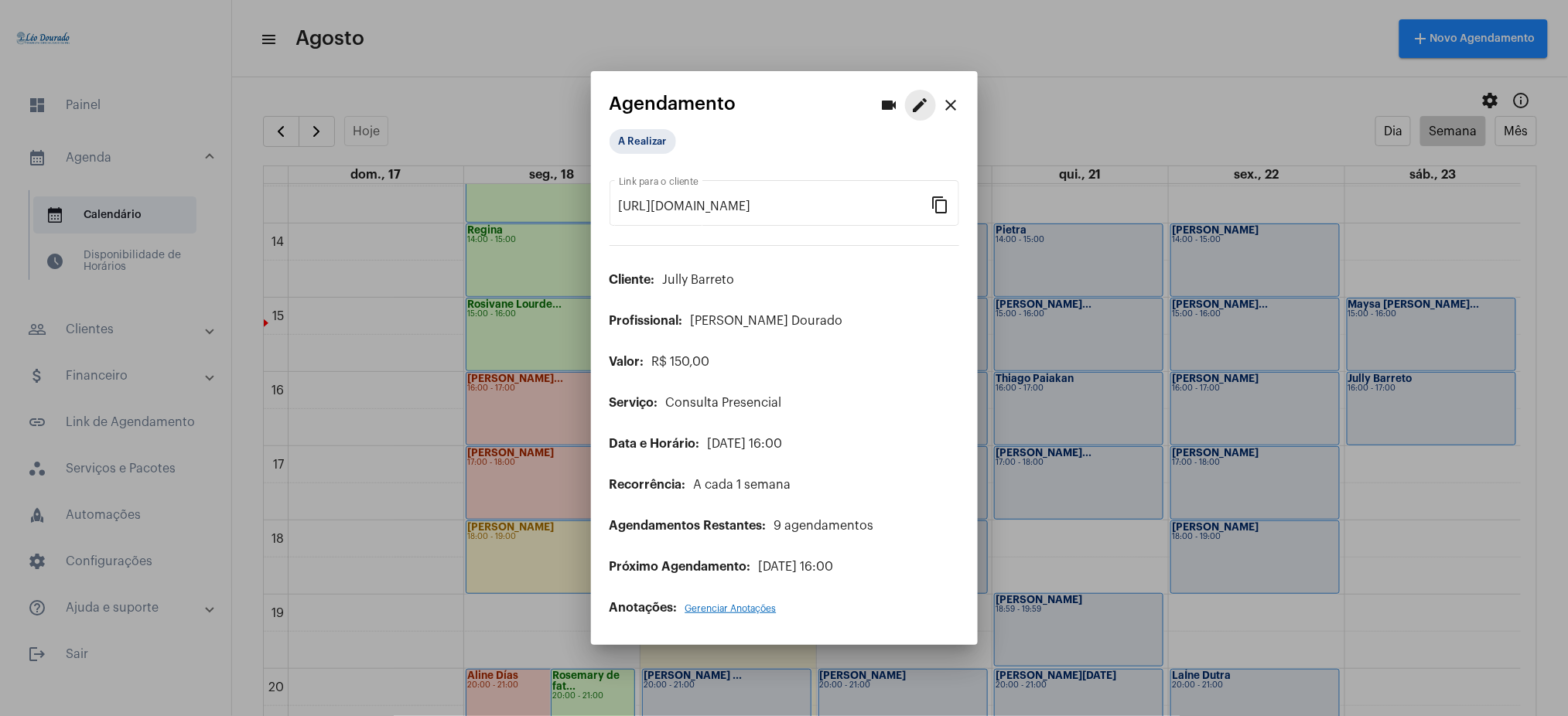
click at [922, 107] on mat-icon "edit" at bounding box center [920, 105] width 18 height 18
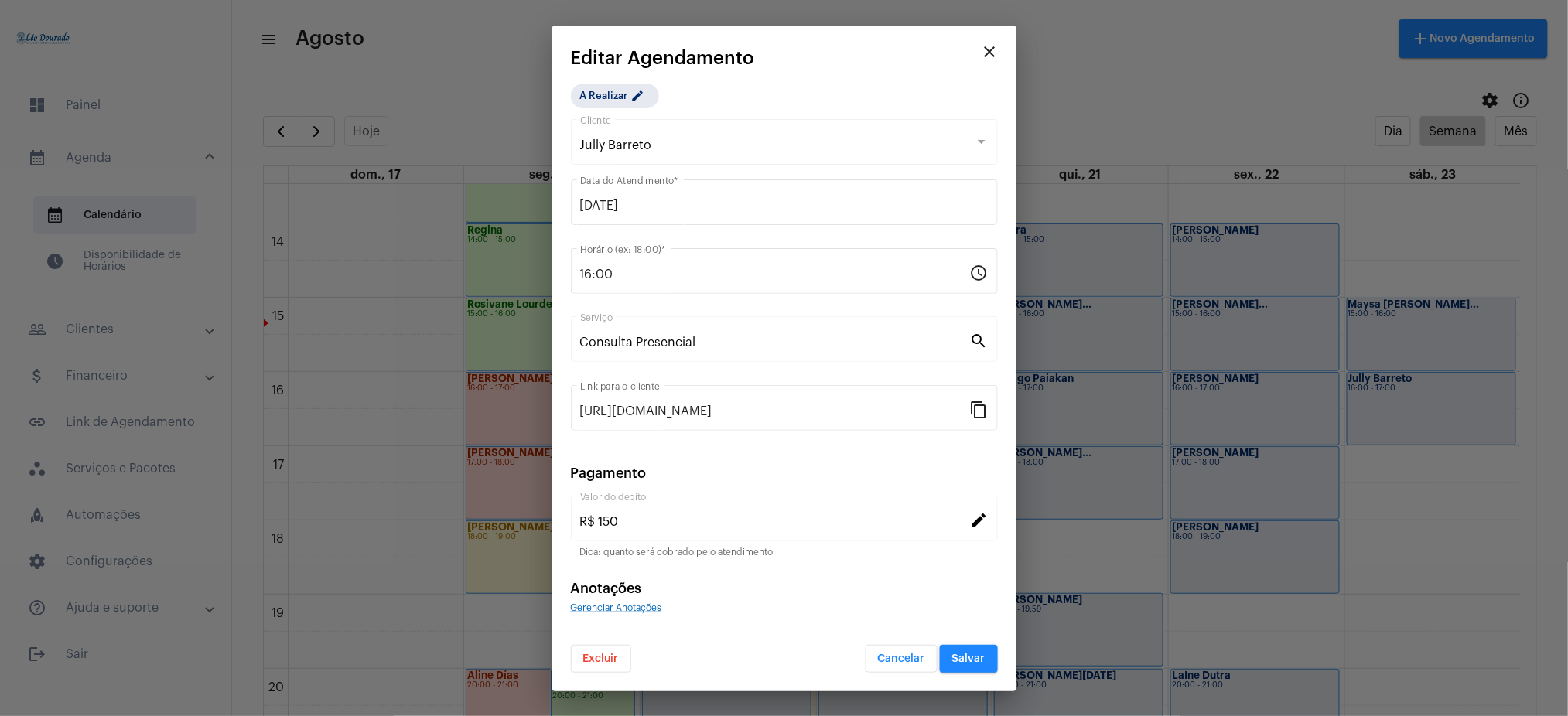
click at [593, 657] on span "Excluir" at bounding box center [601, 658] width 36 height 11
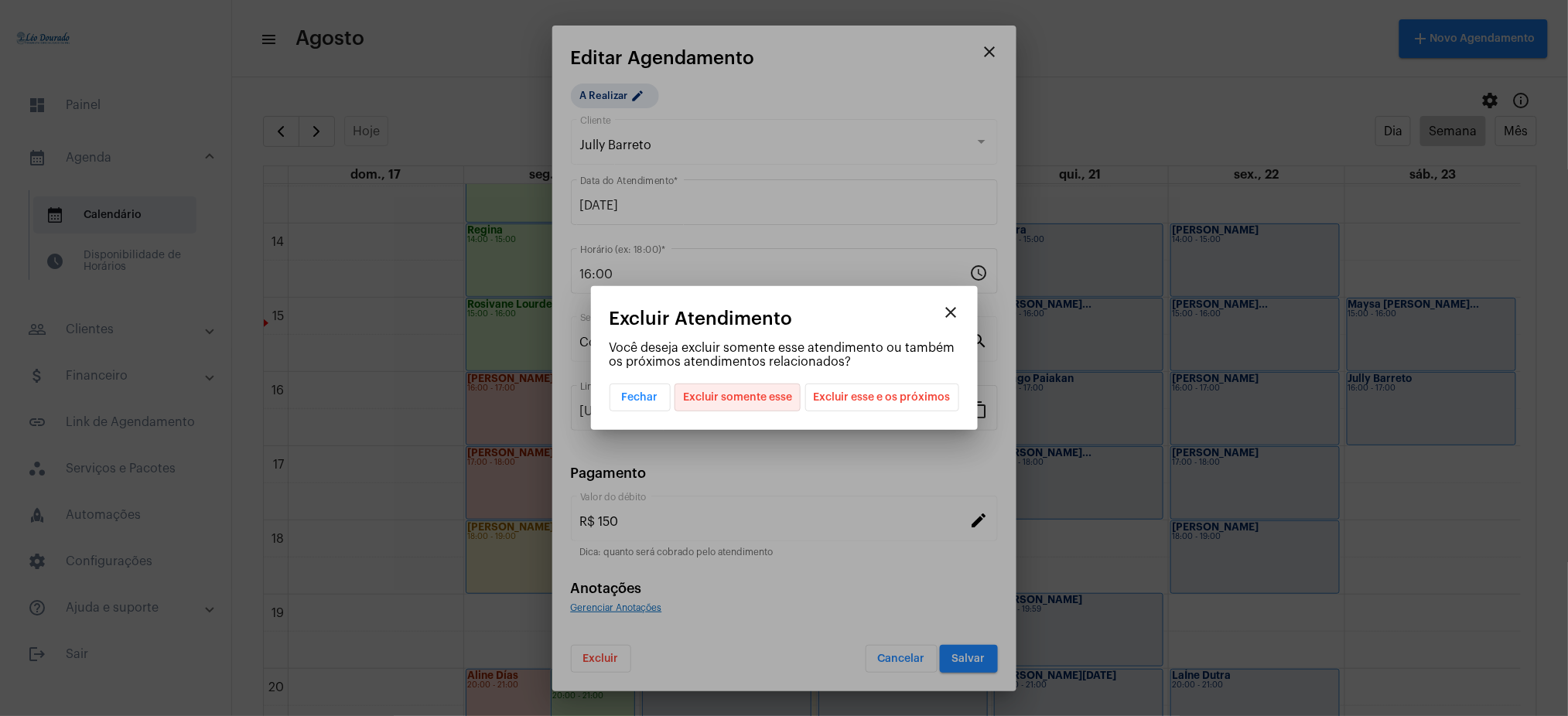
click at [698, 402] on span "Excluir somente esse" at bounding box center [737, 397] width 109 height 27
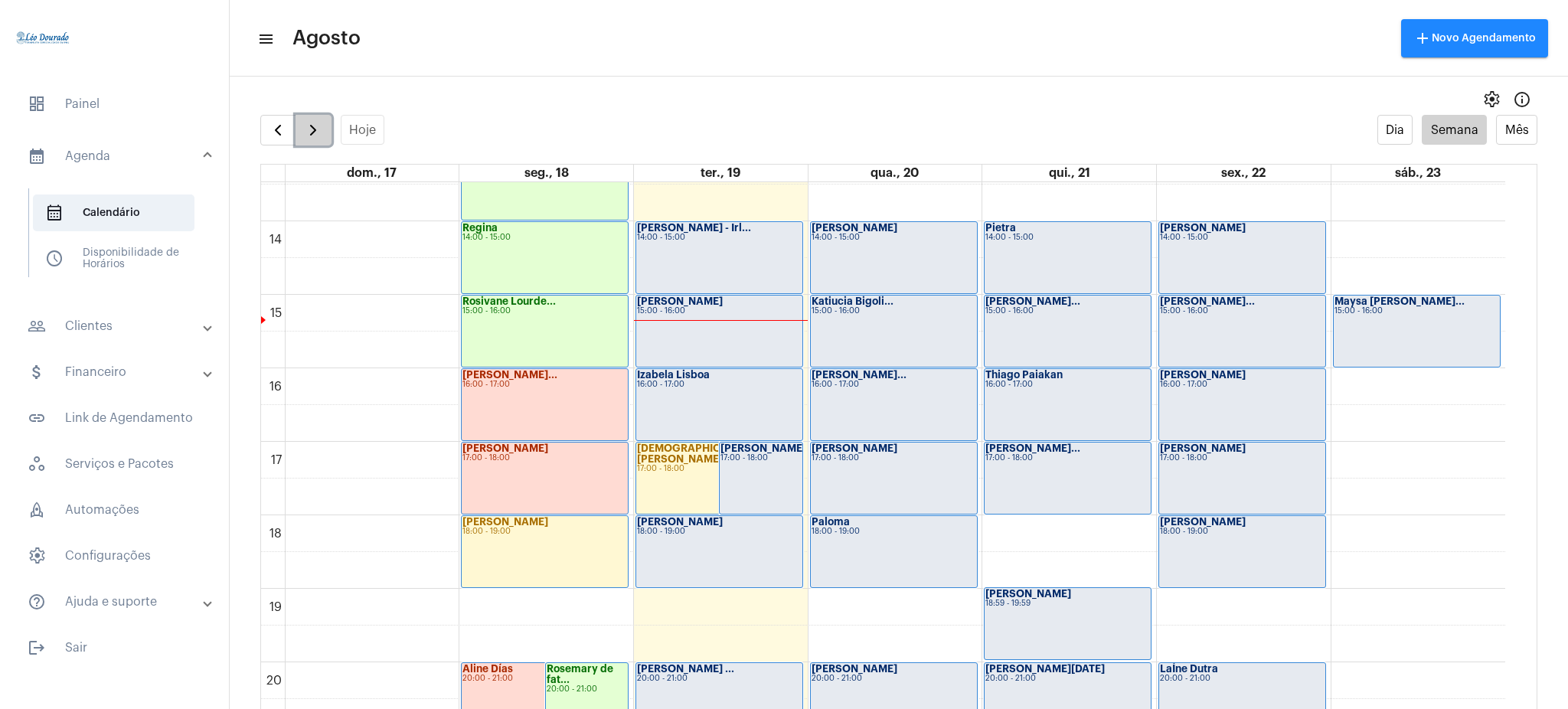
click at [295, 124] on button "button" at bounding box center [313, 130] width 36 height 31
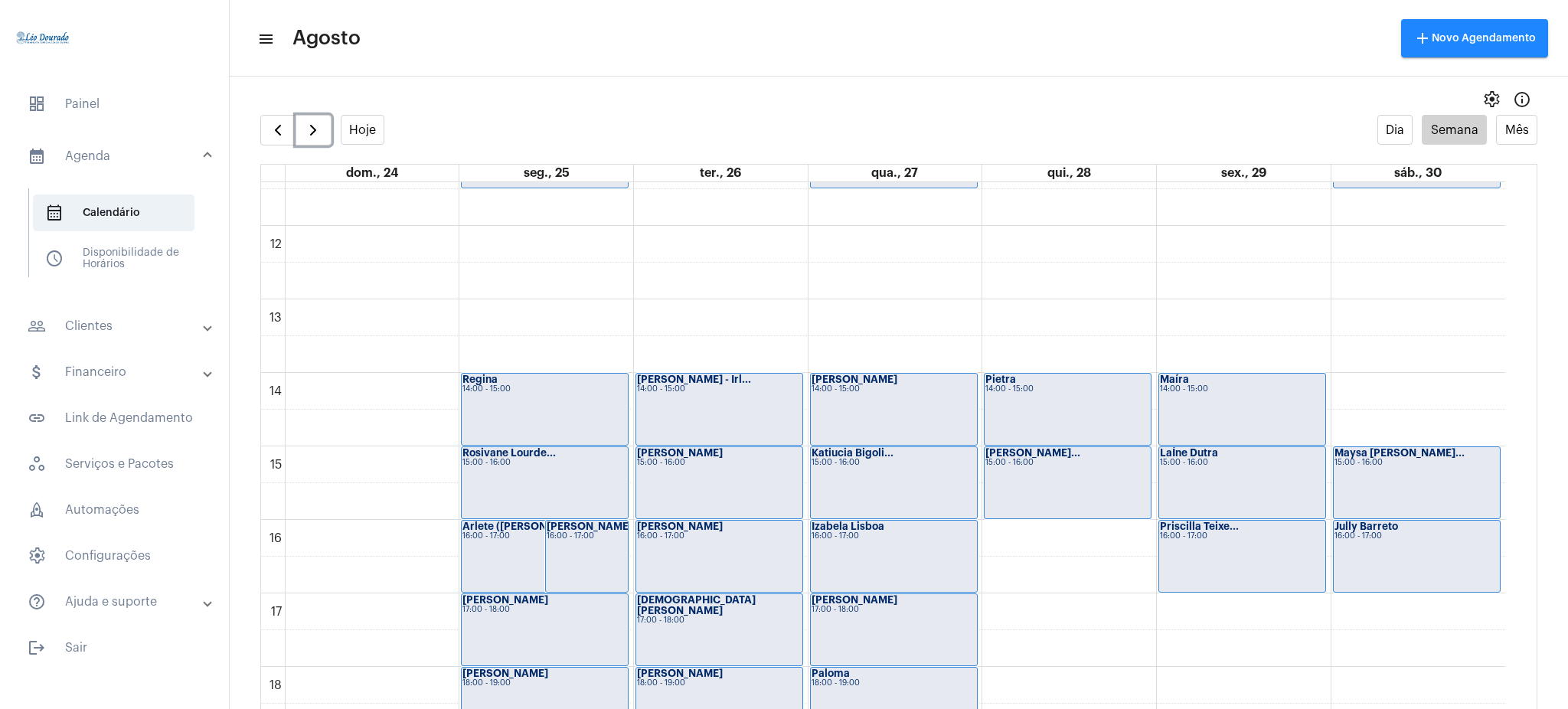
scroll to position [833, 0]
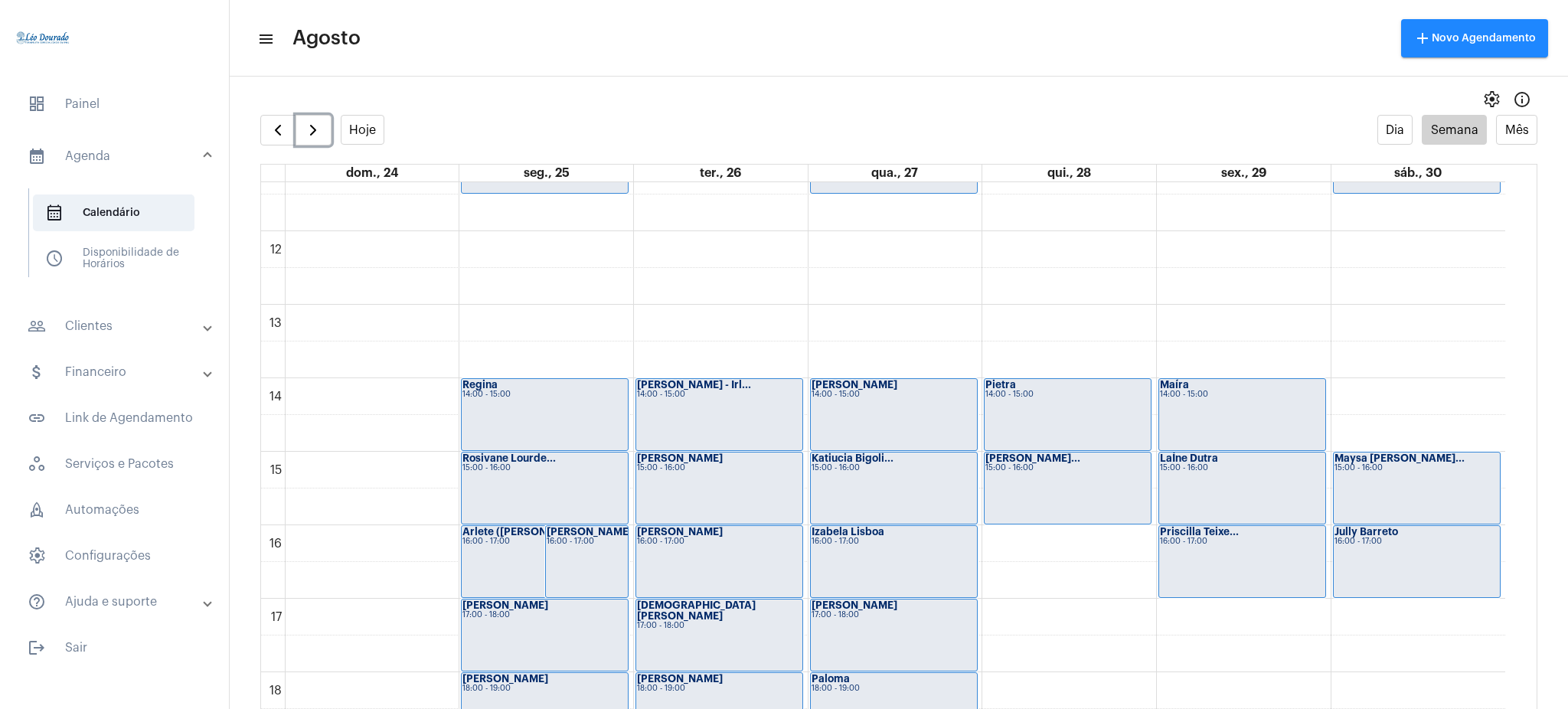
click at [1377, 538] on div "16:00 - 17:00" at bounding box center [1417, 541] width 166 height 8
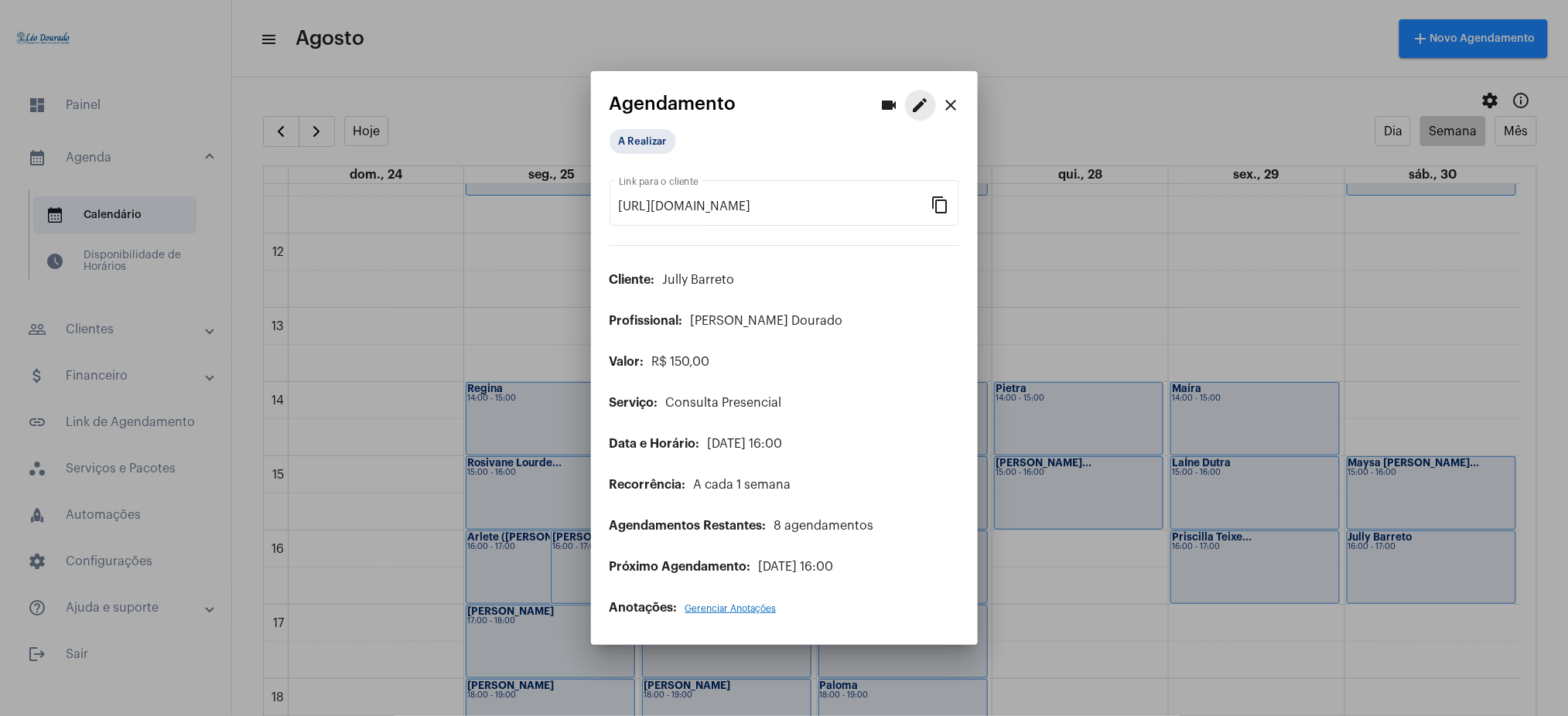
click at [922, 105] on mat-icon "edit" at bounding box center [920, 105] width 18 height 18
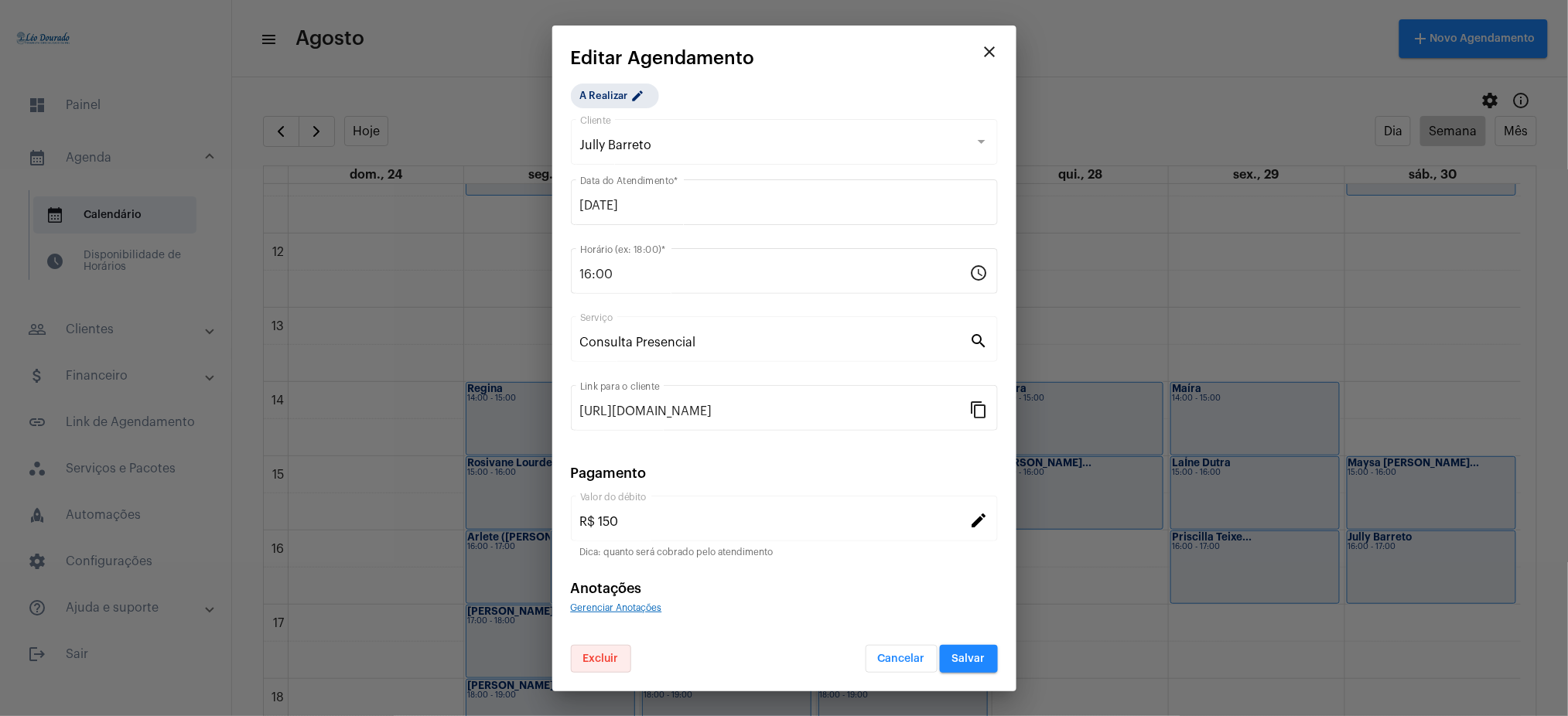
click at [612, 648] on button "Excluir" at bounding box center [601, 658] width 60 height 27
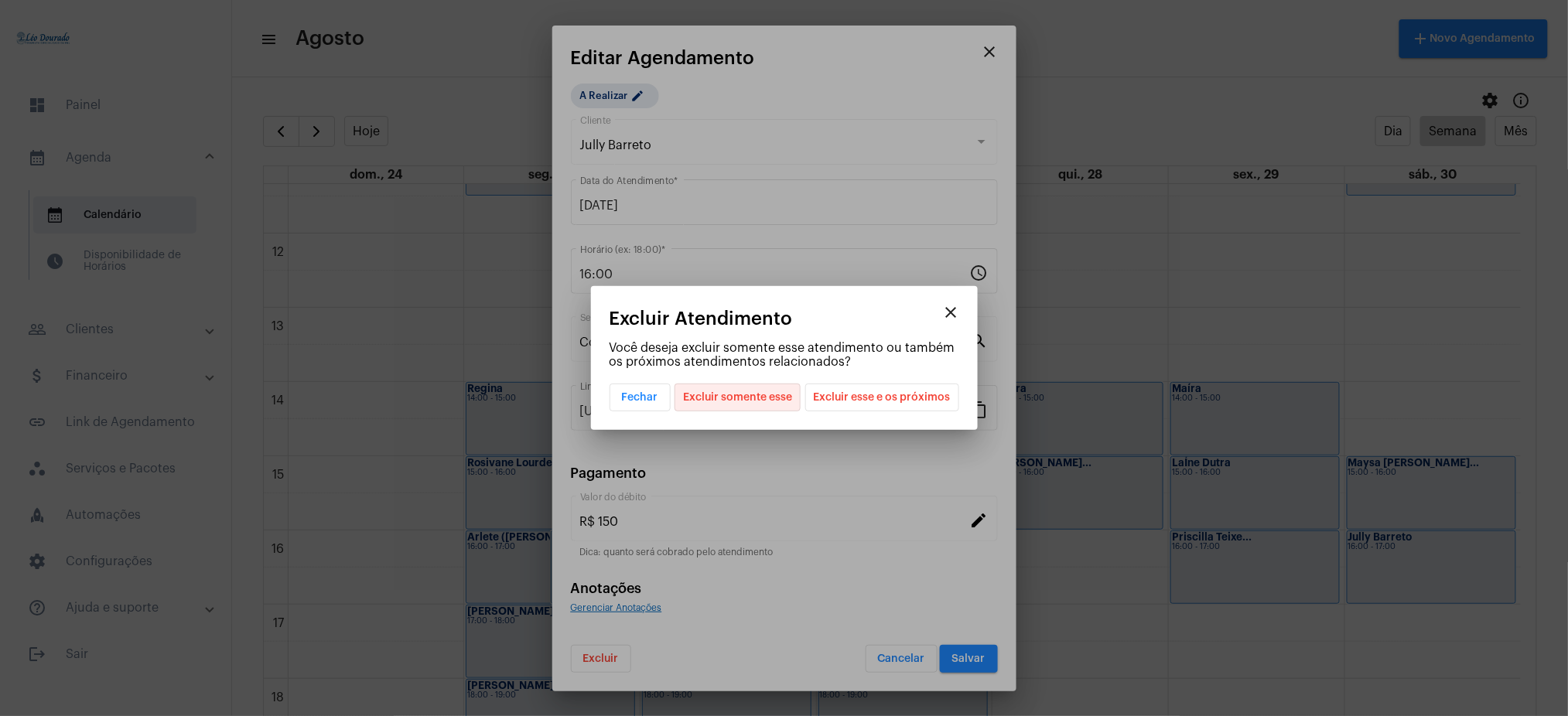
click at [716, 402] on span "Excluir somente esse" at bounding box center [737, 397] width 109 height 27
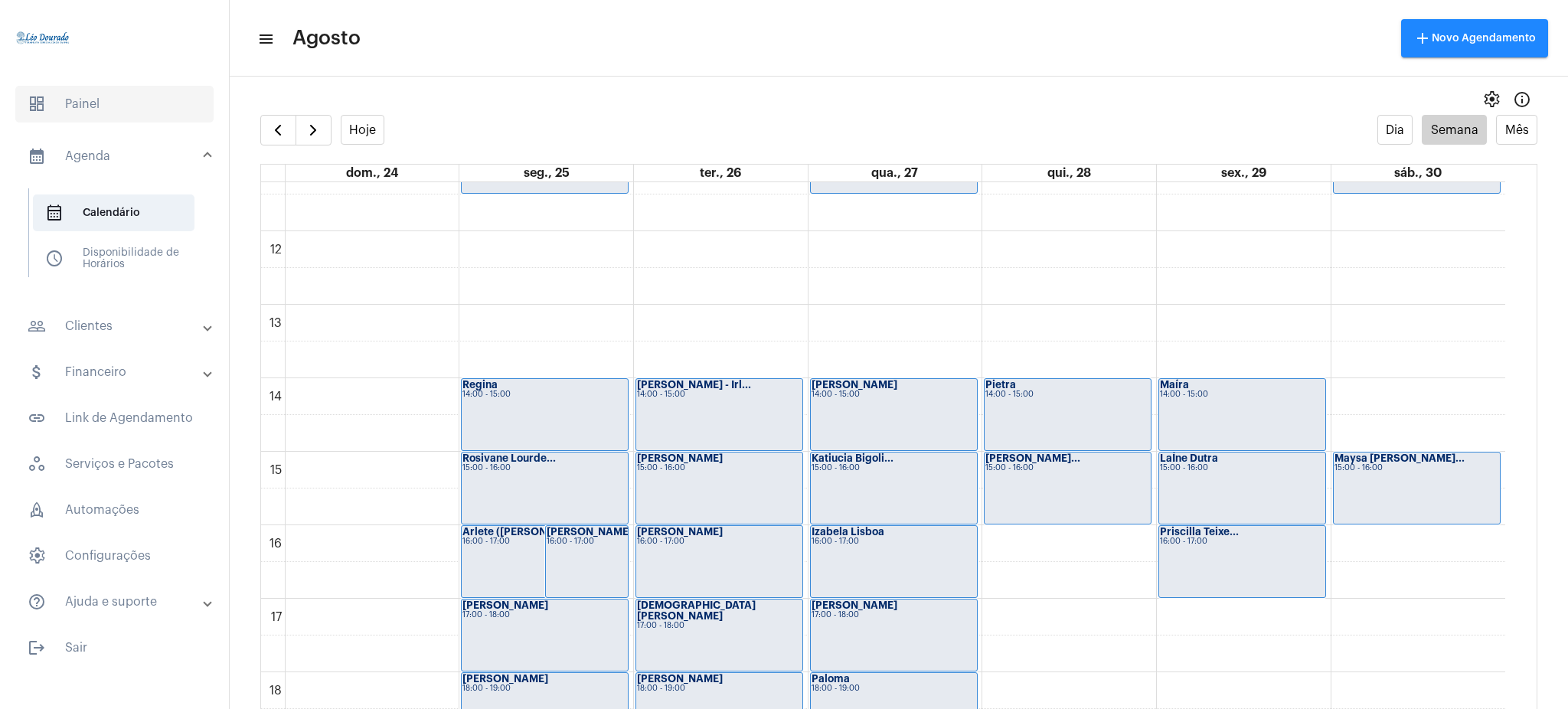
click at [34, 116] on span "dashboard Painel" at bounding box center [114, 104] width 198 height 37
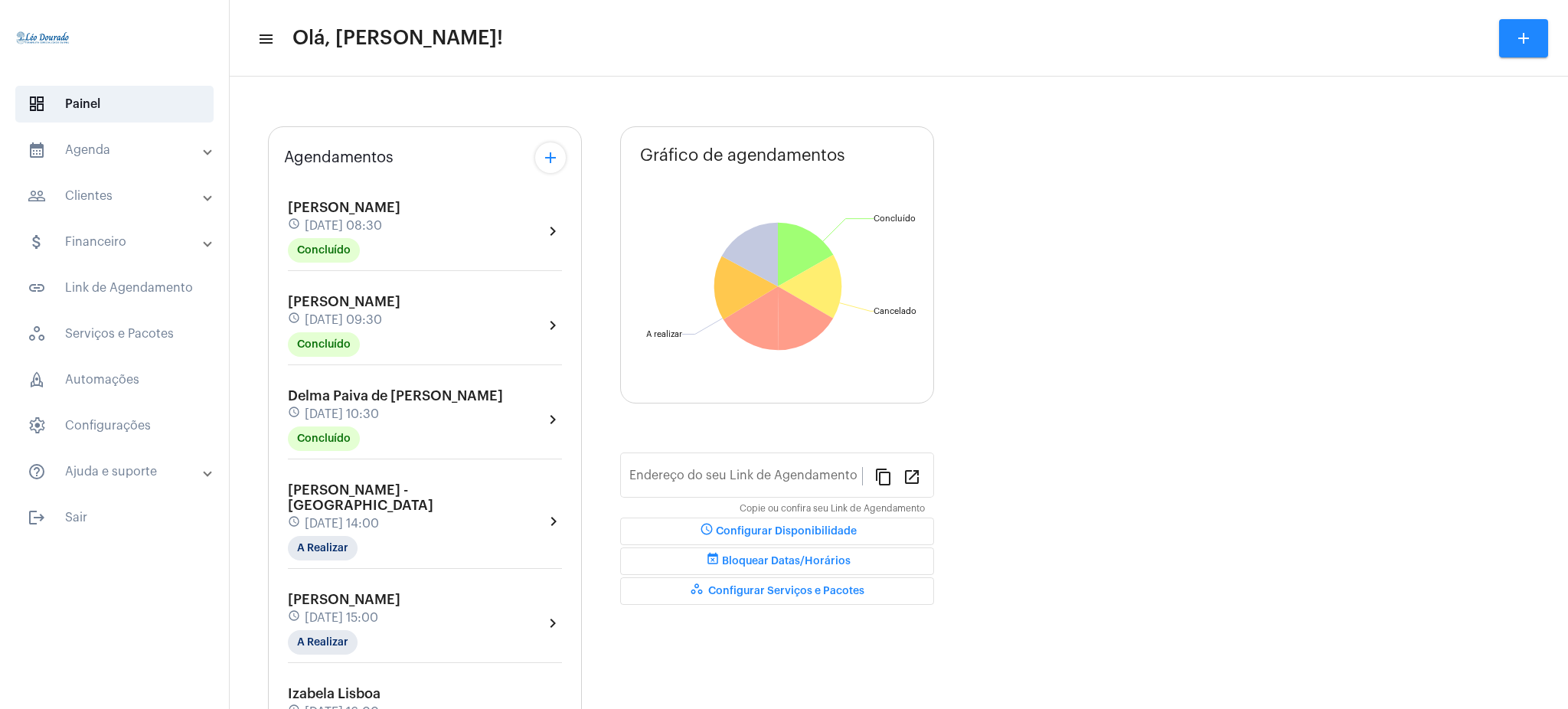
type input "[URL][DOMAIN_NAME][PERSON_NAME]"
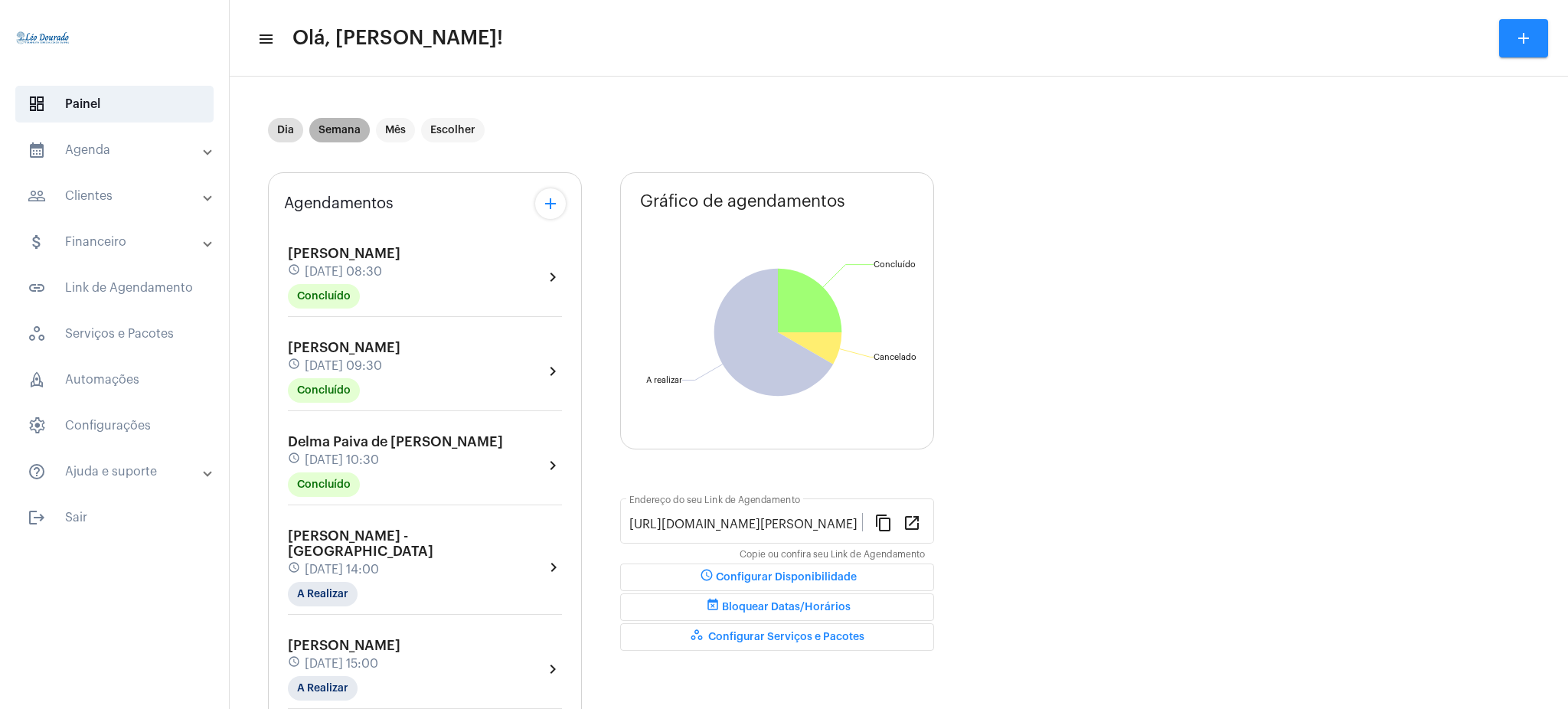
click at [330, 141] on mat-chip "Semana" at bounding box center [339, 129] width 61 height 24
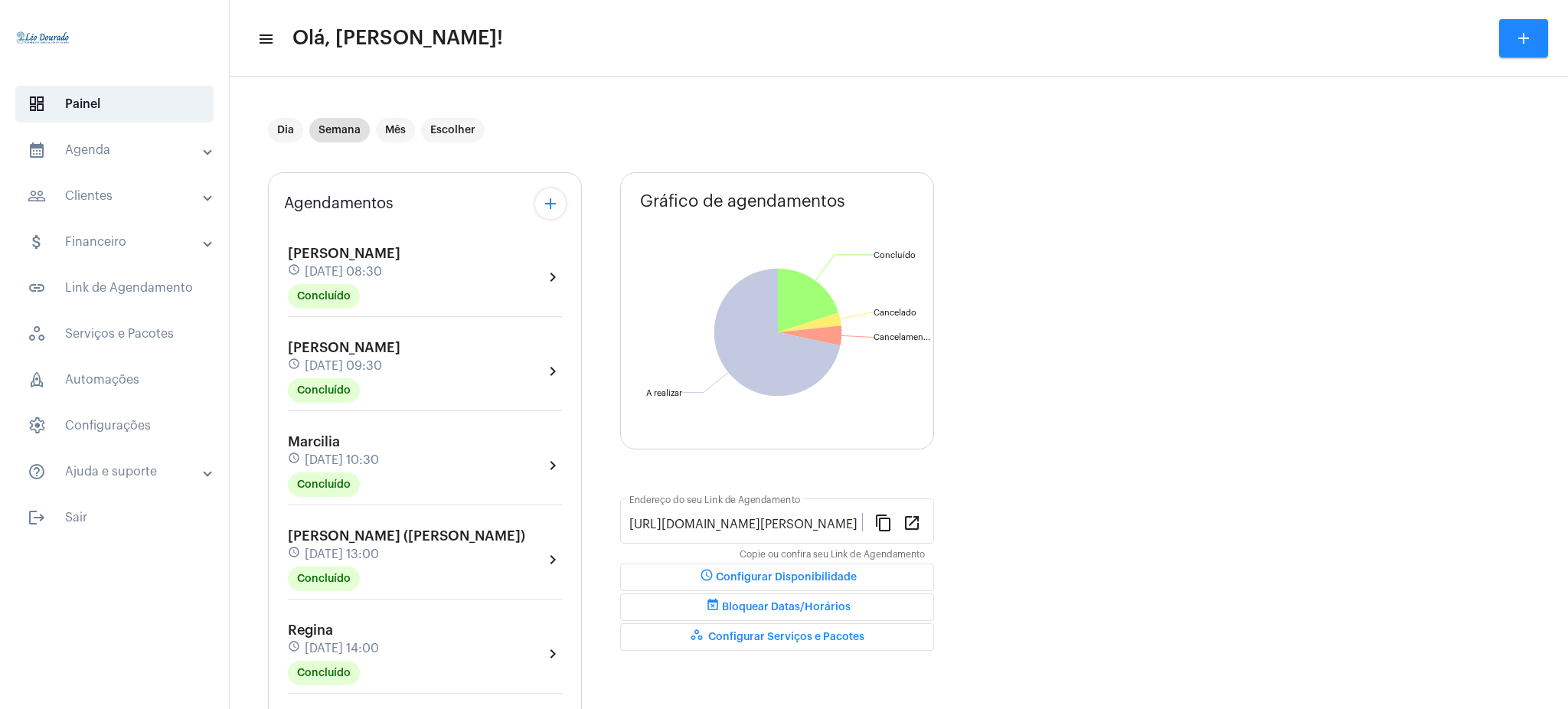
click at [84, 153] on mat-panel-title "calendar_month_outlined Agenda" at bounding box center [115, 150] width 177 height 18
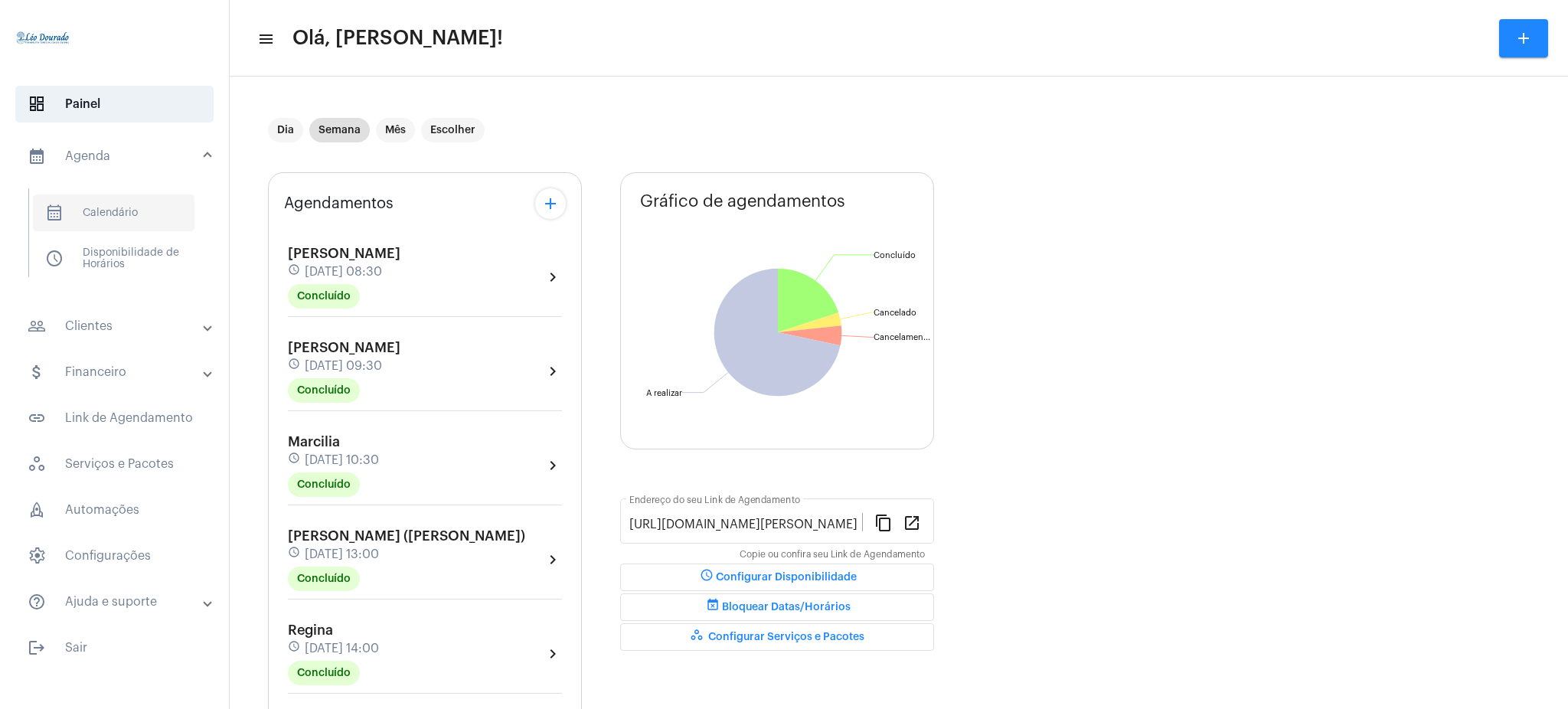
click at [113, 212] on span "calendar_month_outlined Calendário" at bounding box center [113, 213] width 161 height 37
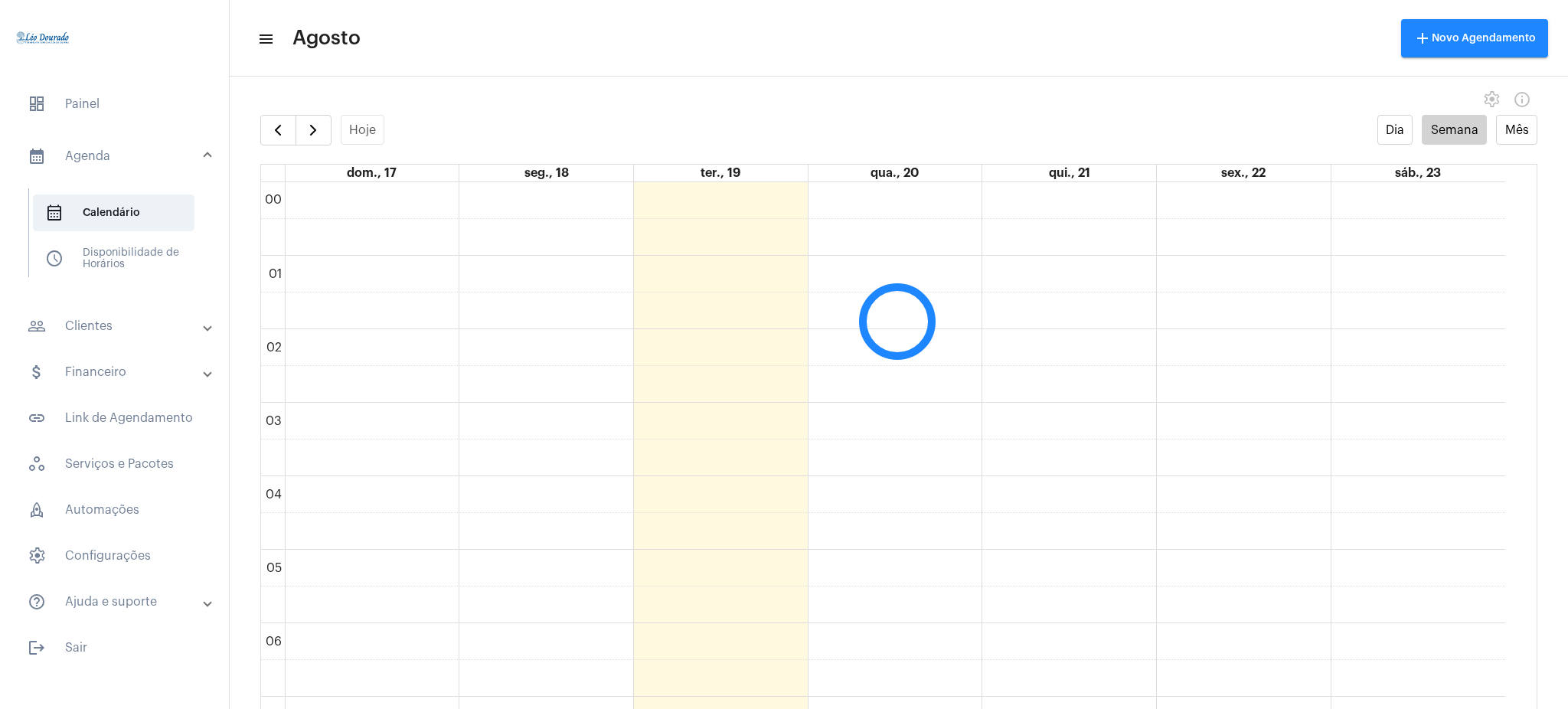
scroll to position [442, 0]
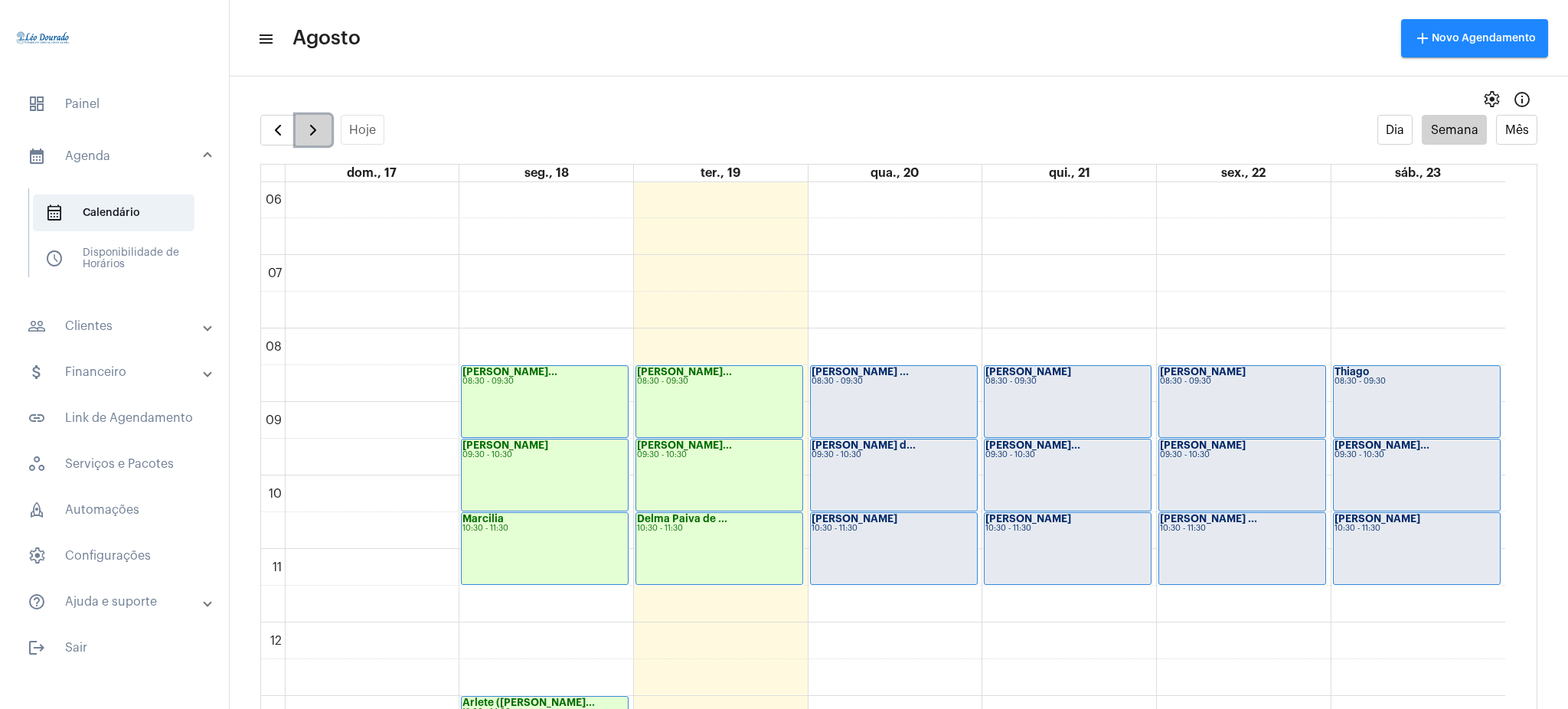
click at [326, 124] on button "button" at bounding box center [313, 130] width 36 height 31
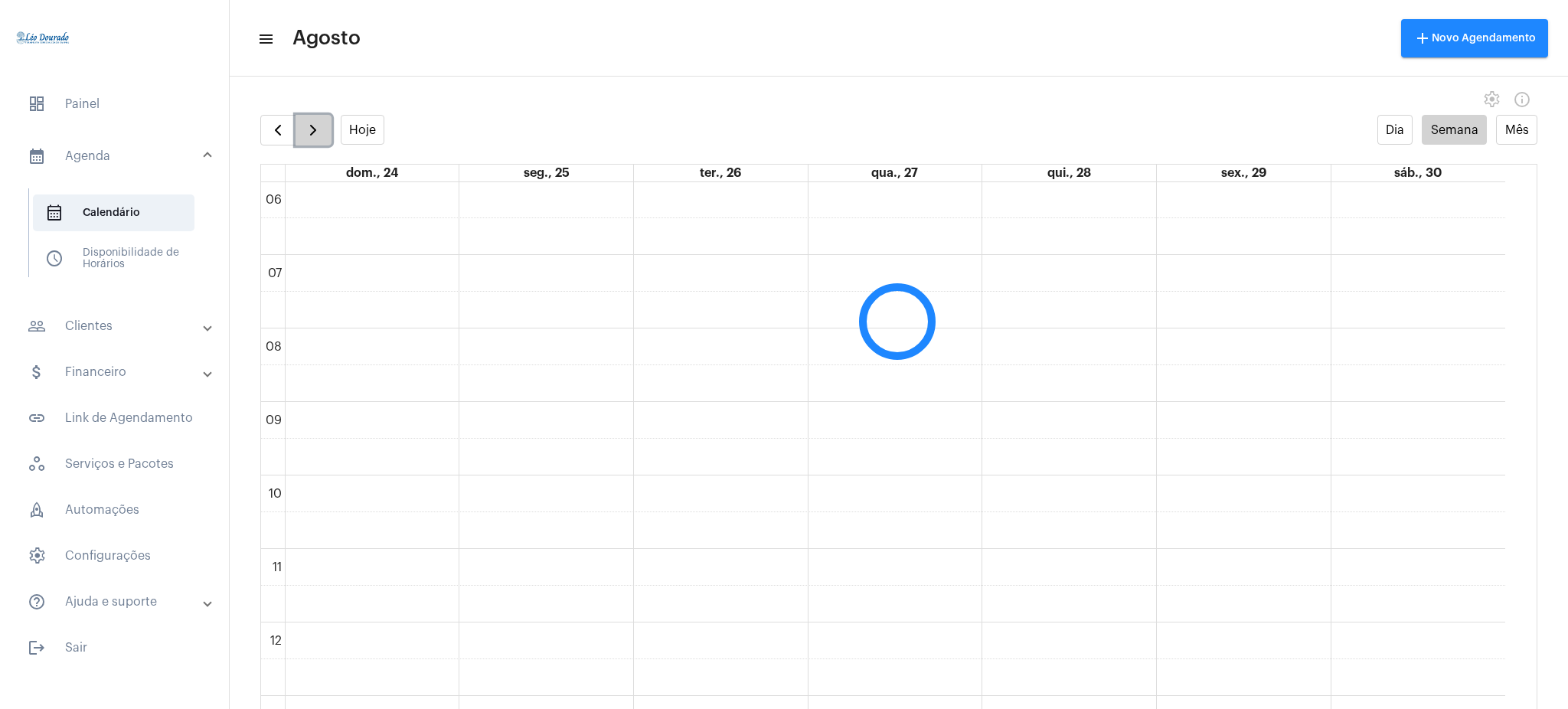
scroll to position [443, 0]
